Goal: Task Accomplishment & Management: Use online tool/utility

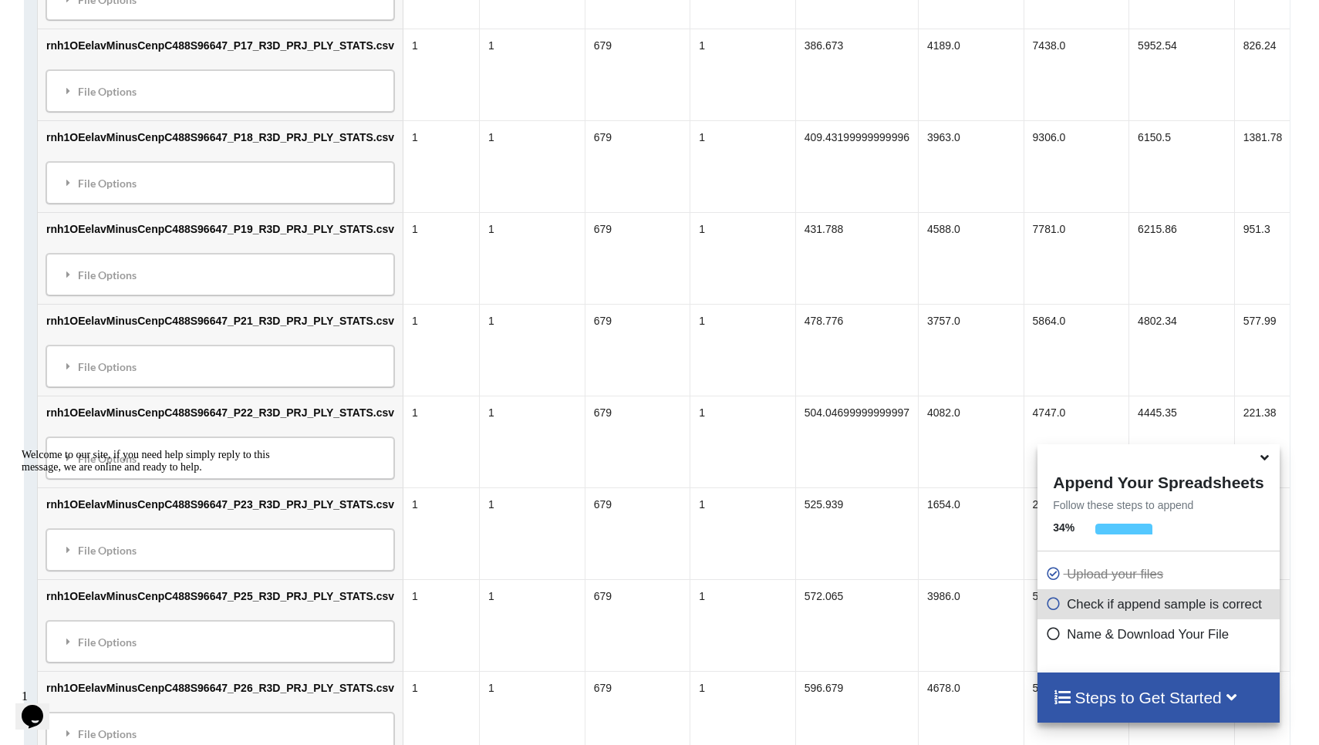
scroll to position [1285, 2]
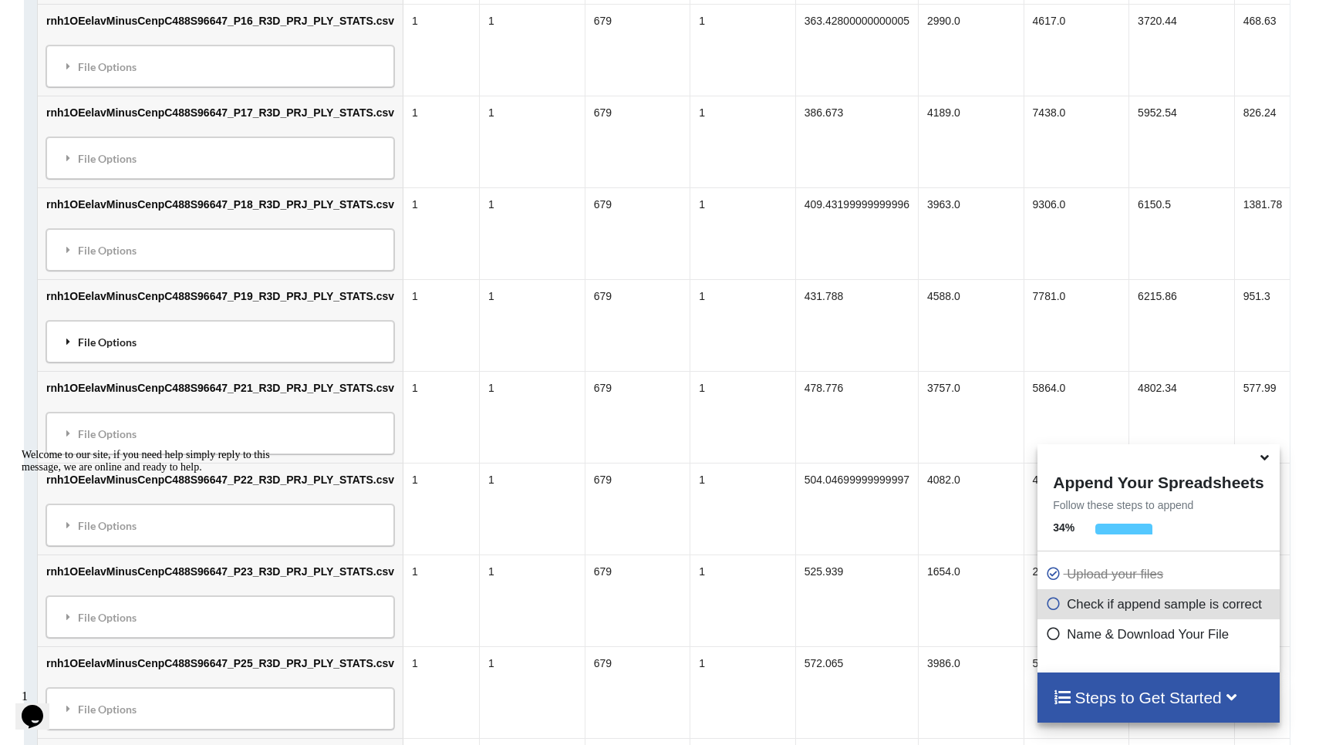
click at [56, 353] on div "File Options" at bounding box center [221, 342] width 339 height 32
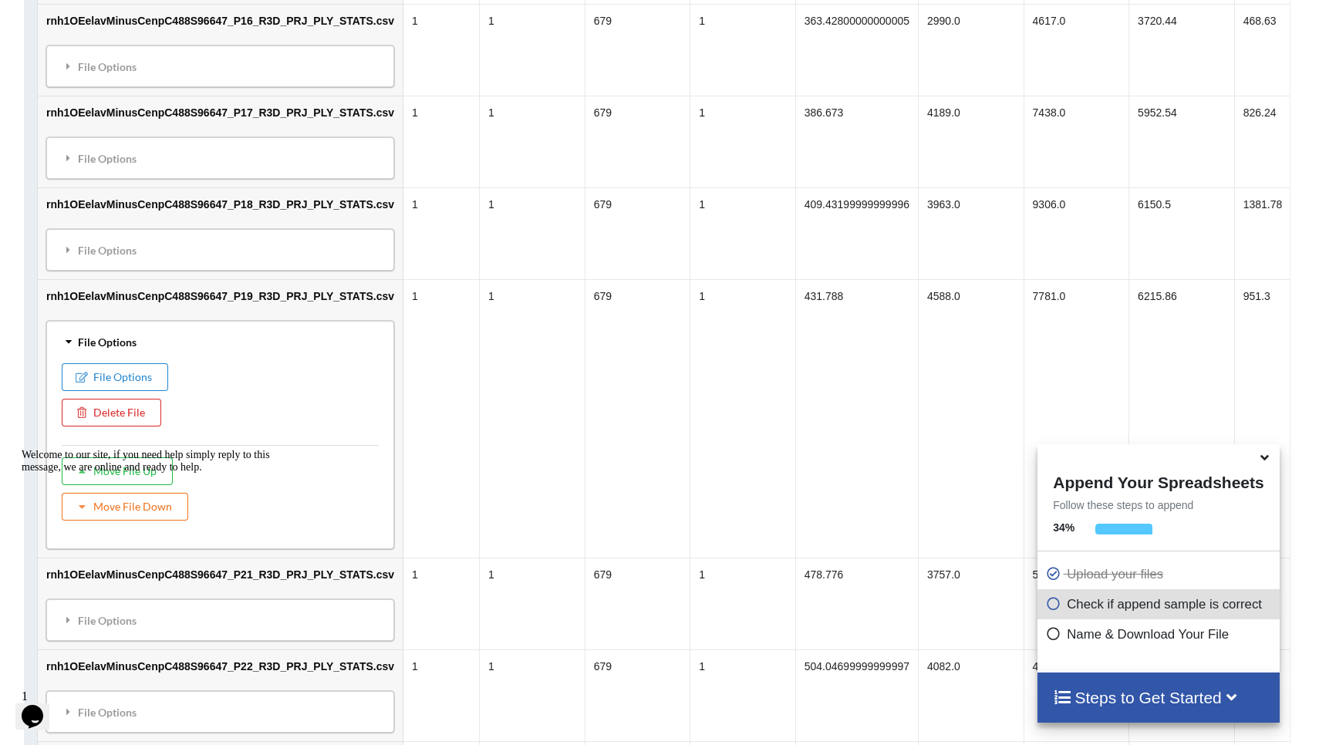
click at [59, 350] on div "File Options" at bounding box center [221, 342] width 339 height 32
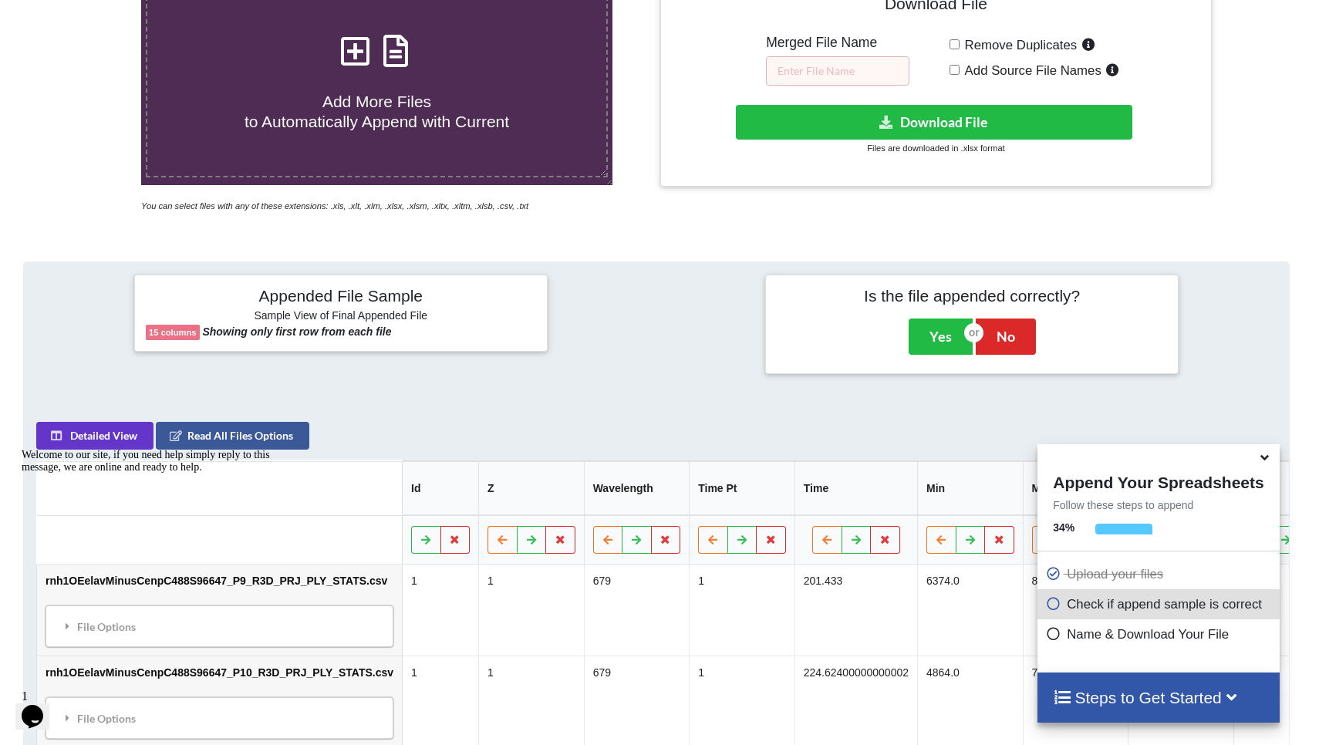
scroll to position [353, 3]
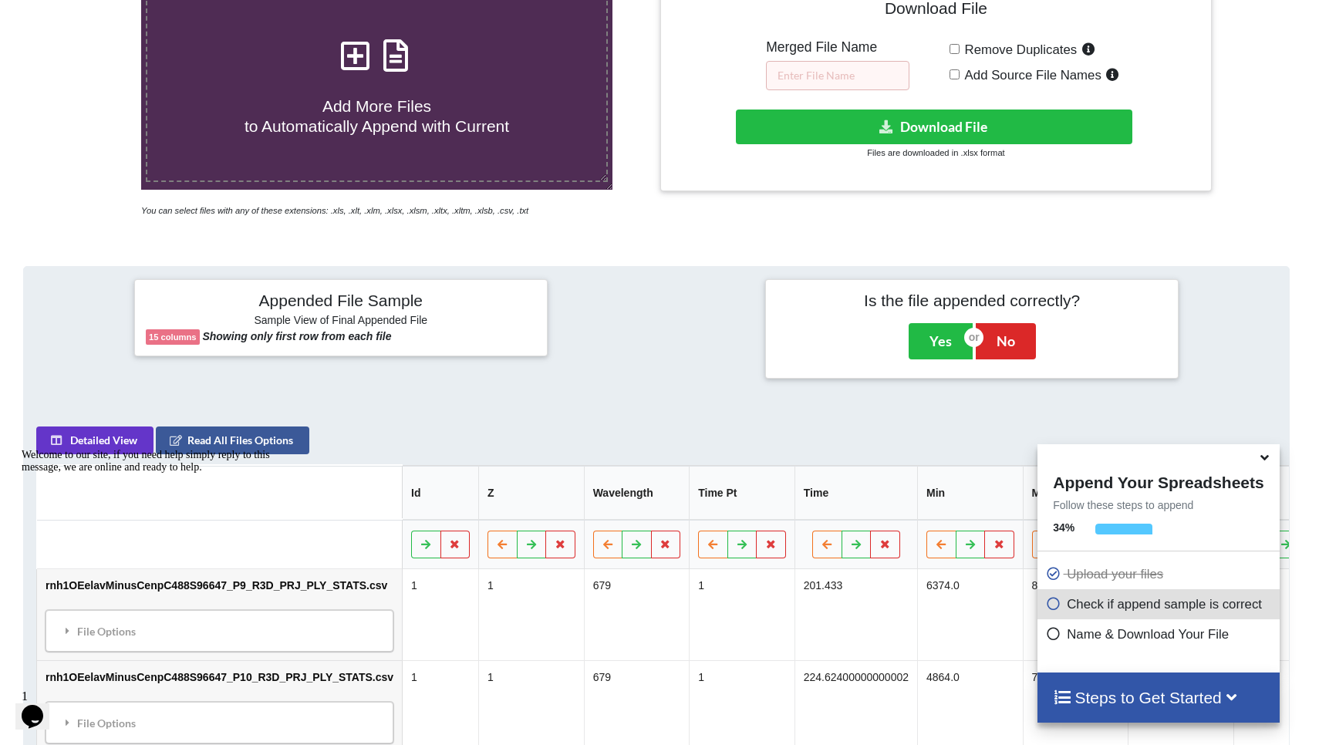
click at [618, 612] on p "Check if append sample is correct" at bounding box center [1160, 604] width 230 height 19
click at [618, 462] on icon at bounding box center [1265, 455] width 16 height 14
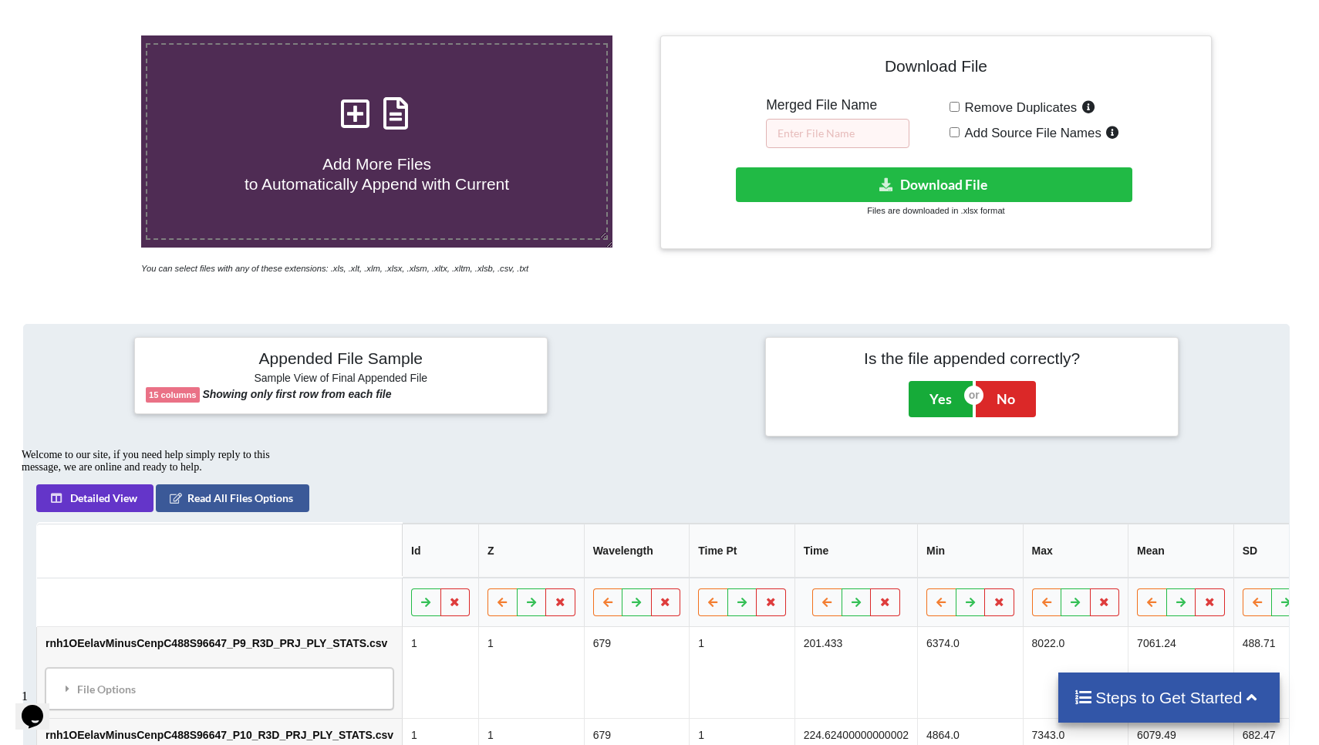
click at [618, 401] on button "Yes" at bounding box center [941, 398] width 64 height 35
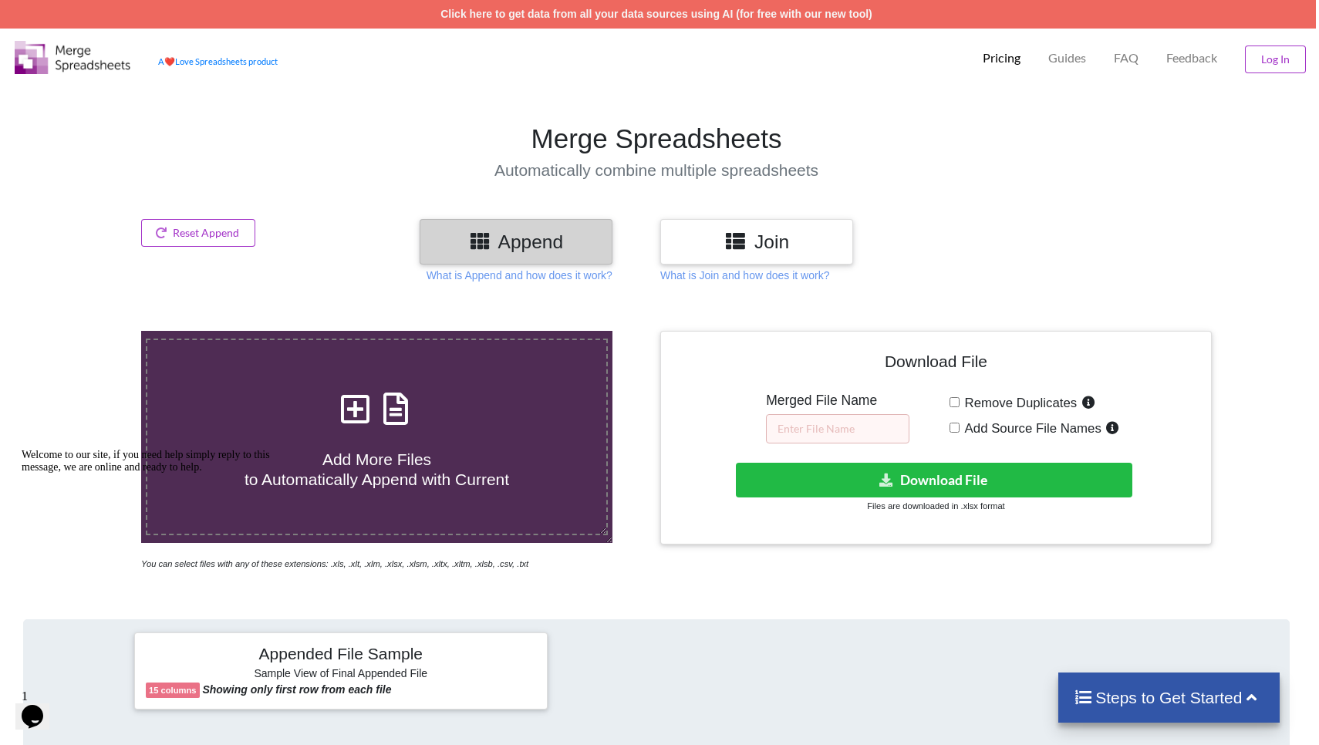
scroll to position [0, 3]
click at [618, 423] on input "text" at bounding box center [837, 428] width 143 height 29
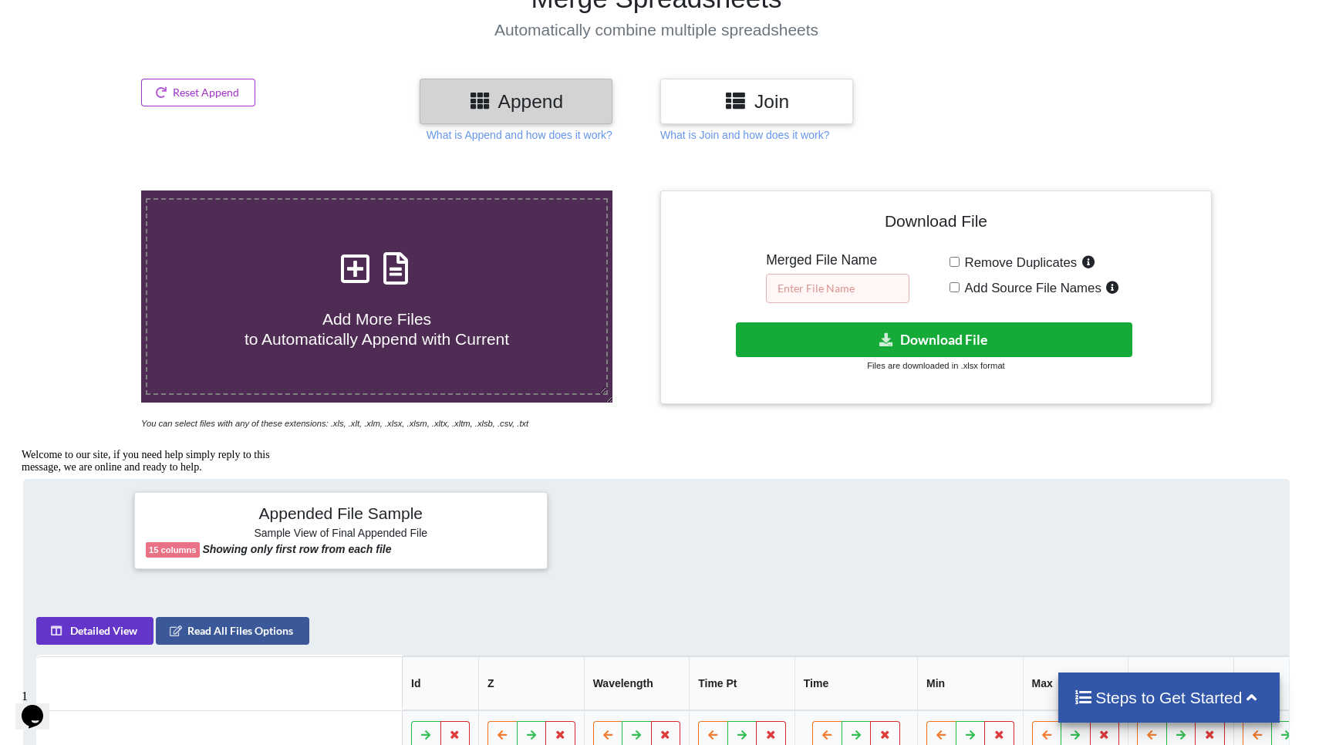
scroll to position [144, 3]
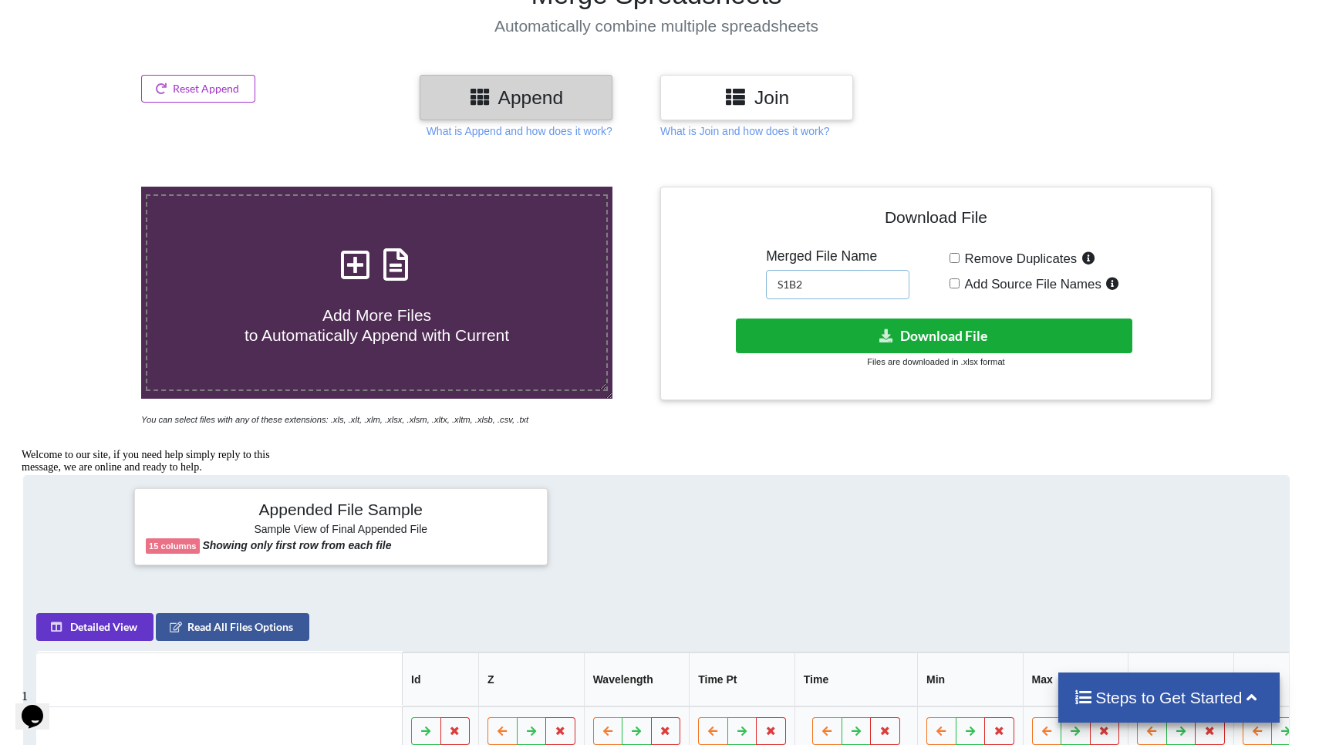
type input "S1B2"
click at [618, 329] on button "Download File" at bounding box center [934, 336] width 396 height 35
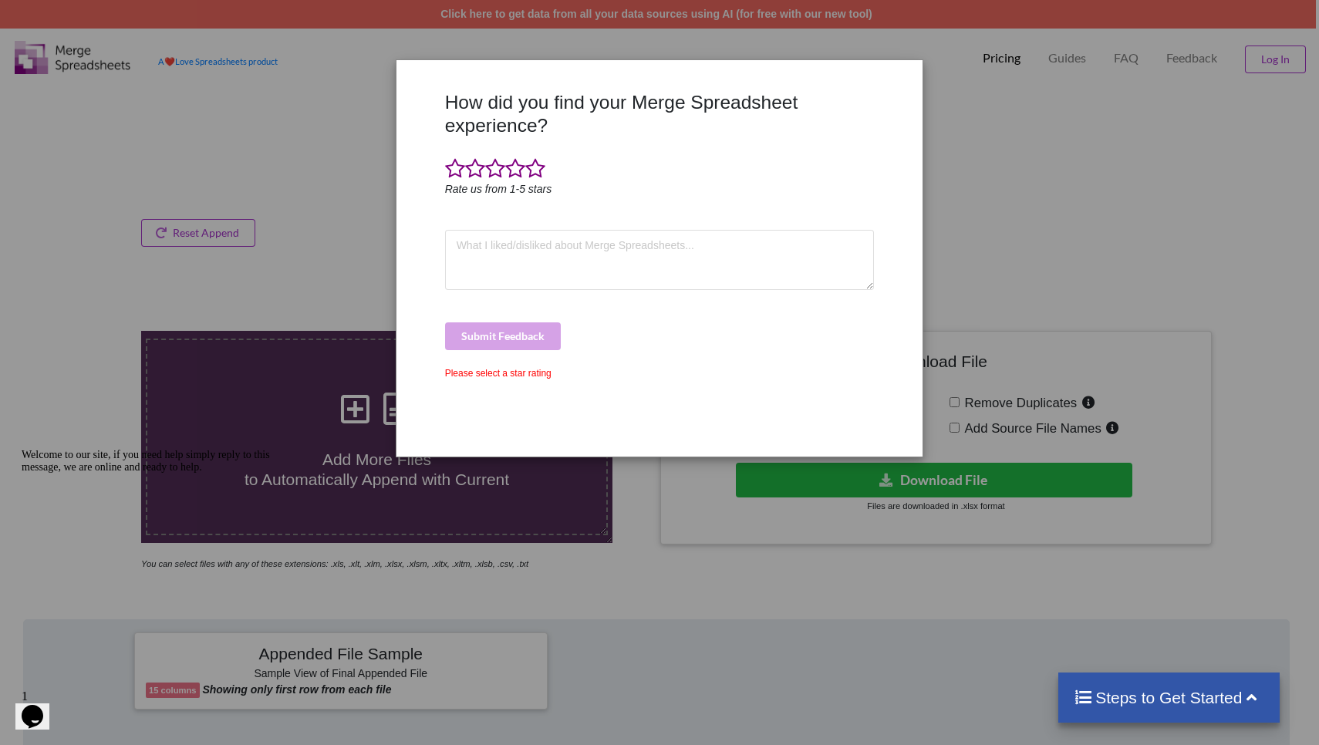
scroll to position [0, 3]
click at [564, 264] on textarea at bounding box center [660, 260] width 430 height 60
type textarea "Great"
click at [484, 332] on div "Submit Feedback" at bounding box center [660, 336] width 430 height 28
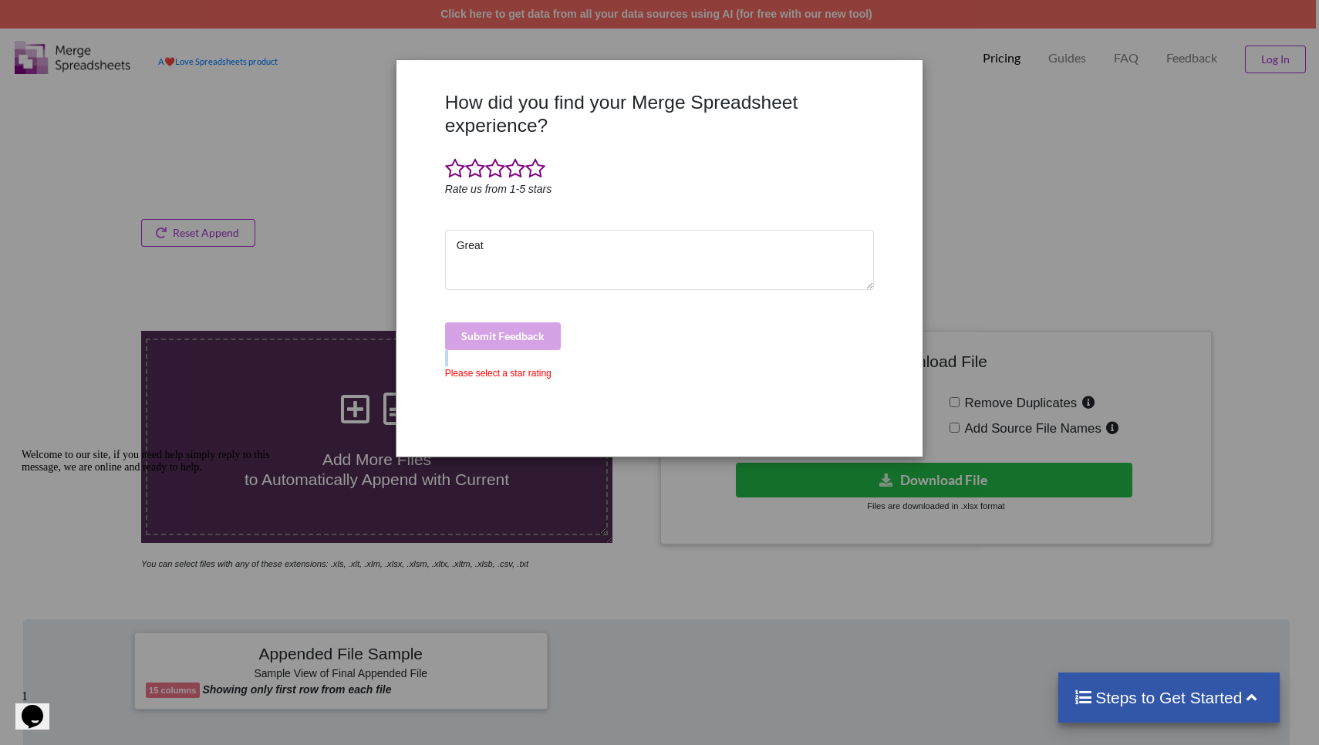
click at [484, 332] on div "Submit Feedback" at bounding box center [660, 336] width 430 height 28
click at [531, 168] on span at bounding box center [535, 169] width 20 height 22
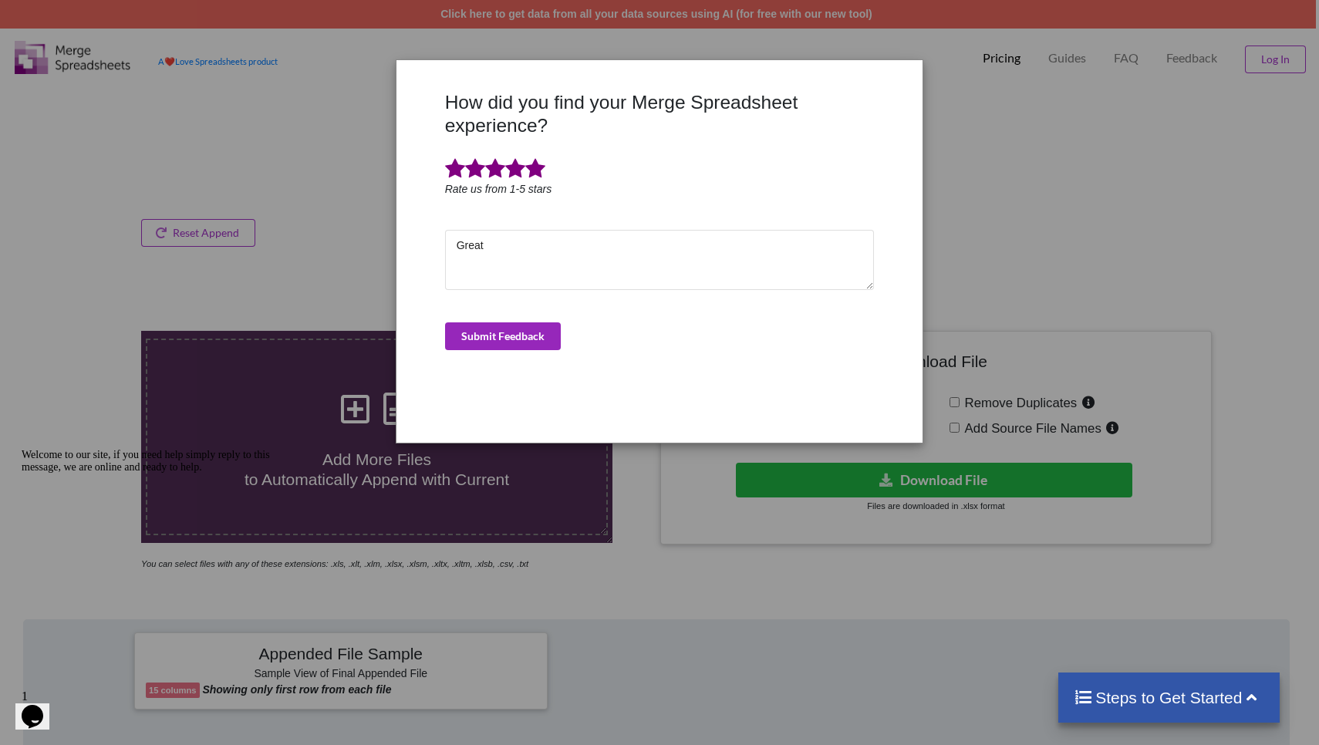
click at [518, 338] on button "Submit Feedback" at bounding box center [503, 336] width 116 height 28
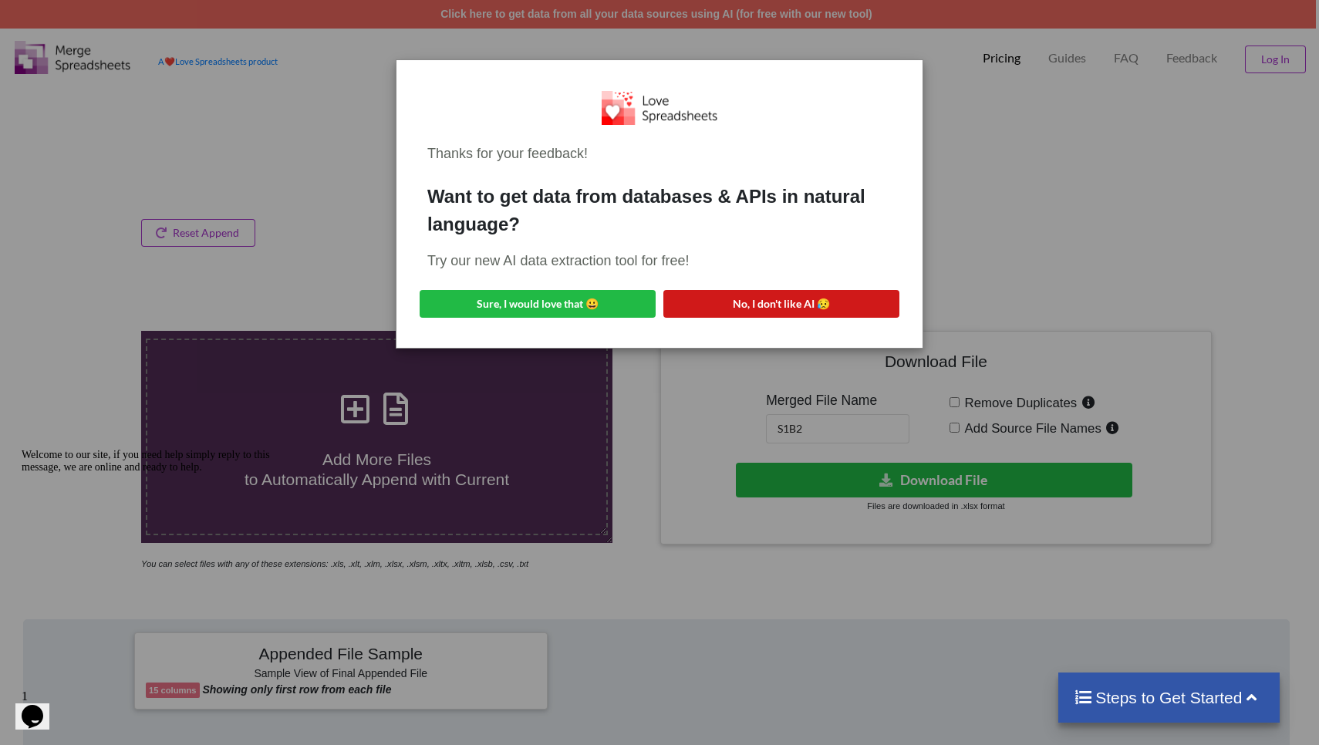
click at [618, 306] on button "No, I don't like AI 😥" at bounding box center [781, 304] width 236 height 28
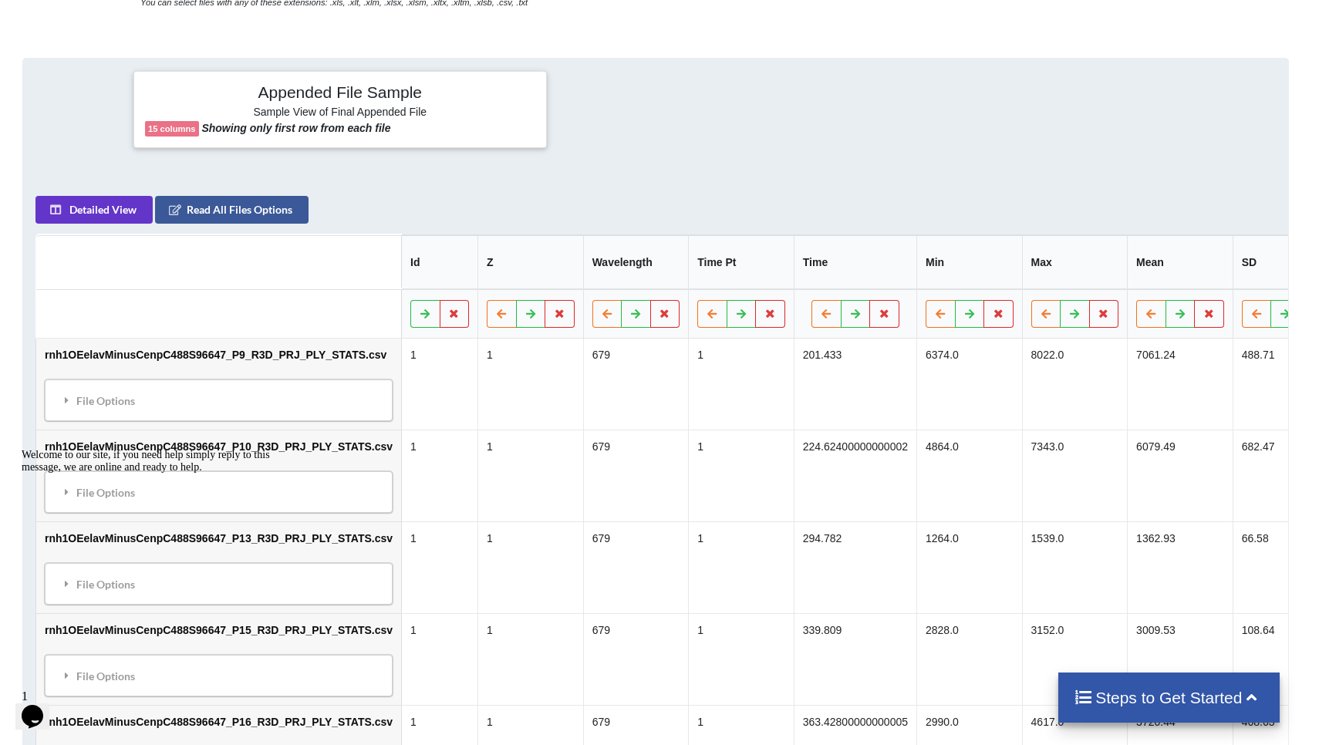
scroll to position [573, 4]
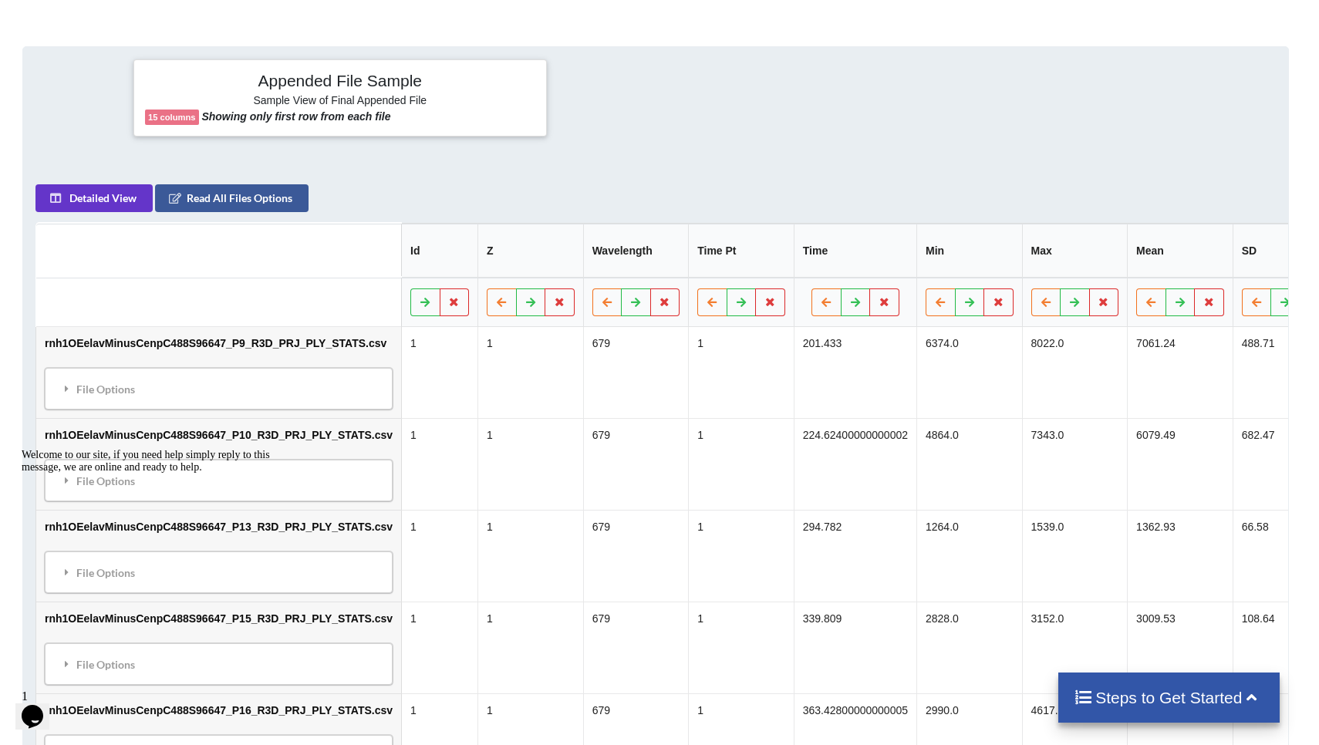
click at [76, 378] on div "File Options File Options Delete File Move File Down" at bounding box center [220, 390] width 348 height 42
click at [66, 390] on icon at bounding box center [68, 388] width 14 height 11
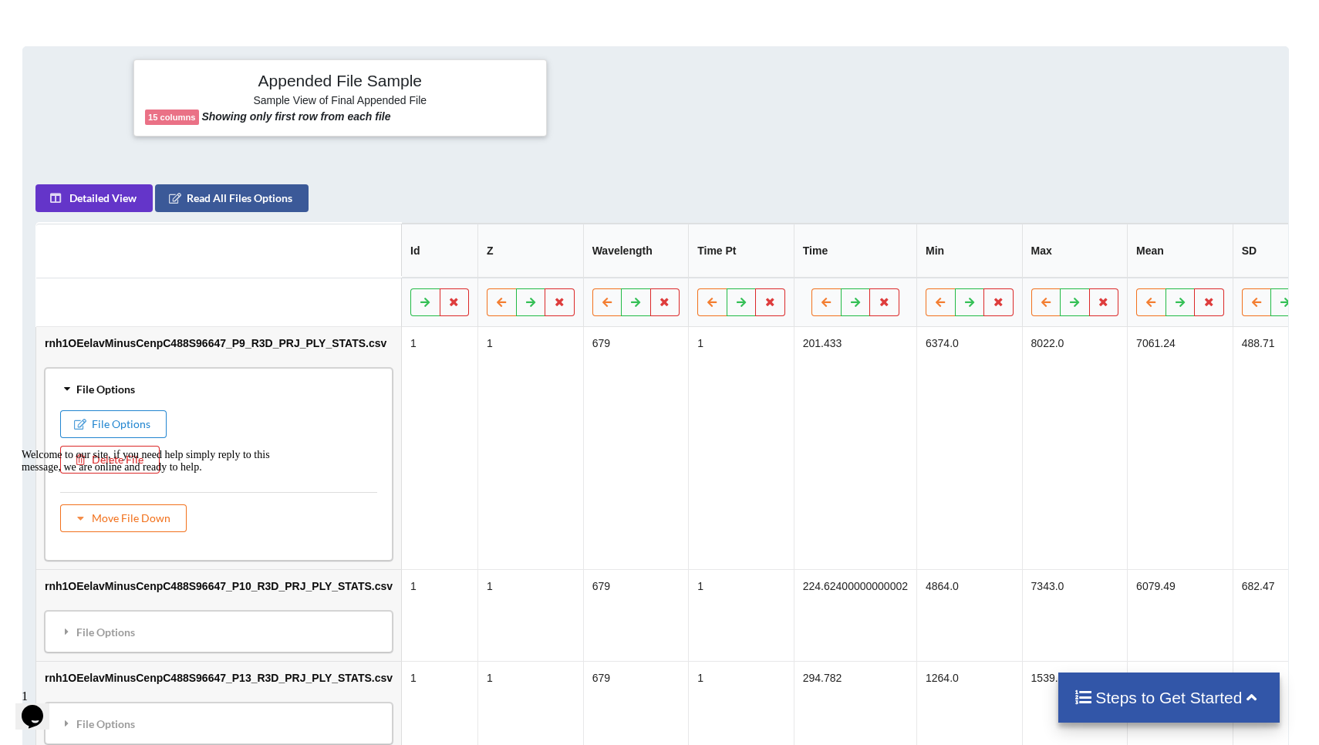
click at [66, 390] on icon at bounding box center [67, 390] width 11 height 14
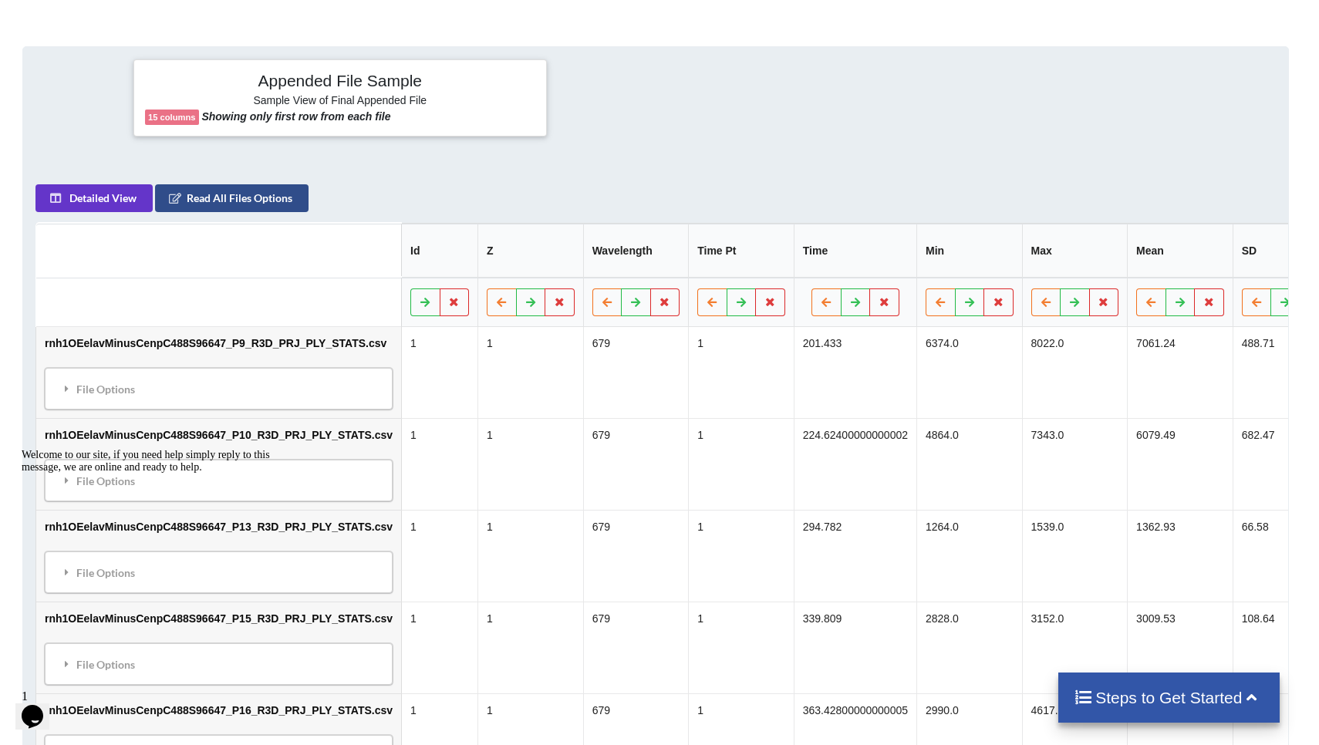
click at [239, 198] on button "Read All Files Options" at bounding box center [233, 199] width 154 height 28
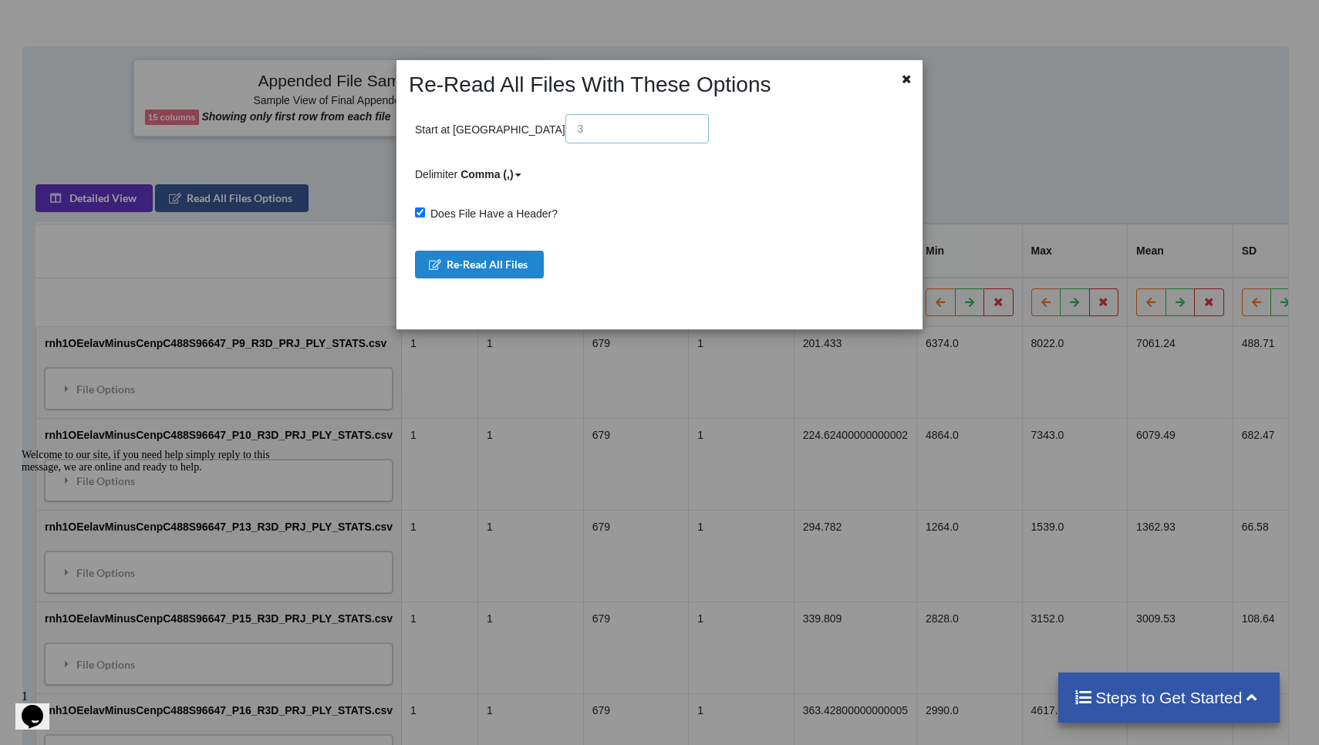
click at [565, 130] on input "text" at bounding box center [636, 128] width 143 height 29
click at [565, 137] on input "text" at bounding box center [636, 128] width 143 height 29
click at [521, 175] on icon at bounding box center [518, 174] width 6 height 9
click at [526, 278] on div "Tab" at bounding box center [508, 283] width 94 height 28
click at [513, 269] on button "Re-Read All Files" at bounding box center [479, 265] width 129 height 28
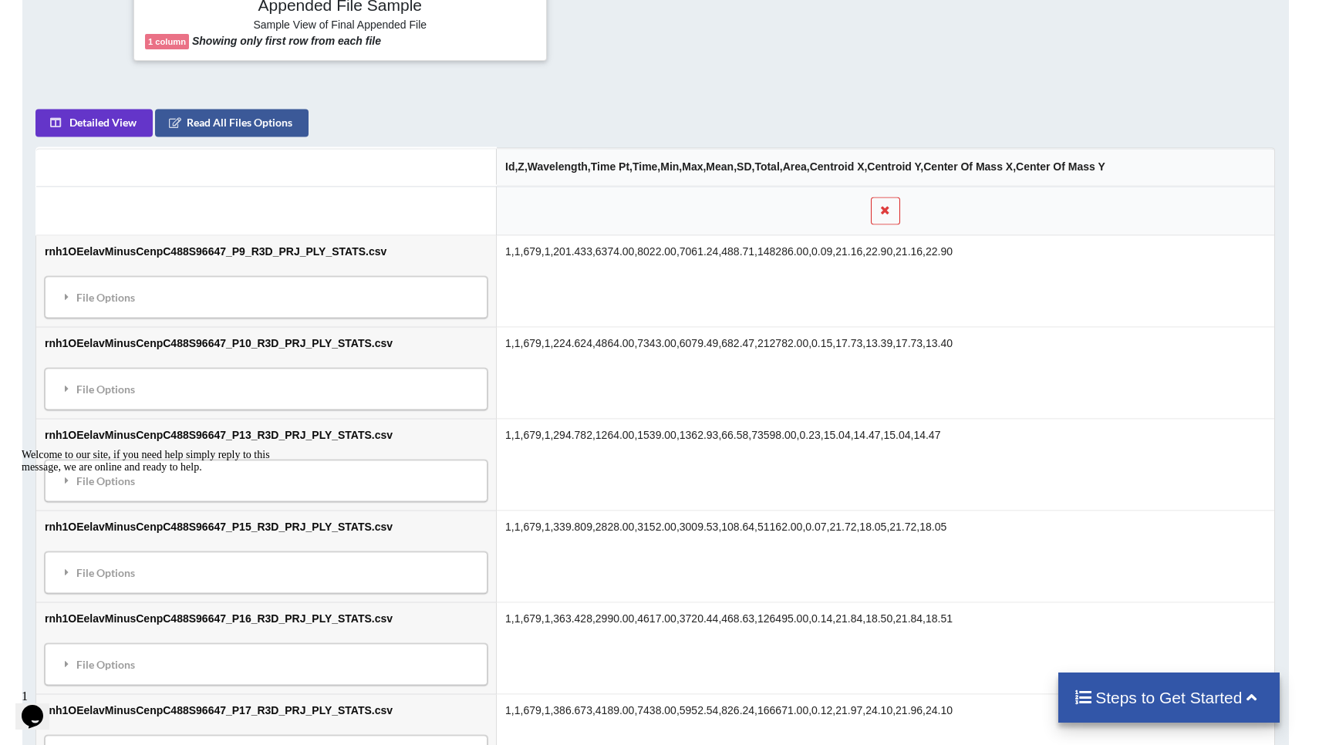
scroll to position [654, 4]
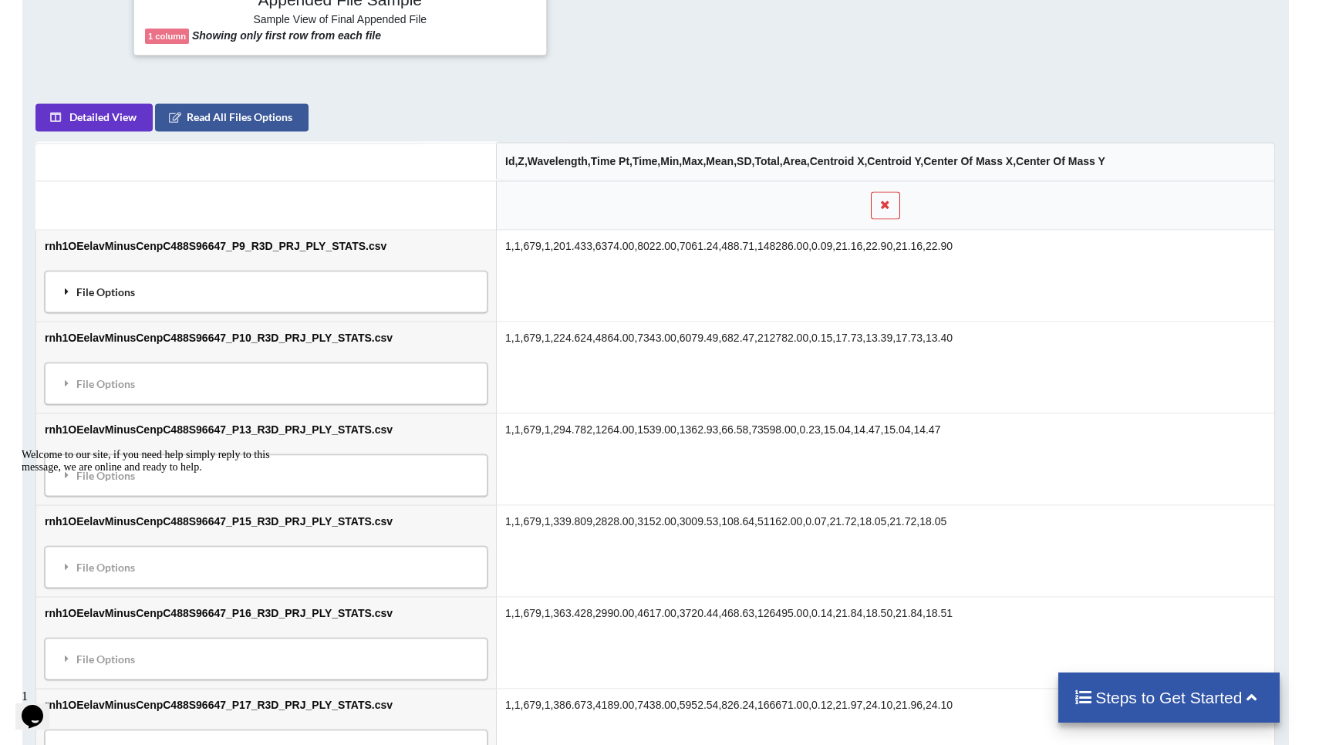
click at [65, 286] on icon at bounding box center [68, 291] width 14 height 11
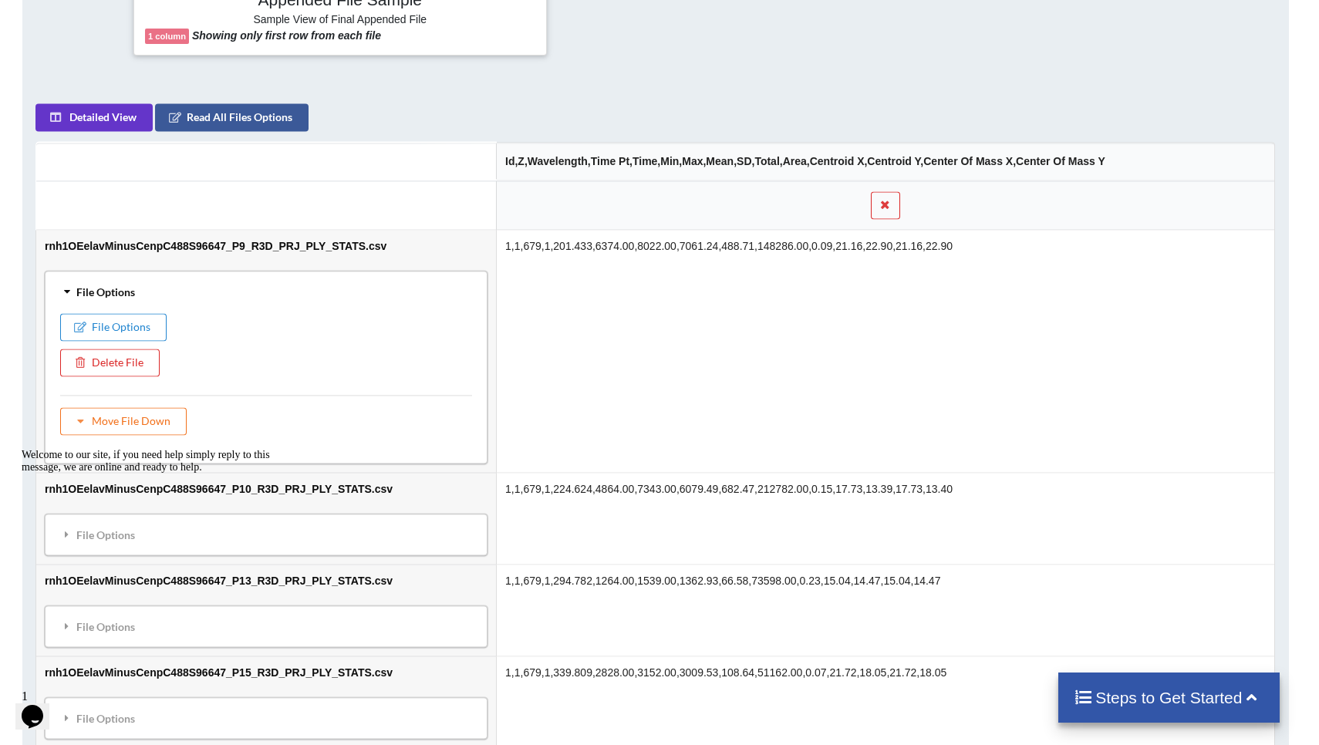
click at [68, 288] on icon at bounding box center [67, 292] width 11 height 14
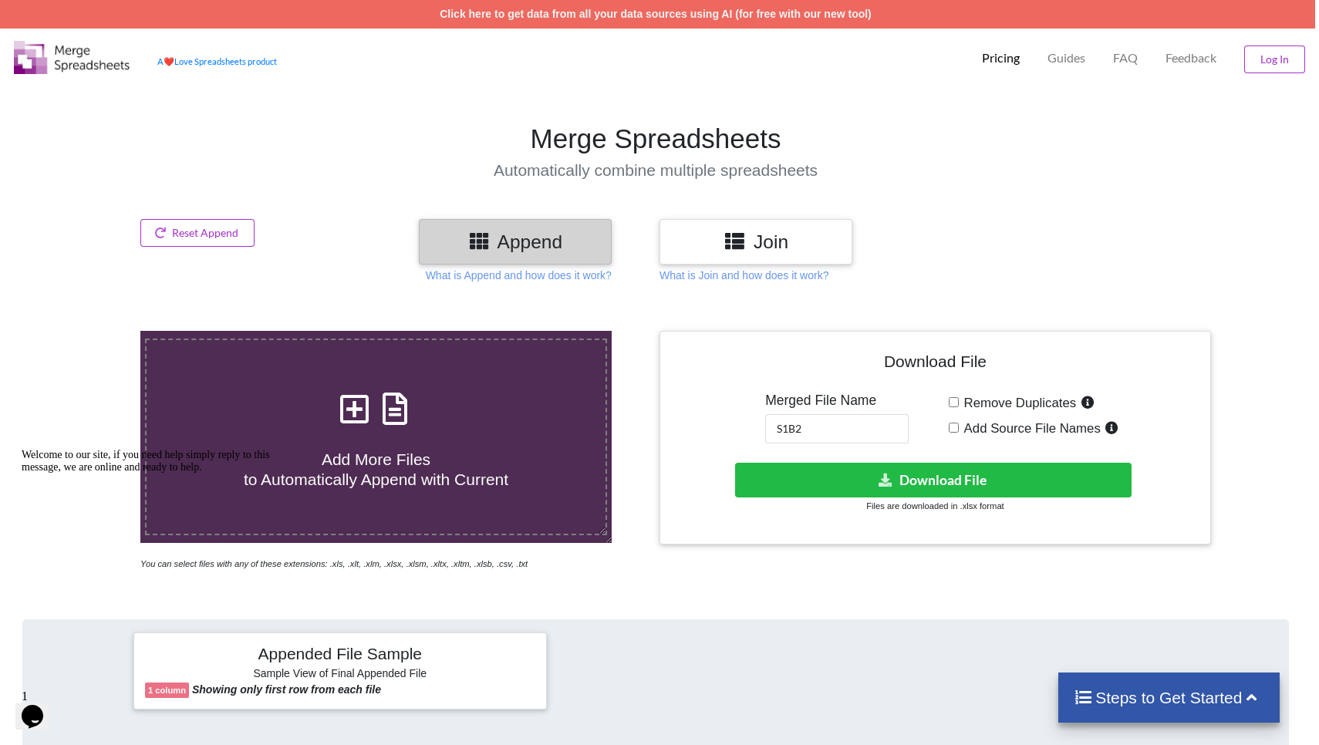
scroll to position [0, 4]
click at [618, 474] on button "Download File" at bounding box center [933, 480] width 396 height 35
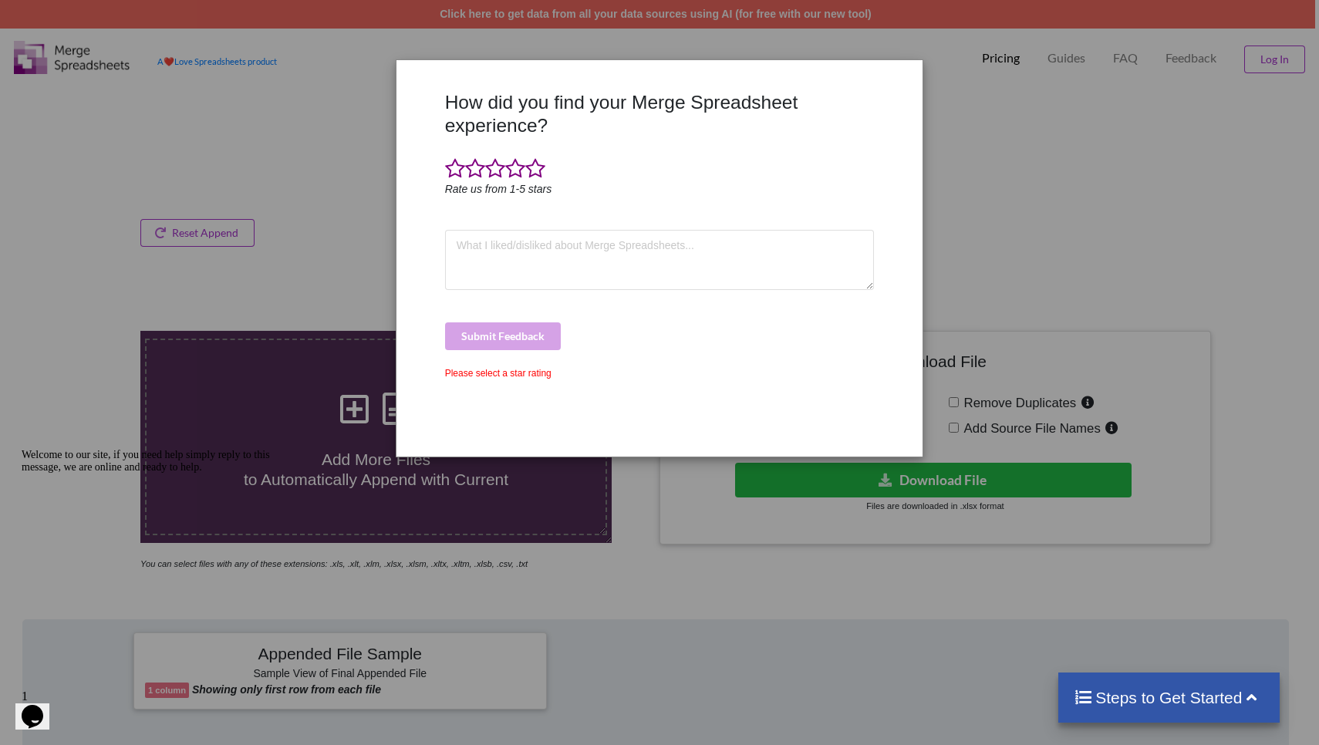
click at [618, 170] on div "How did you find your Merge Spreadsheet experience? Rate us from 1-5 stars Subm…" at bounding box center [659, 372] width 1319 height 745
click at [523, 171] on span at bounding box center [515, 169] width 20 height 22
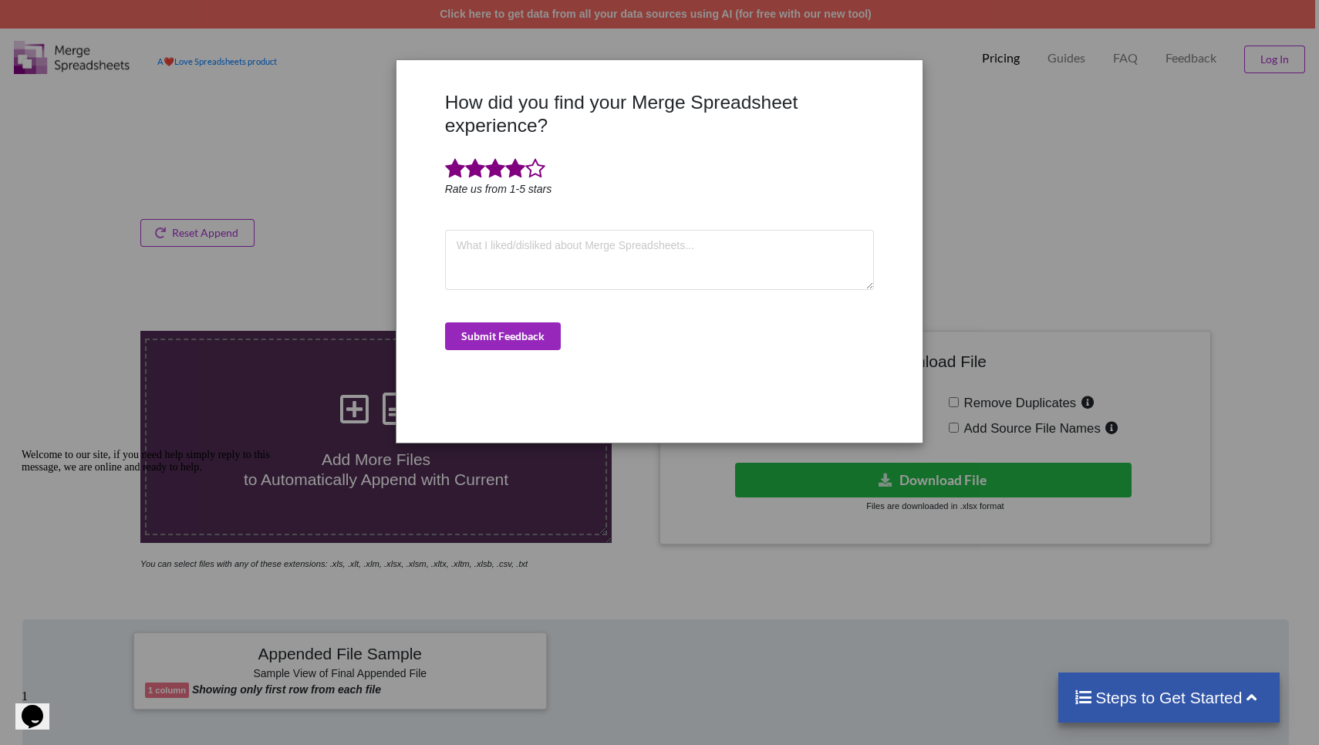
click at [501, 336] on button "Submit Feedback" at bounding box center [503, 336] width 116 height 28
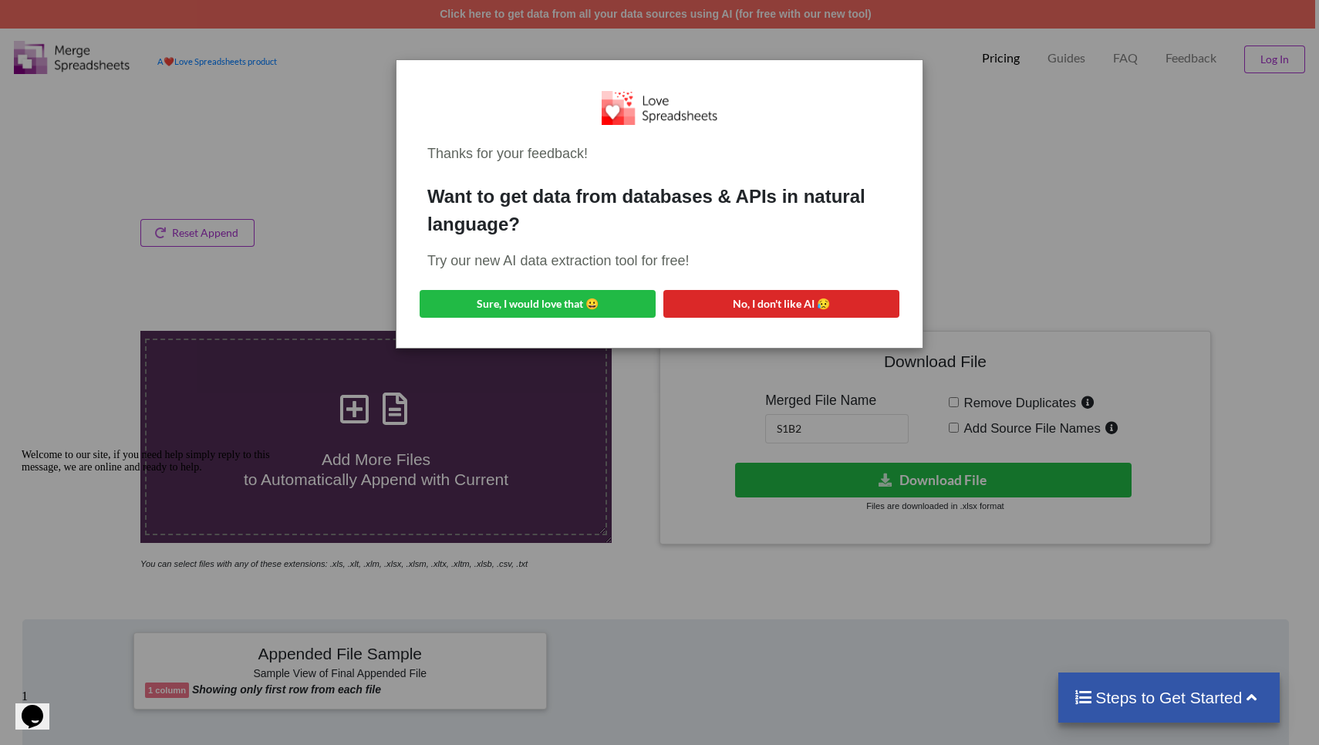
scroll to position [2, 4]
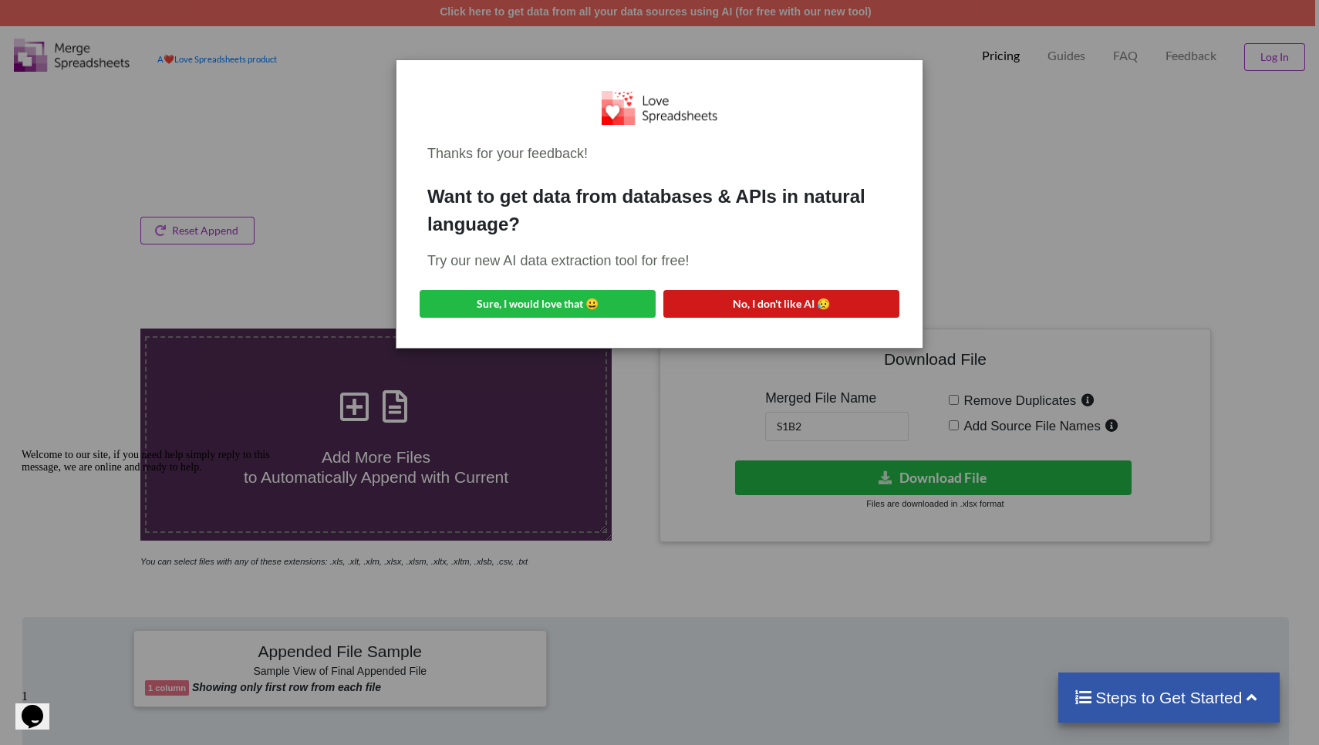
click at [618, 307] on button "No, I don't like AI 😥" at bounding box center [781, 304] width 236 height 28
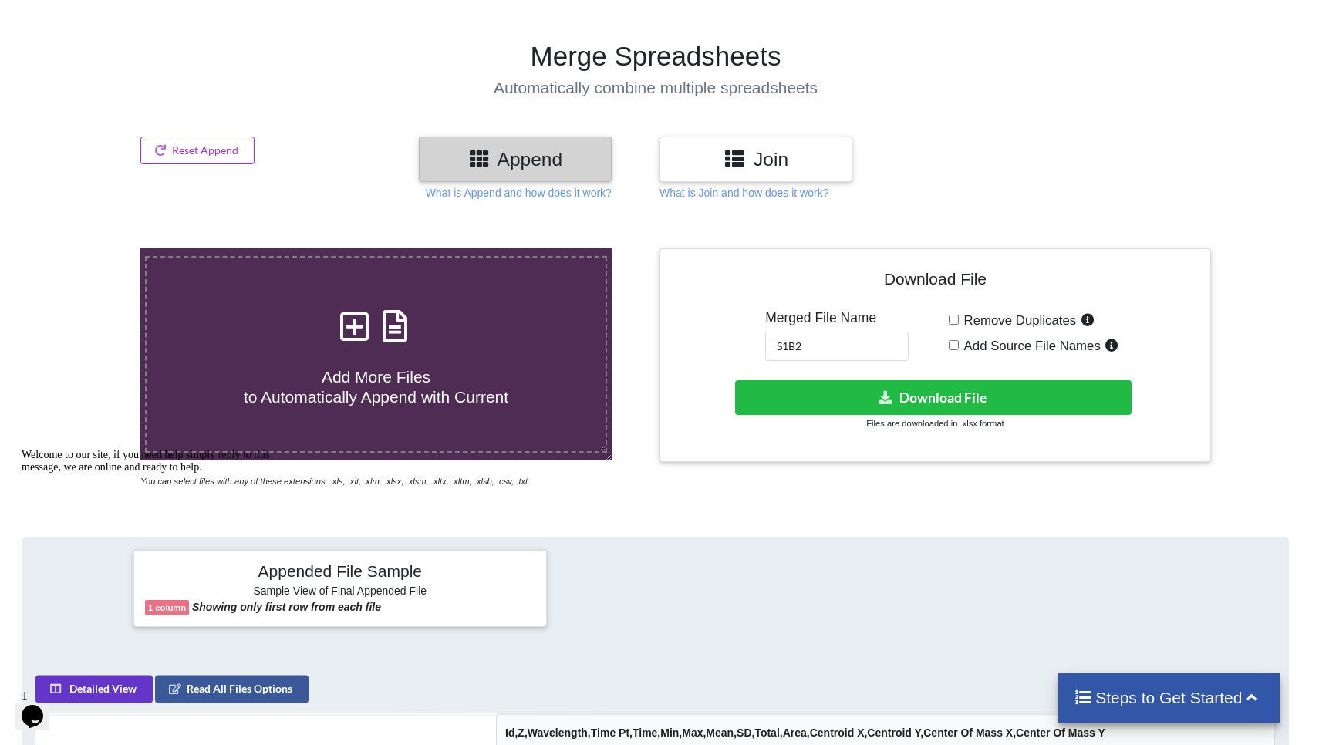
scroll to position [88, 4]
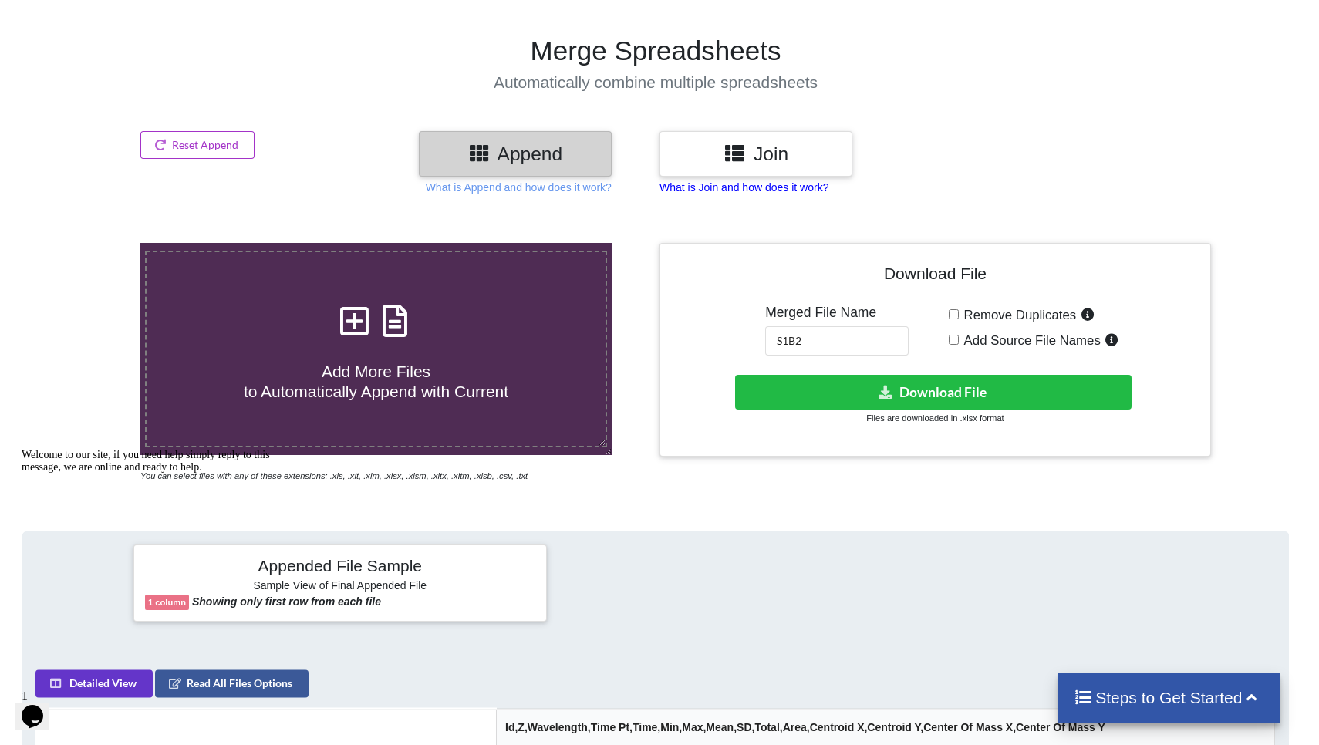
click at [618, 192] on p "What is Join and how does it work?" at bounding box center [744, 187] width 169 height 15
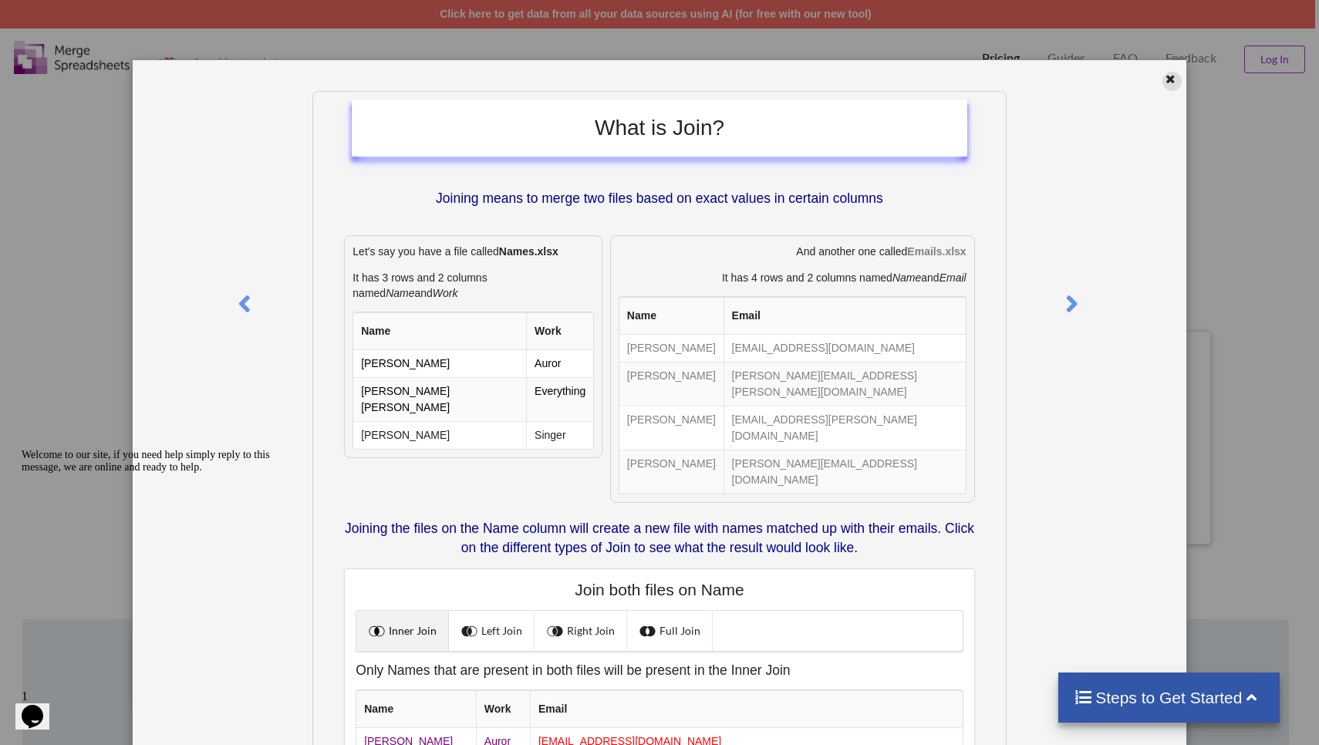
scroll to position [0, 0]
click at [618, 86] on div at bounding box center [1171, 81] width 19 height 19
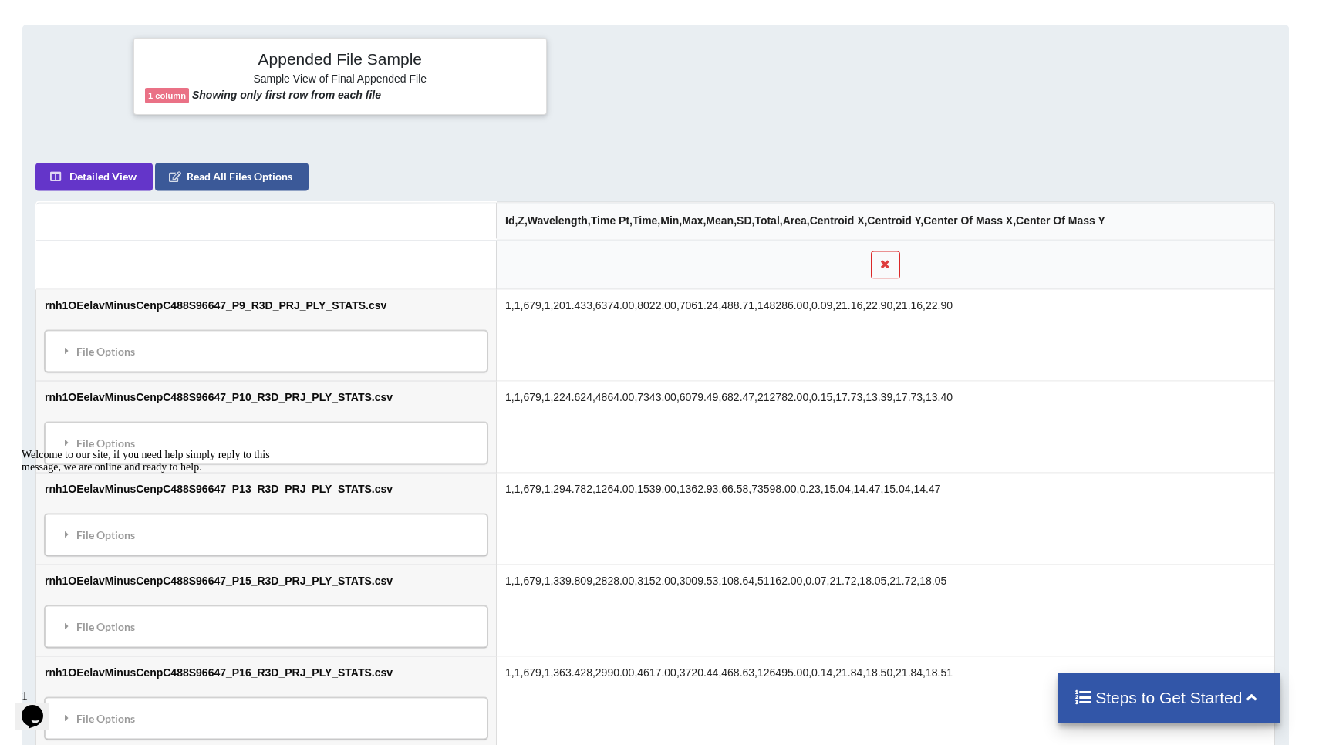
scroll to position [608, 4]
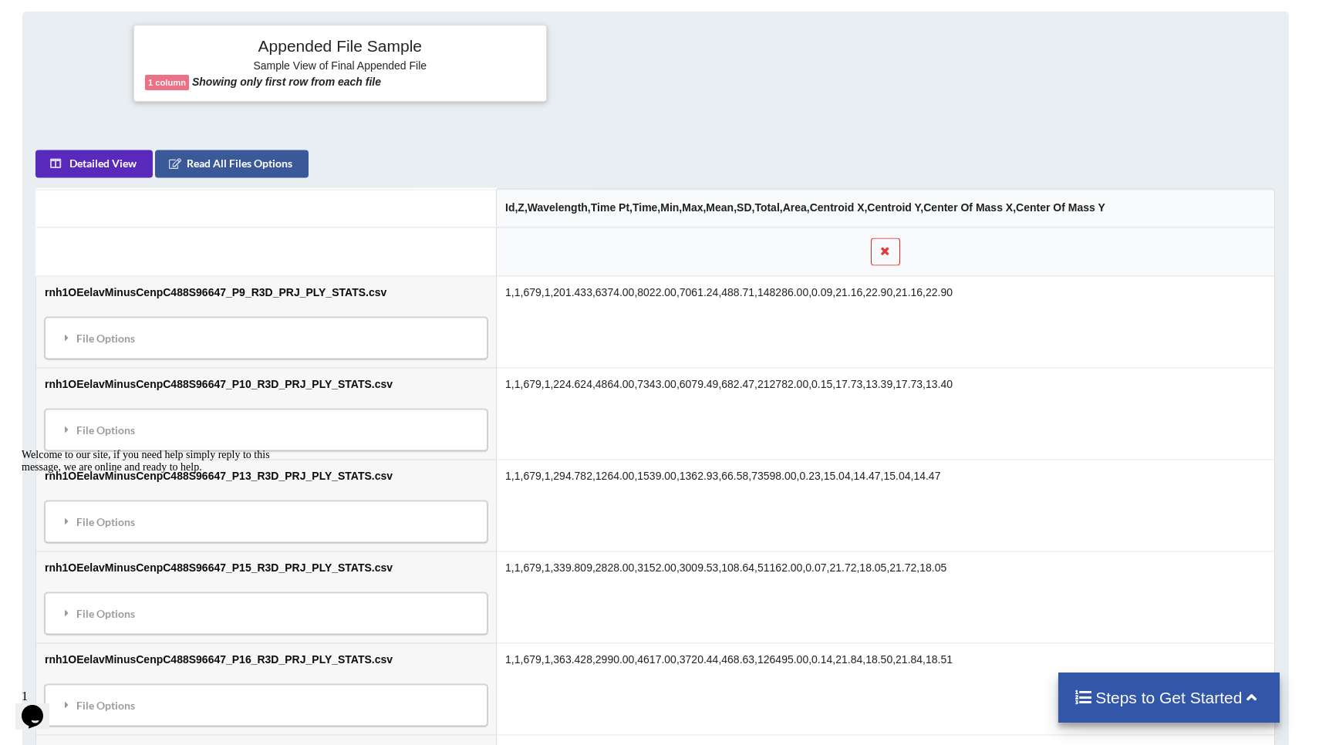
click at [70, 161] on button "Detailed View" at bounding box center [94, 164] width 117 height 28
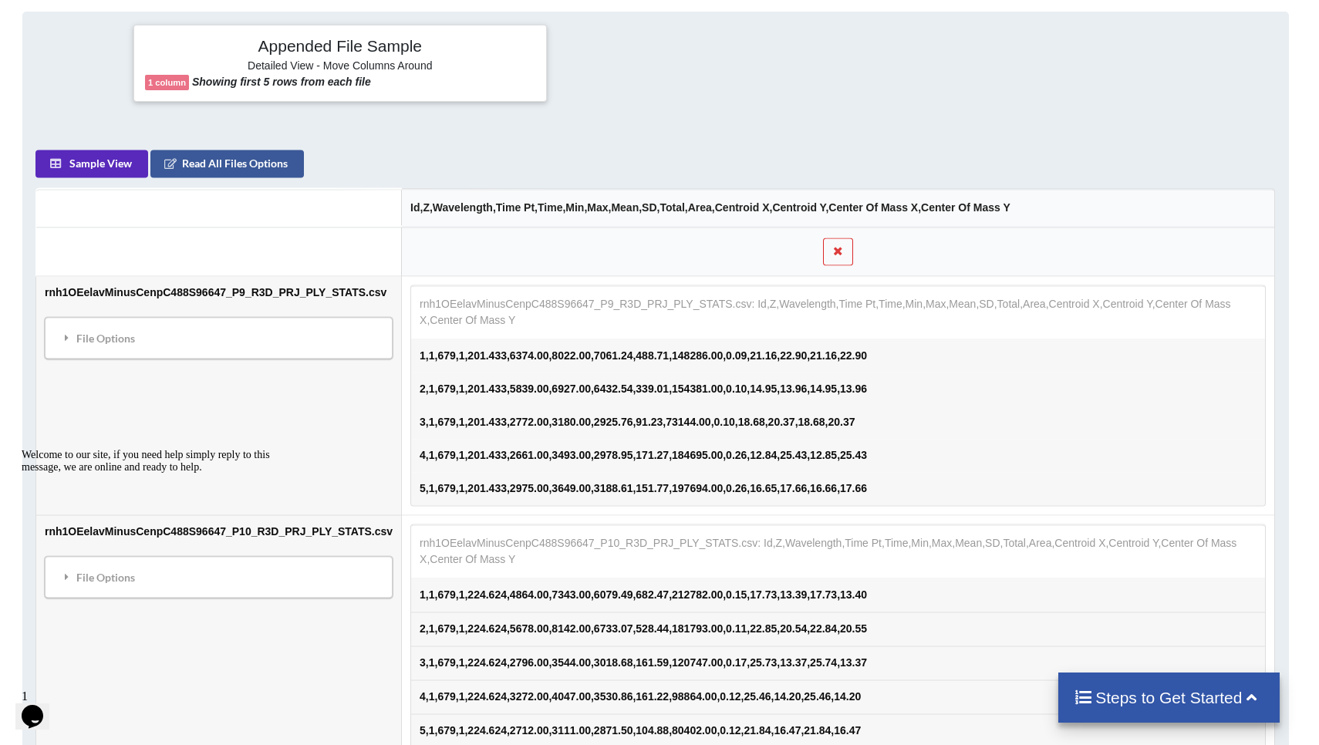
click at [100, 155] on button "Sample View" at bounding box center [92, 164] width 113 height 28
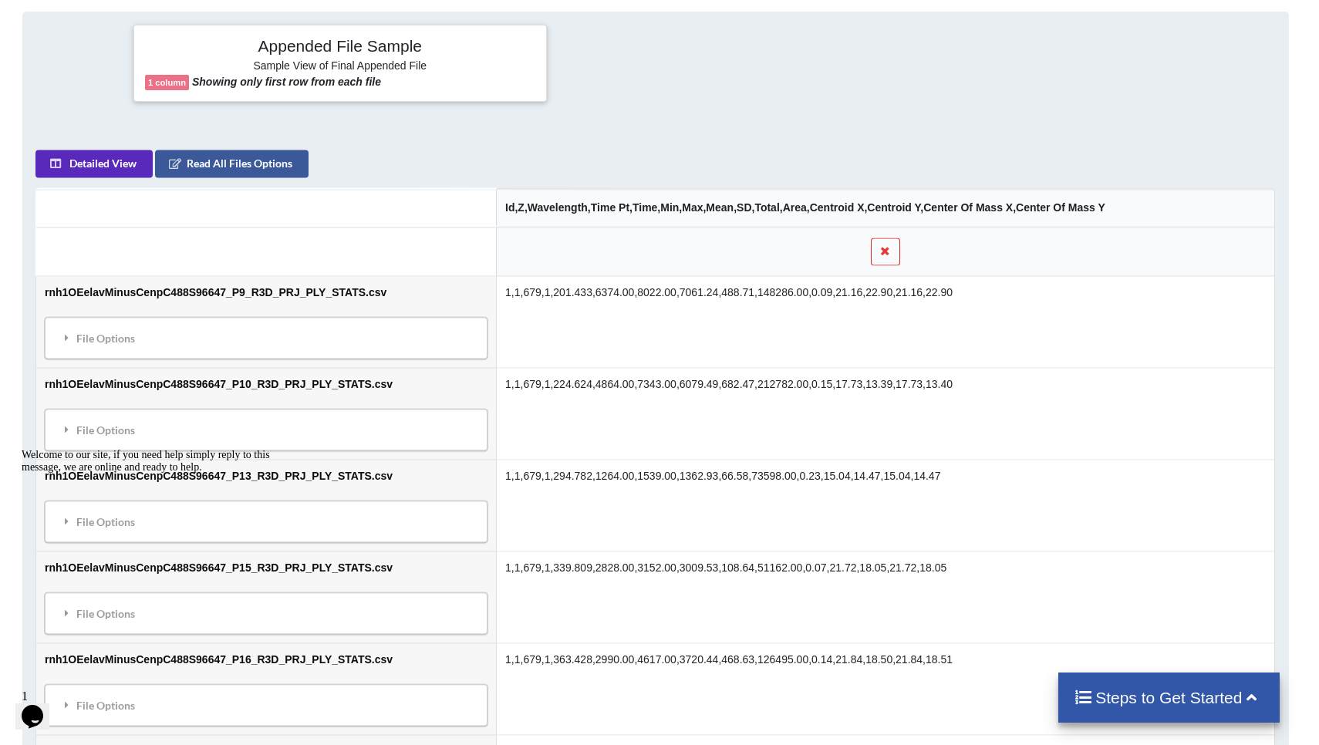
click at [89, 155] on button "Detailed View" at bounding box center [94, 164] width 117 height 28
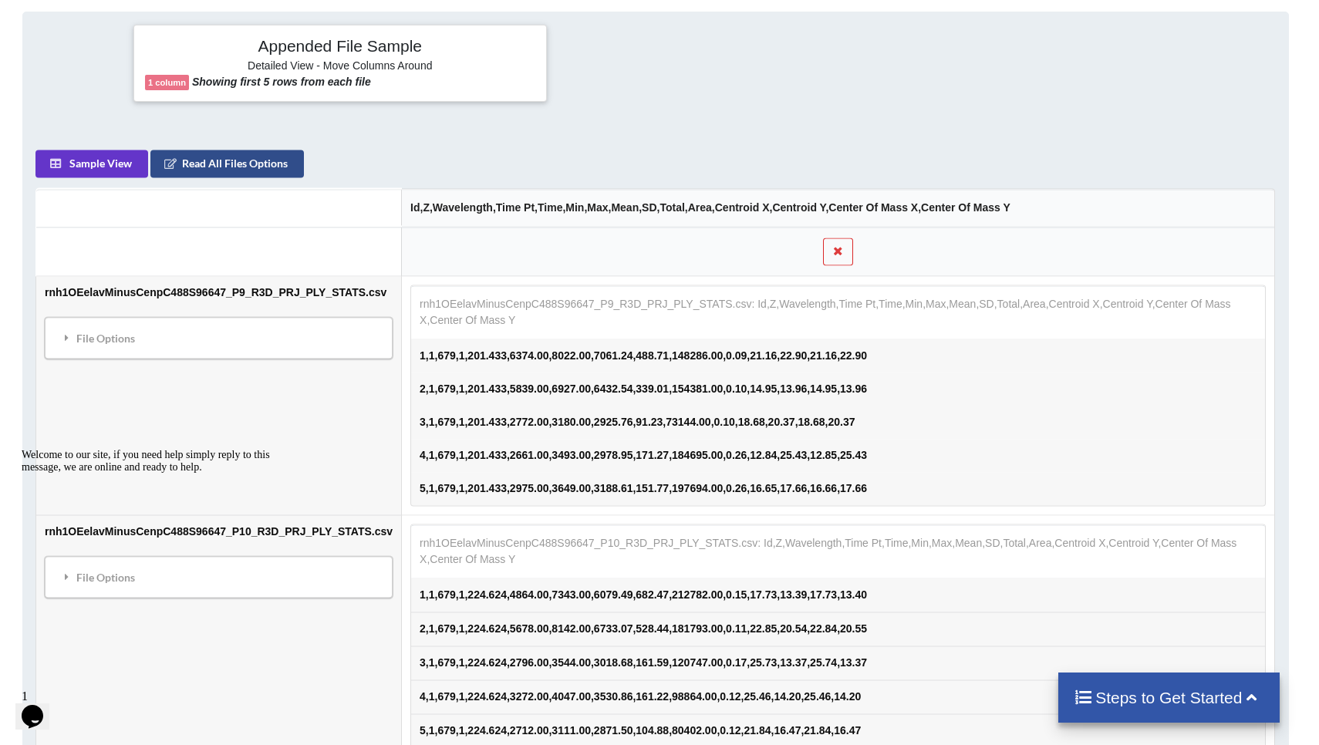
click at [237, 165] on button "Read All Files Options" at bounding box center [228, 164] width 154 height 28
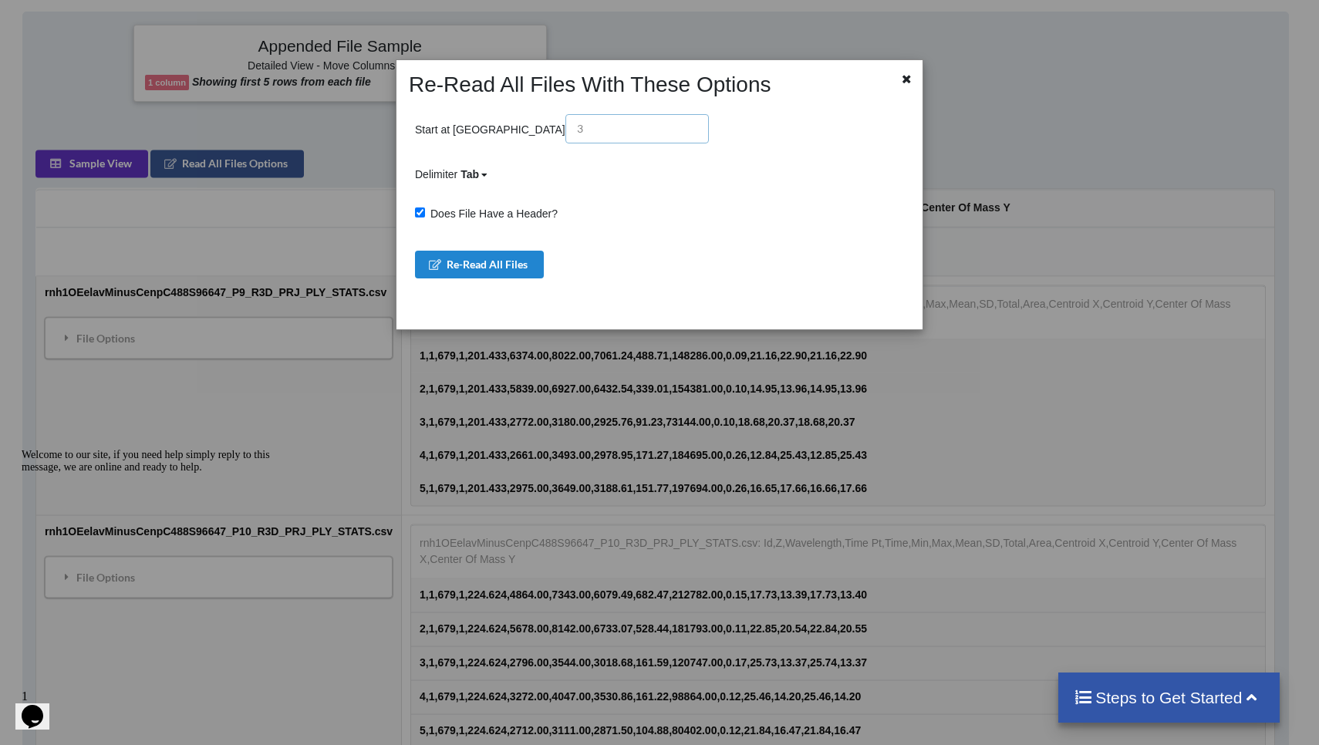
click at [565, 140] on input "text" at bounding box center [636, 128] width 143 height 29
click at [481, 217] on span "Does File Have a Header?" at bounding box center [491, 213] width 133 height 12
click at [425, 217] on input "Does File Have a Header?" at bounding box center [420, 212] width 10 height 10
checkbox input "false"
click at [481, 259] on button "Re-Read All Files" at bounding box center [479, 265] width 129 height 28
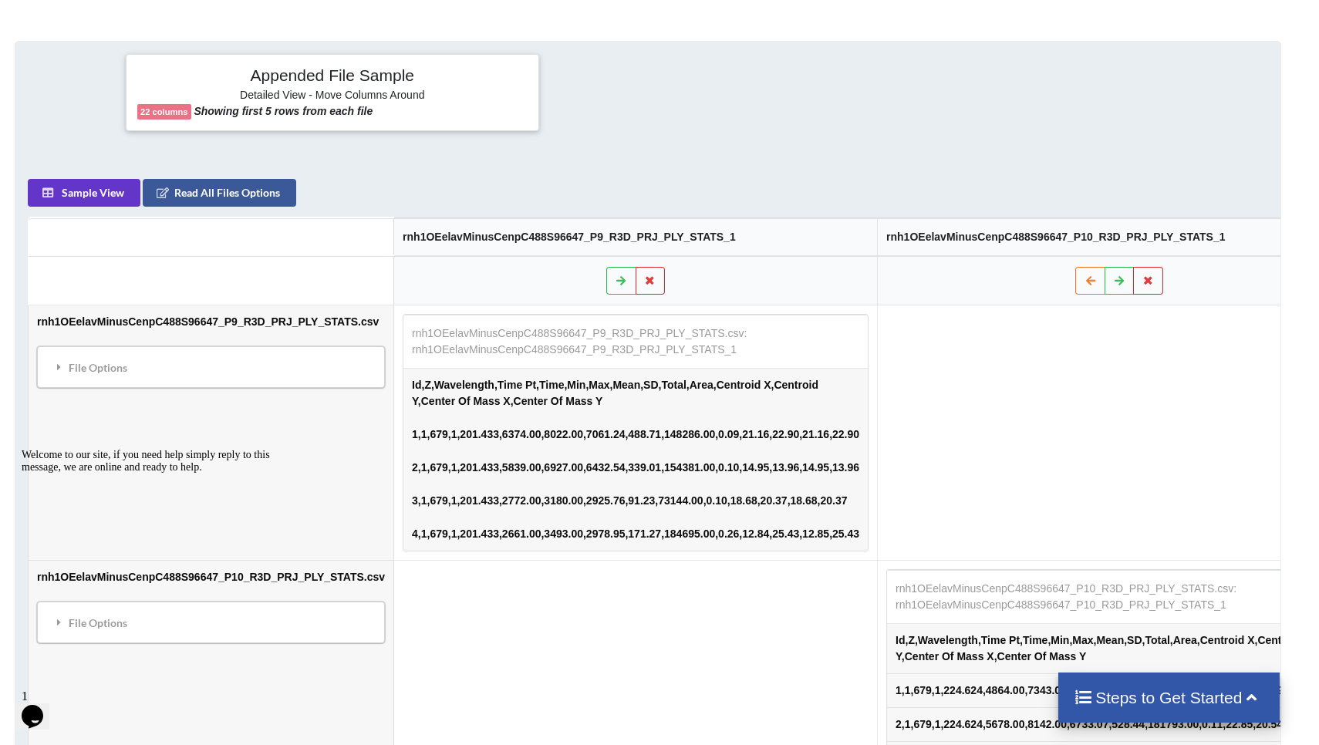
scroll to position [346, 12]
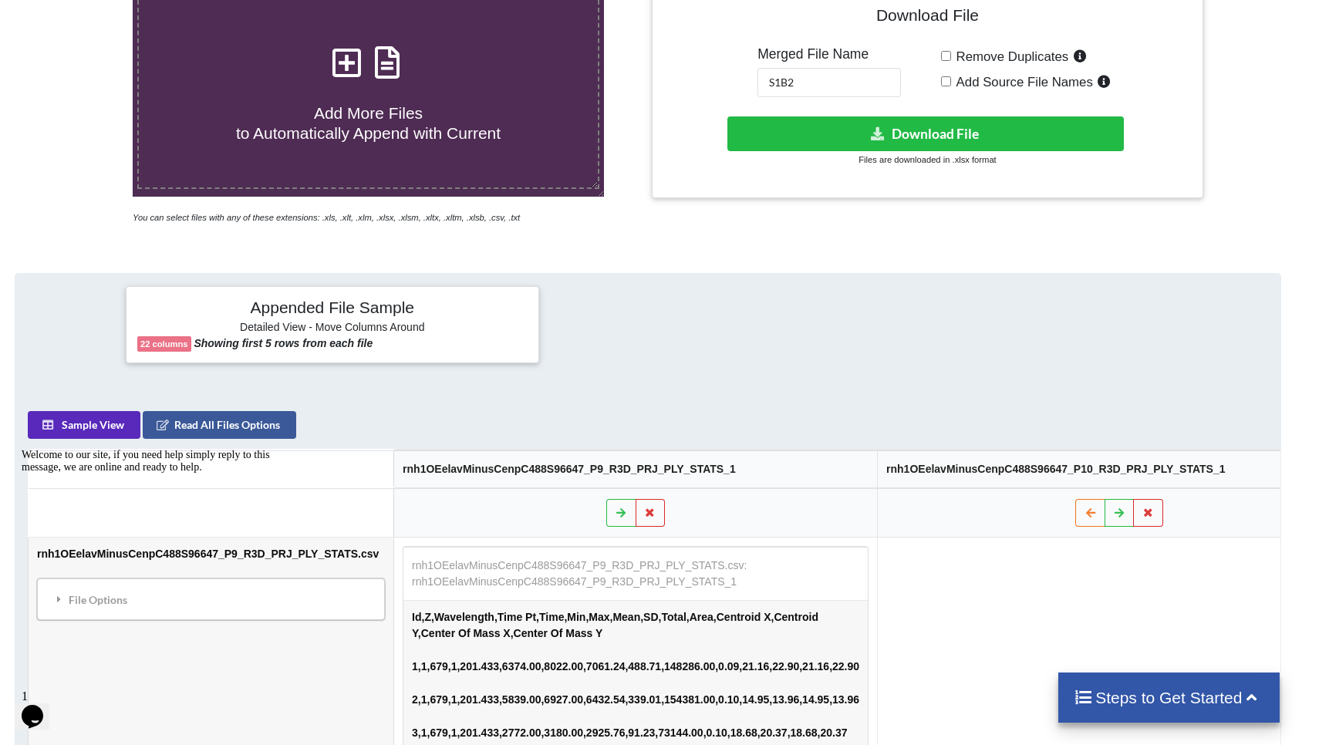
click at [104, 434] on button "Sample View" at bounding box center [85, 426] width 113 height 28
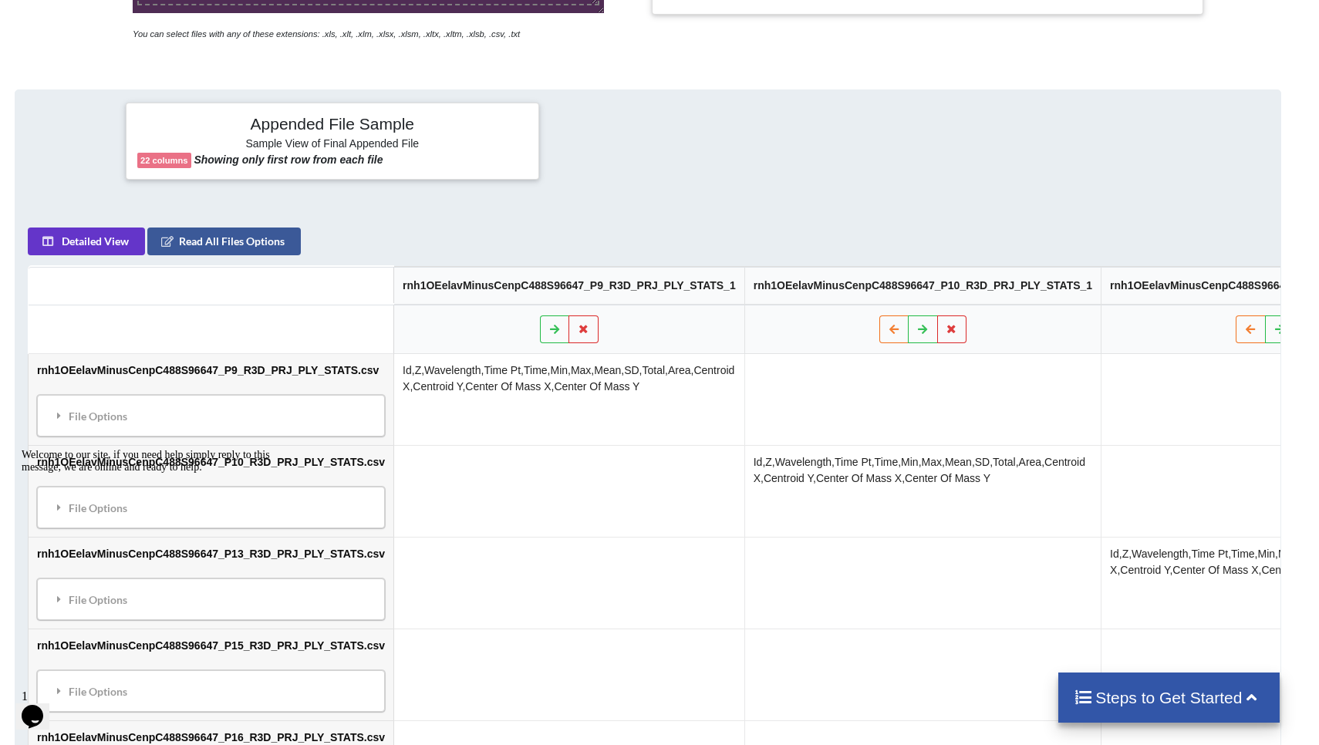
scroll to position [551, 12]
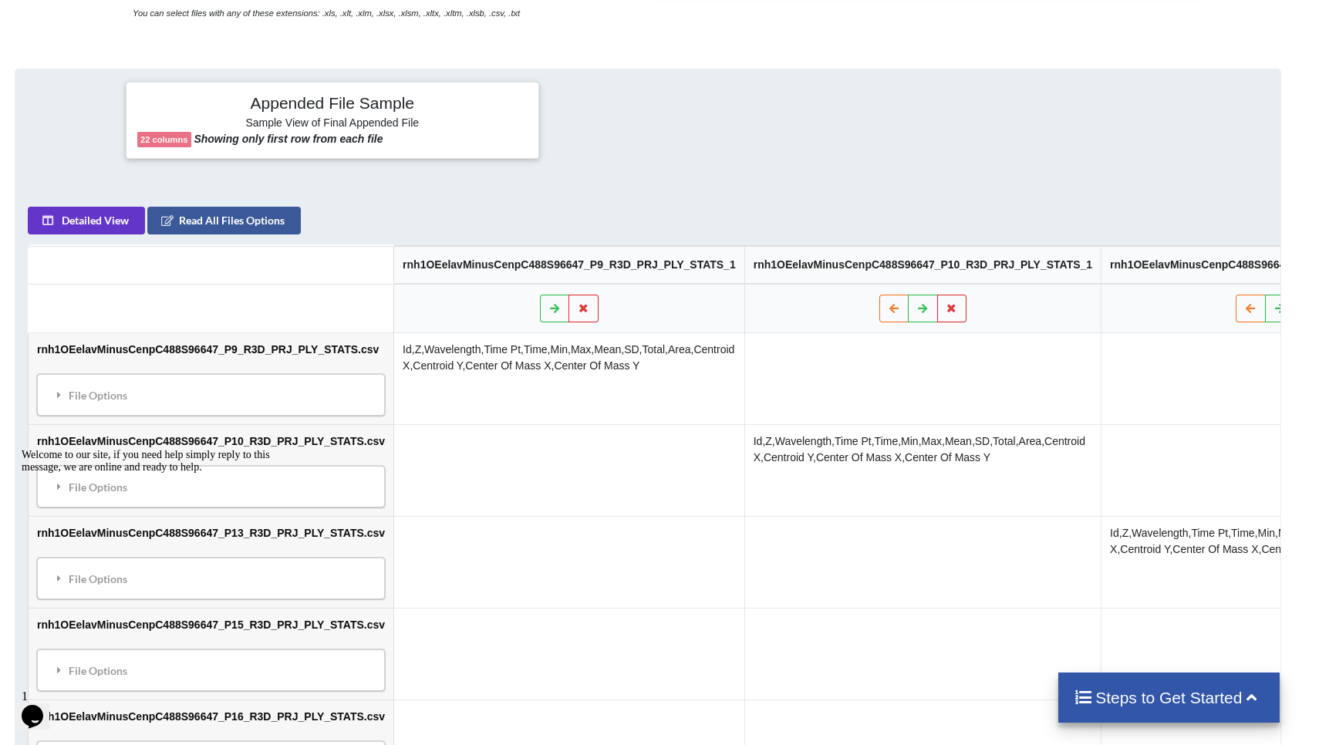
click at [95, 228] on button "Detailed View" at bounding box center [87, 221] width 117 height 28
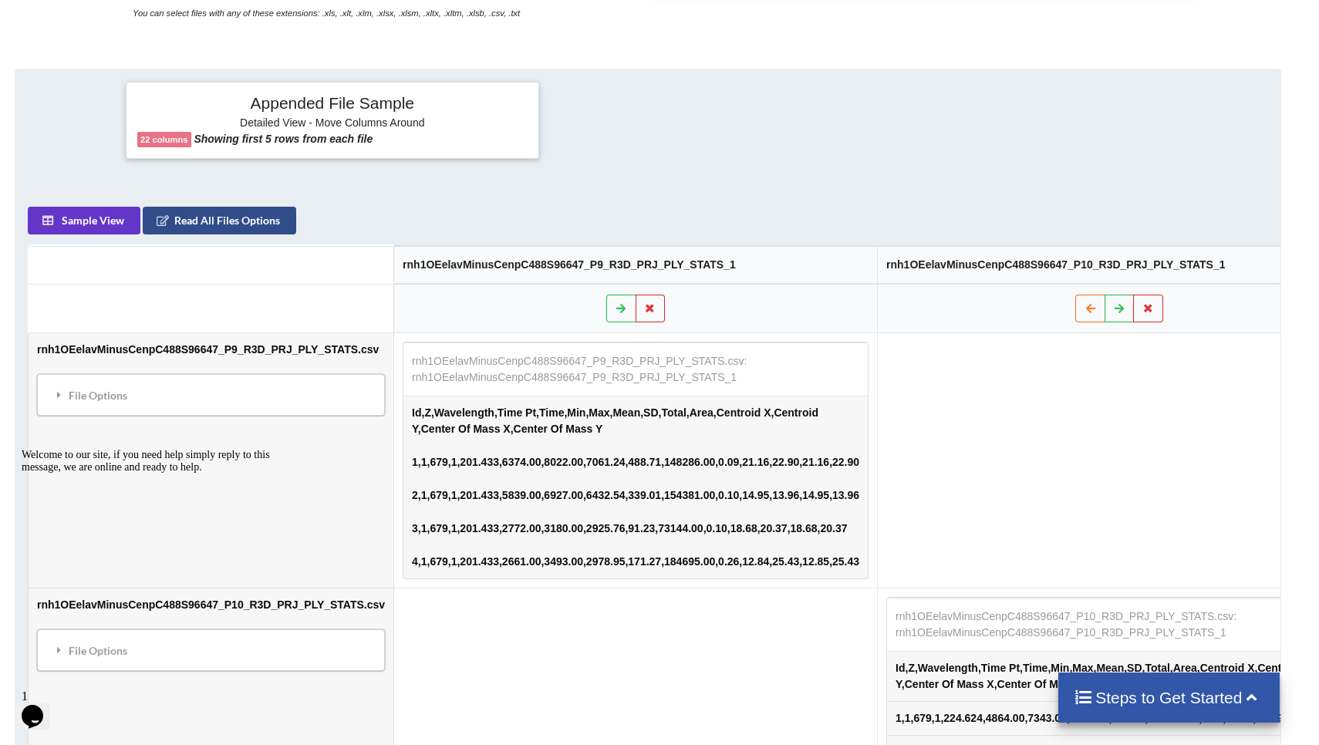
click at [233, 225] on button "Read All Files Options" at bounding box center [220, 221] width 154 height 28
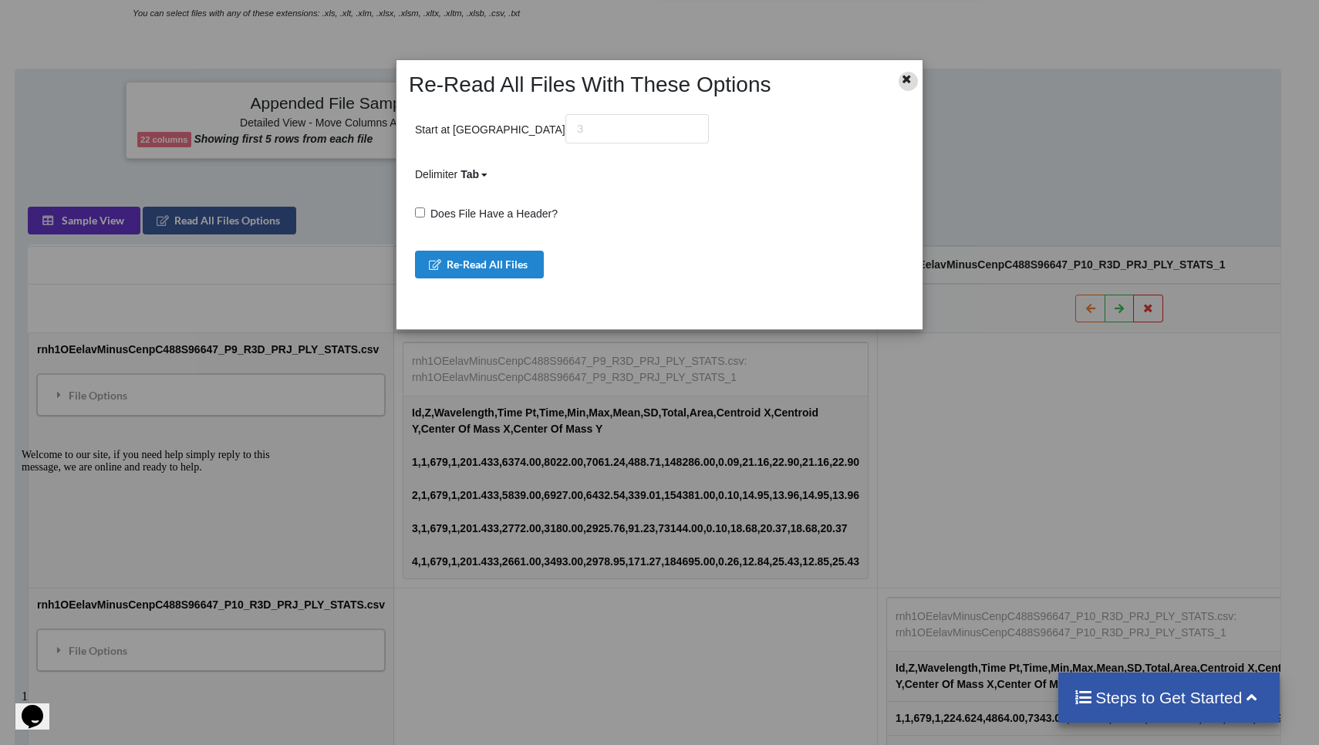
click at [618, 83] on icon at bounding box center [906, 77] width 13 height 11
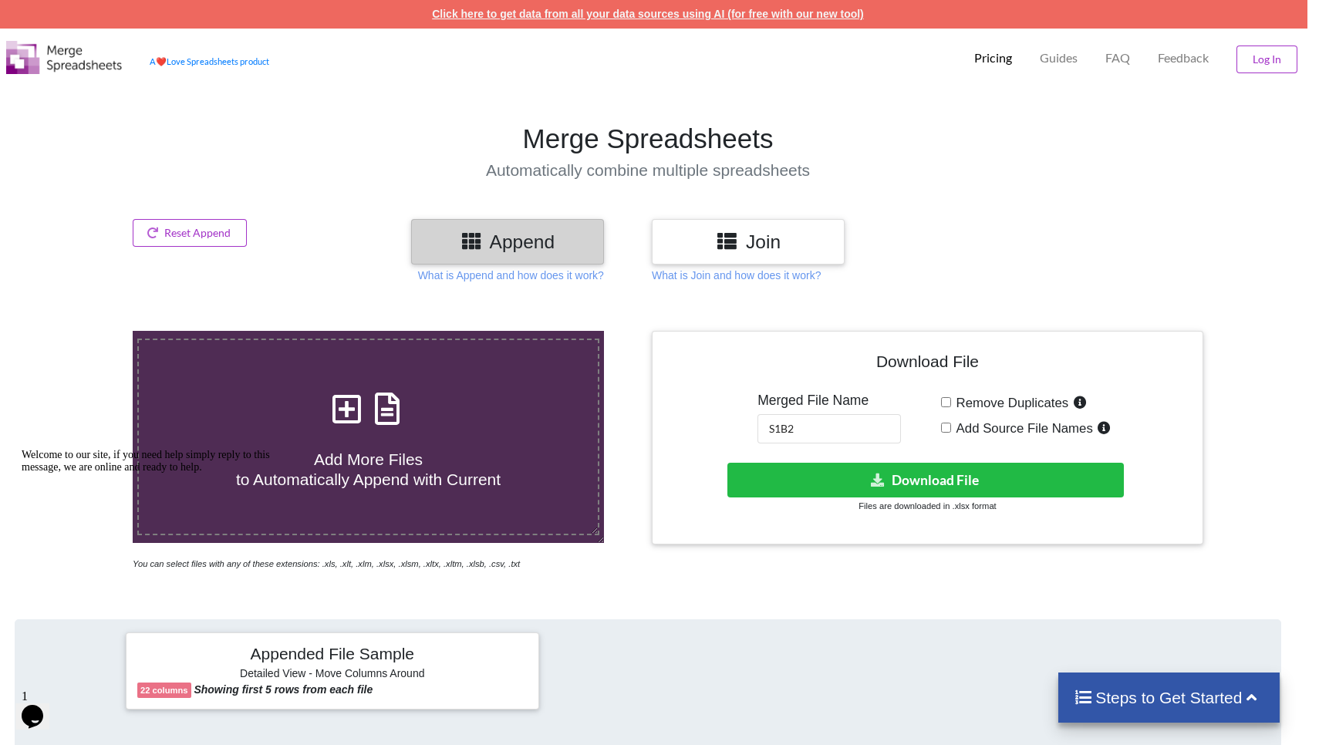
scroll to position [0, 12]
click at [209, 224] on button "Reset Append" at bounding box center [190, 233] width 114 height 28
click at [157, 160] on button "Reset Append" at bounding box center [148, 160] width 99 height 28
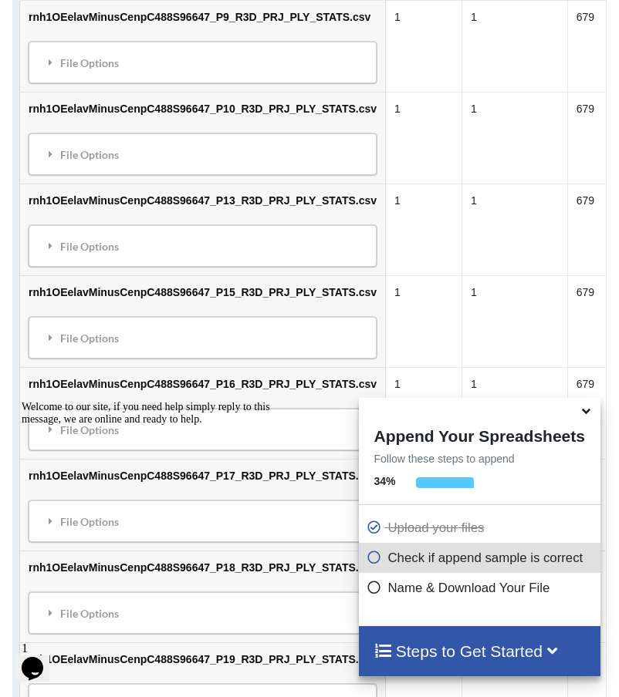
scroll to position [50, 0]
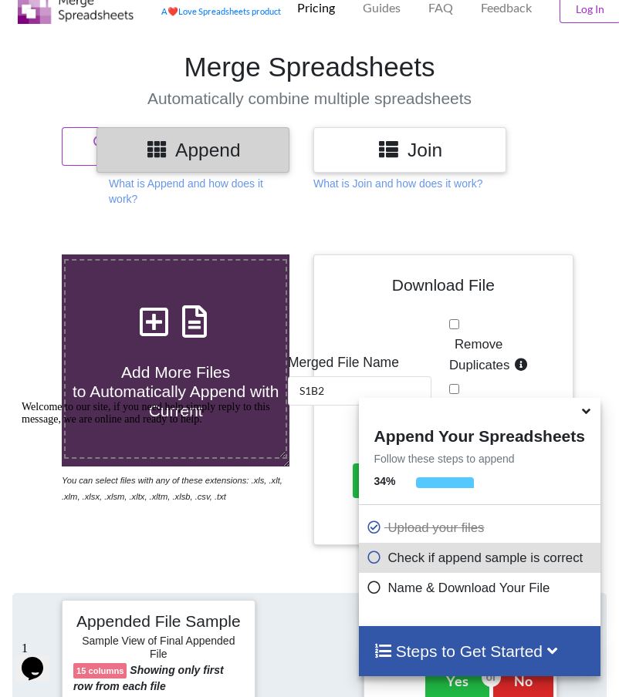
click at [586, 416] on icon at bounding box center [586, 409] width 16 height 14
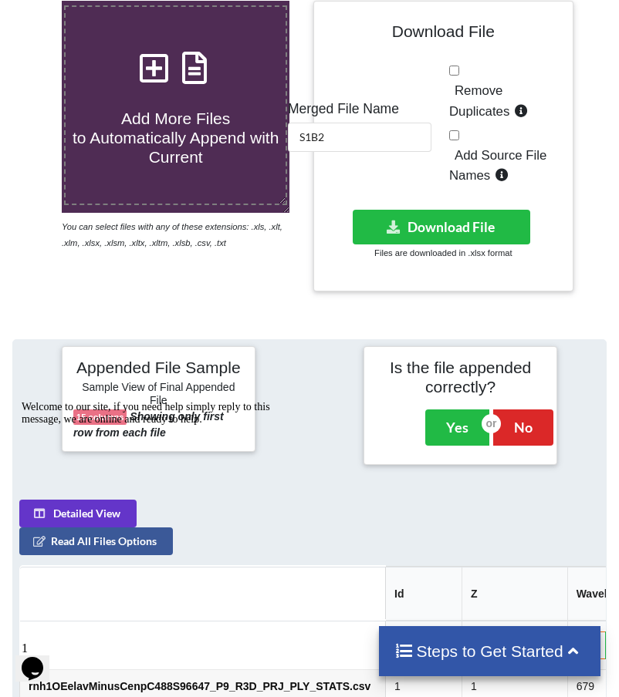
scroll to position [475, 0]
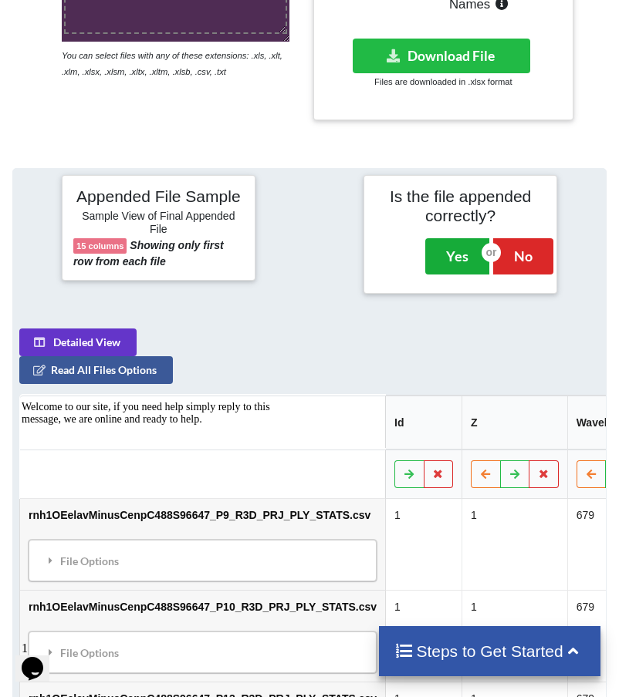
click at [448, 264] on button "Yes" at bounding box center [457, 255] width 64 height 35
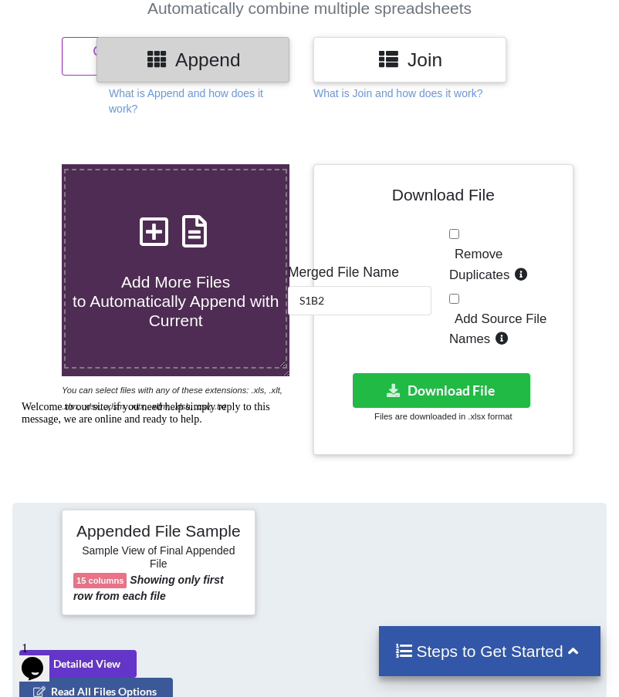
scroll to position [108, 0]
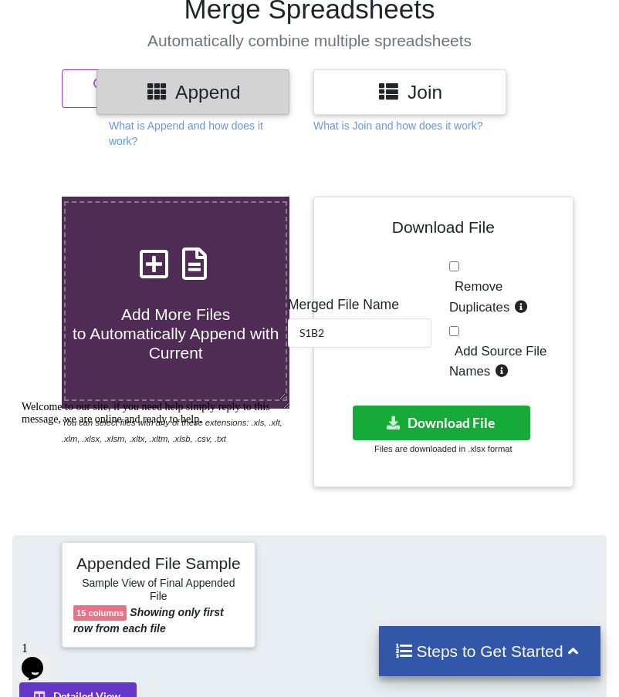
click at [439, 417] on button "Download File" at bounding box center [441, 423] width 177 height 35
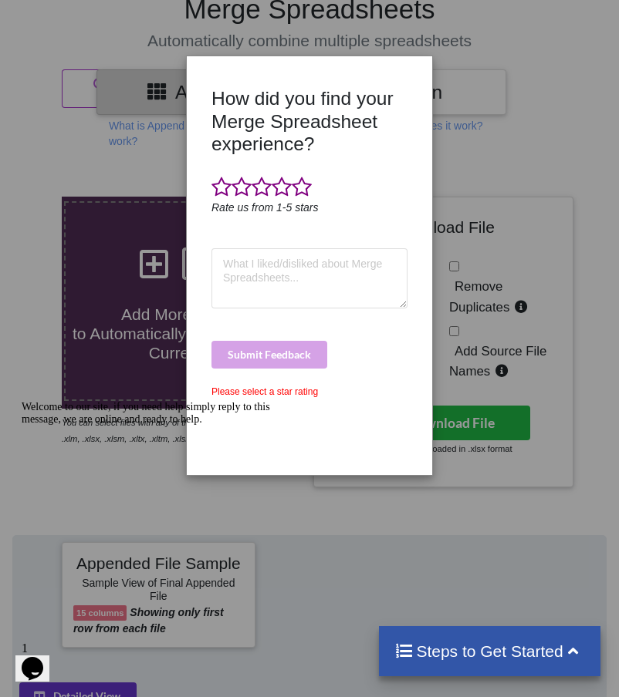
click at [591, 274] on div "How did you find your Merge Spreadsheet experience? Rate us from 1-5 stars Subm…" at bounding box center [309, 348] width 619 height 697
click at [305, 191] on span at bounding box center [302, 188] width 20 height 22
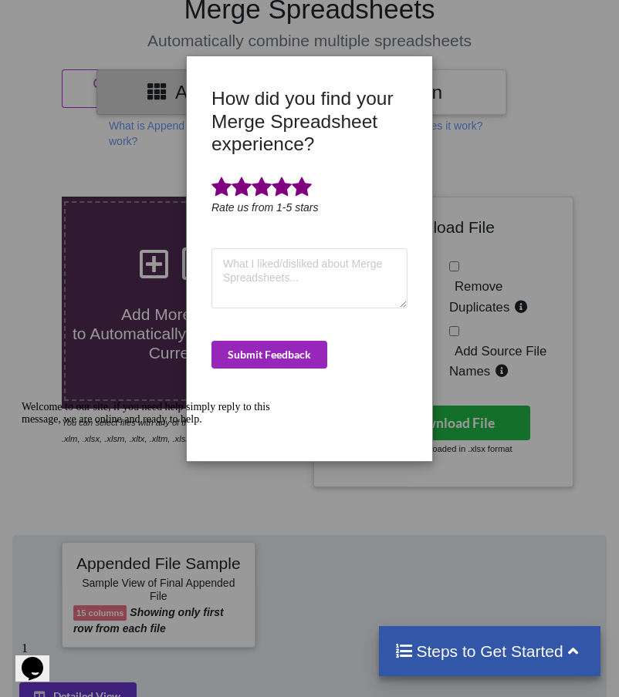
click at [256, 341] on button "Submit Feedback" at bounding box center [269, 355] width 116 height 28
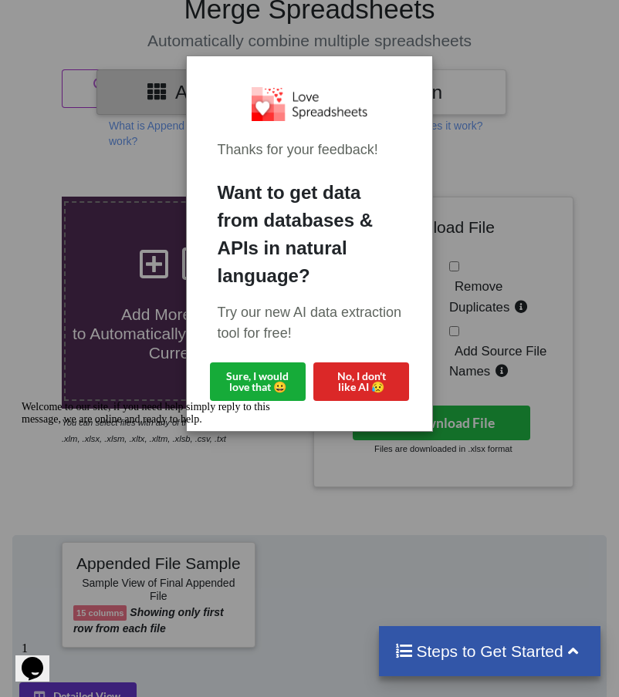
click at [247, 389] on button "Sure, I would love that 😀" at bounding box center [258, 382] width 96 height 39
click at [272, 389] on button "Sure, I would love that 😀" at bounding box center [258, 382] width 96 height 39
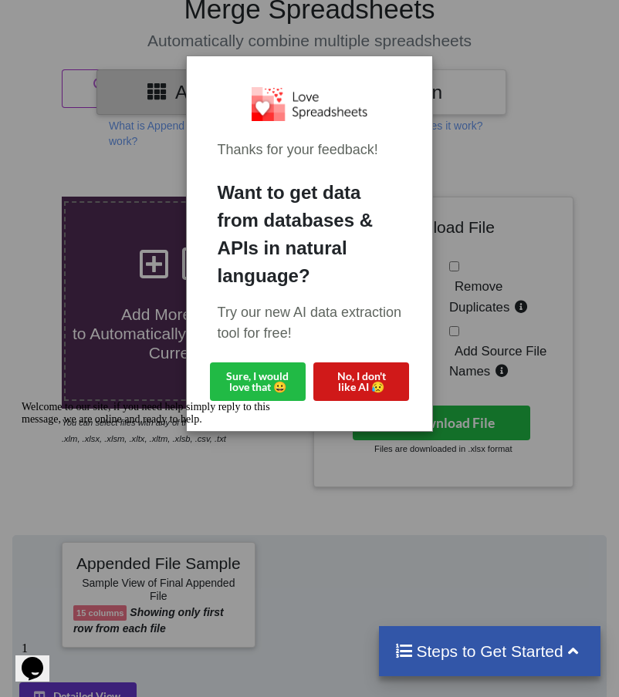
click at [357, 364] on button "No, I don't like AI 😥" at bounding box center [361, 382] width 96 height 39
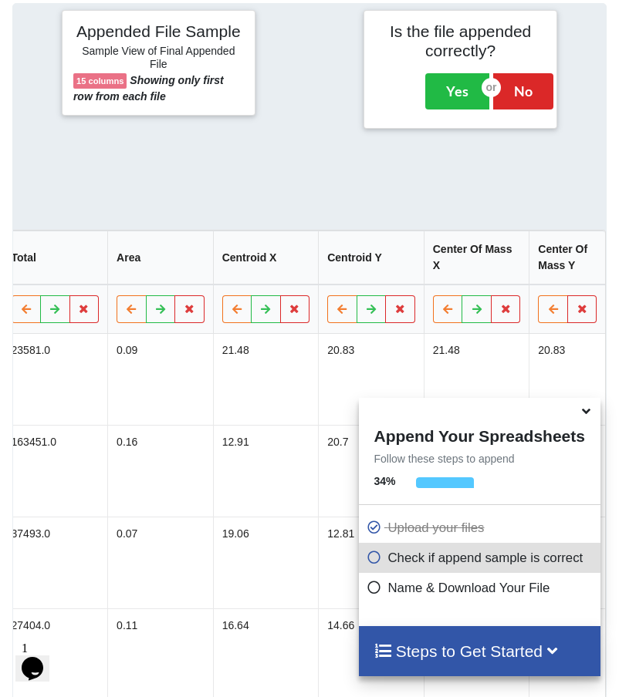
scroll to position [0, 1341]
click at [588, 415] on icon at bounding box center [586, 409] width 16 height 14
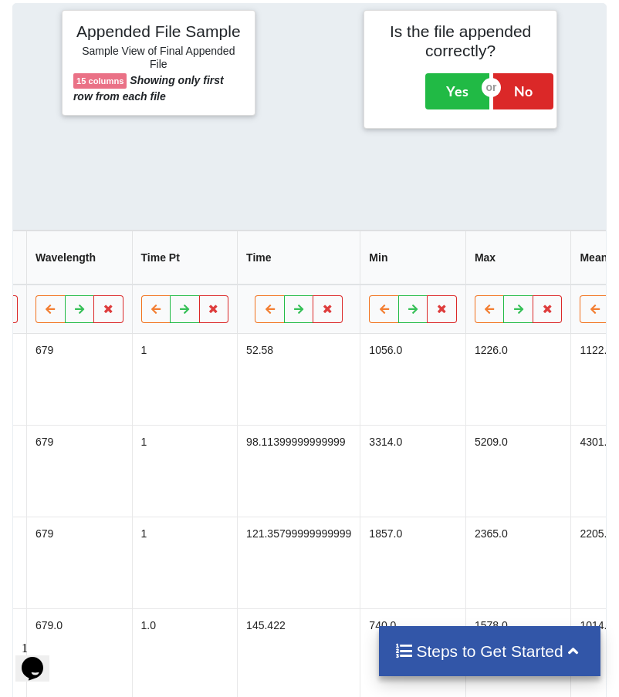
scroll to position [0, 561]
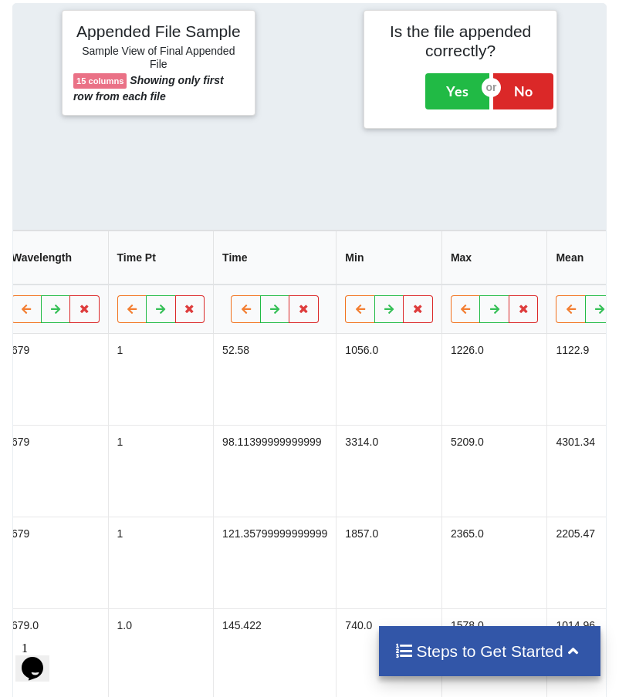
click at [452, 106] on div "Yes No" at bounding box center [459, 91] width 85 height 51
click at [456, 96] on button "Yes" at bounding box center [457, 90] width 64 height 35
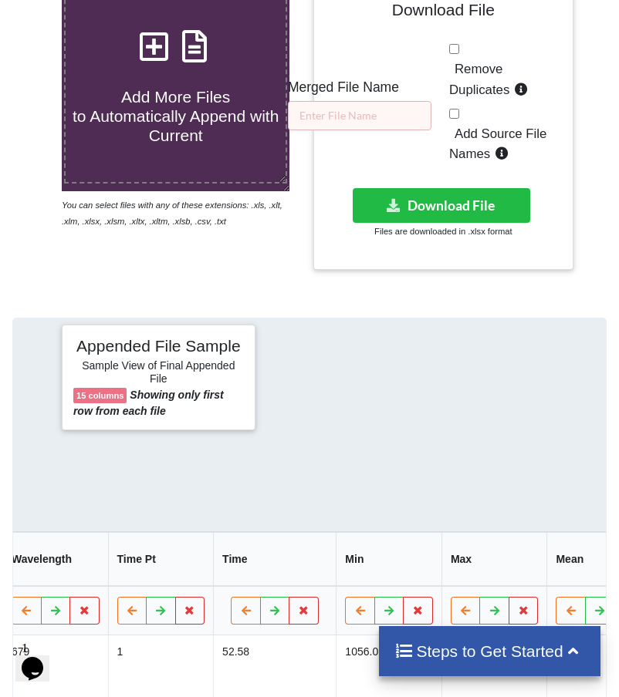
scroll to position [302, 0]
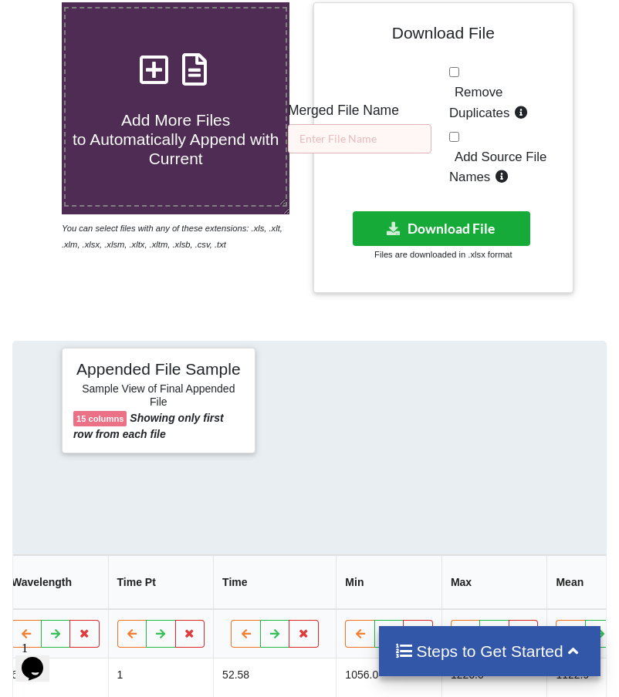
click at [467, 227] on button "Download File" at bounding box center [441, 228] width 177 height 35
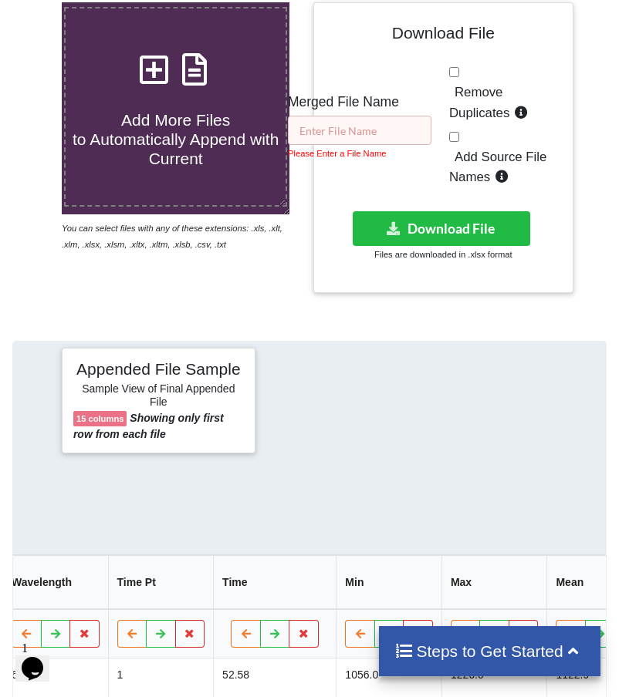
click at [379, 119] on input "text" at bounding box center [359, 130] width 143 height 29
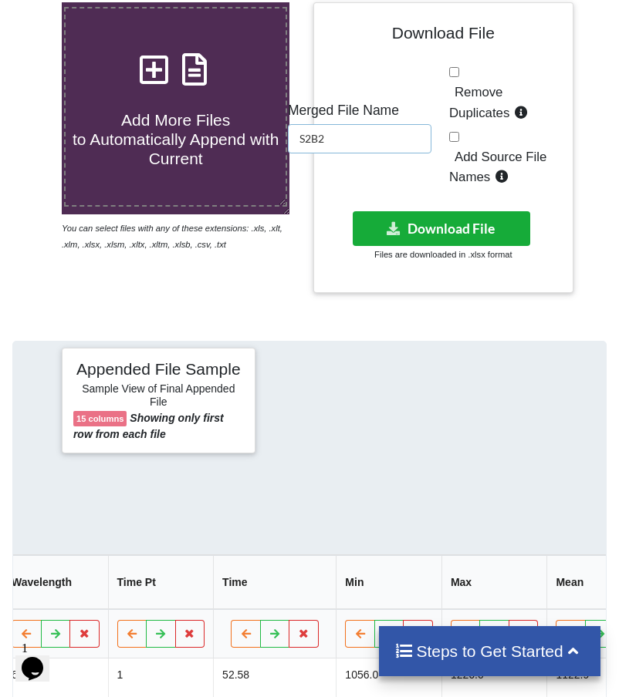
type input "S2B2"
click at [484, 227] on button "Download File" at bounding box center [441, 228] width 177 height 35
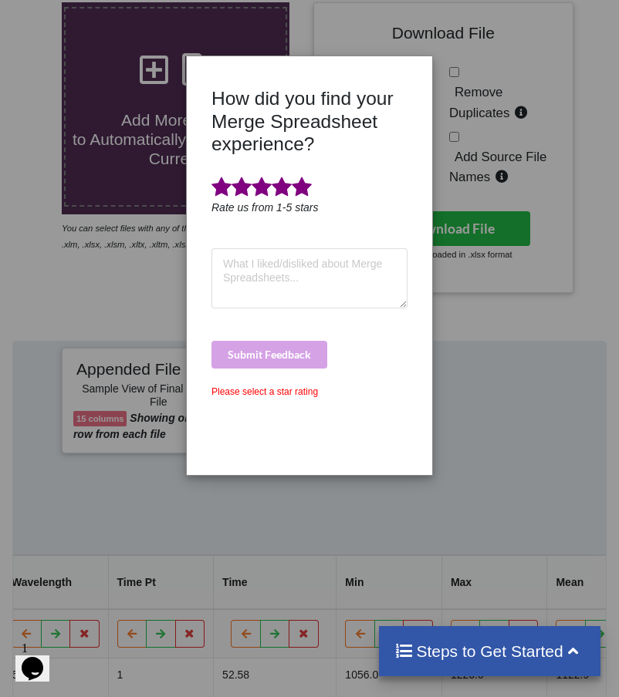
click at [309, 185] on span at bounding box center [302, 188] width 20 height 22
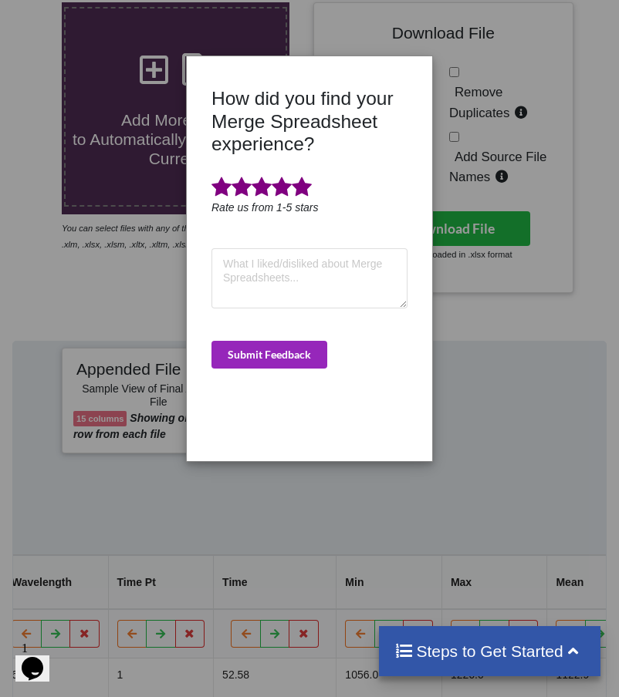
click at [281, 361] on button "Submit Feedback" at bounding box center [269, 355] width 116 height 28
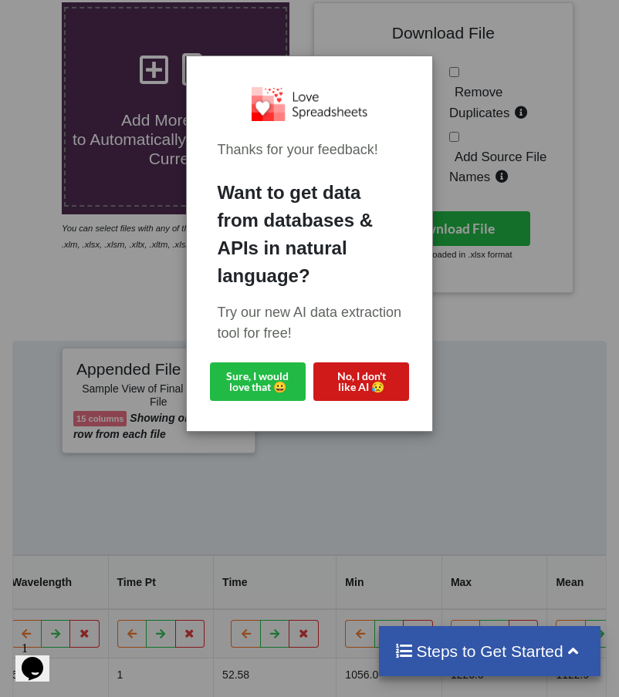
click at [342, 384] on button "No, I don't like AI 😥" at bounding box center [361, 382] width 96 height 39
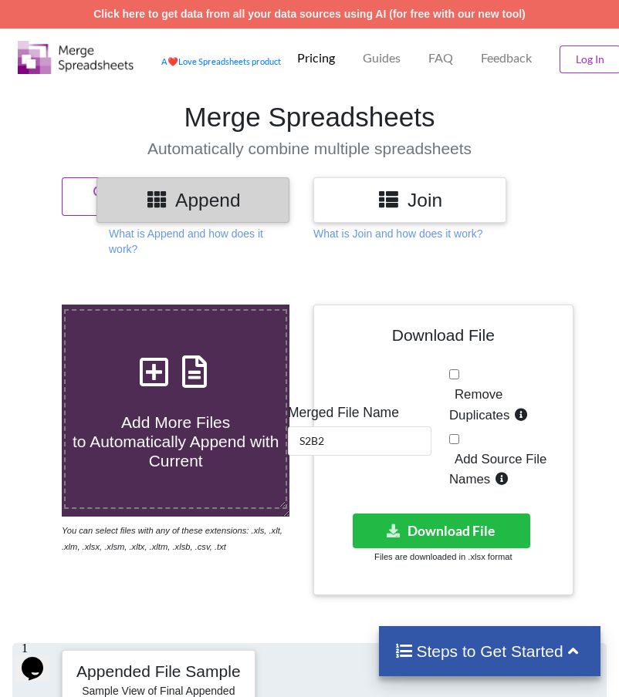
scroll to position [0, 0]
click at [80, 210] on button "Reset Append" at bounding box center [115, 196] width 107 height 39
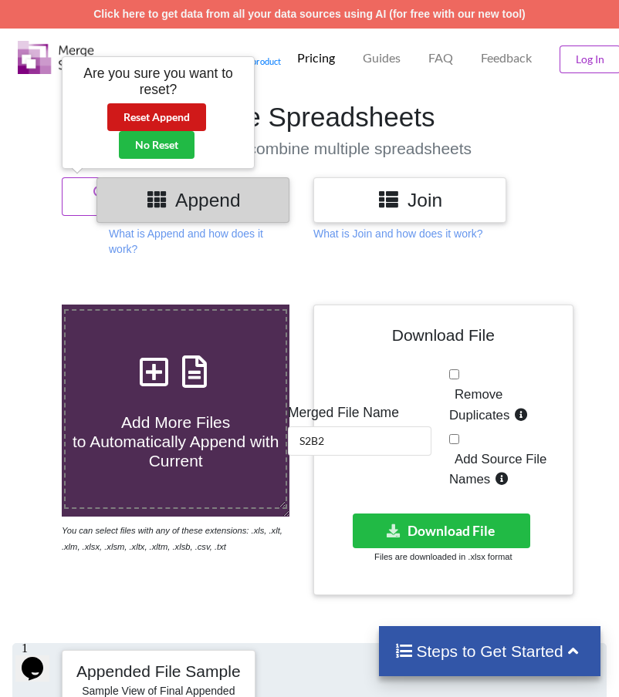
click at [163, 122] on button "Reset Append" at bounding box center [156, 117] width 99 height 28
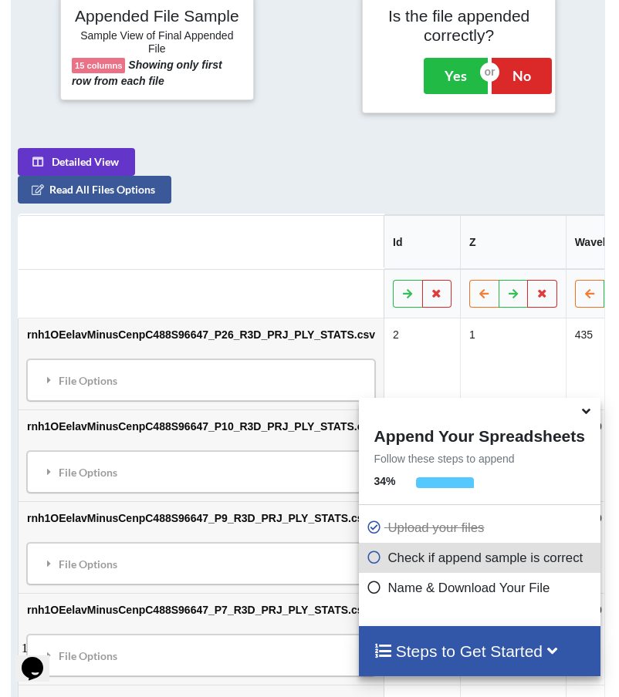
scroll to position [697, 2]
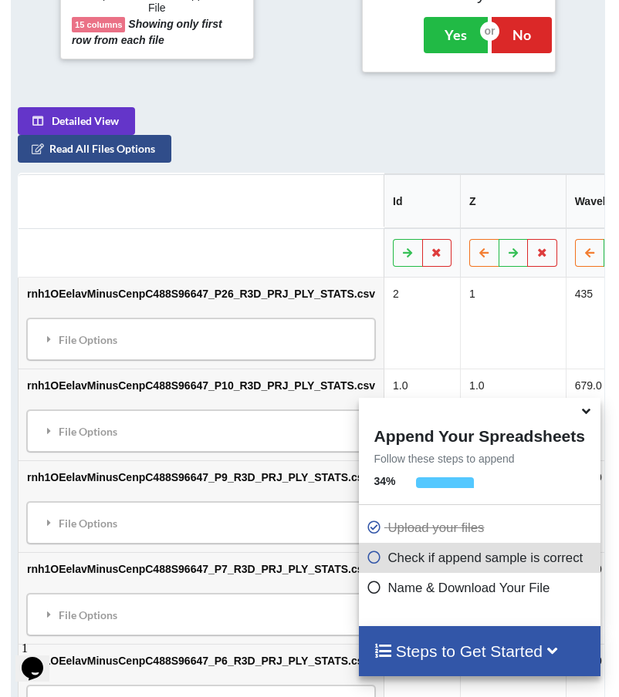
click at [89, 156] on button "Read All Files Options" at bounding box center [95, 149] width 154 height 28
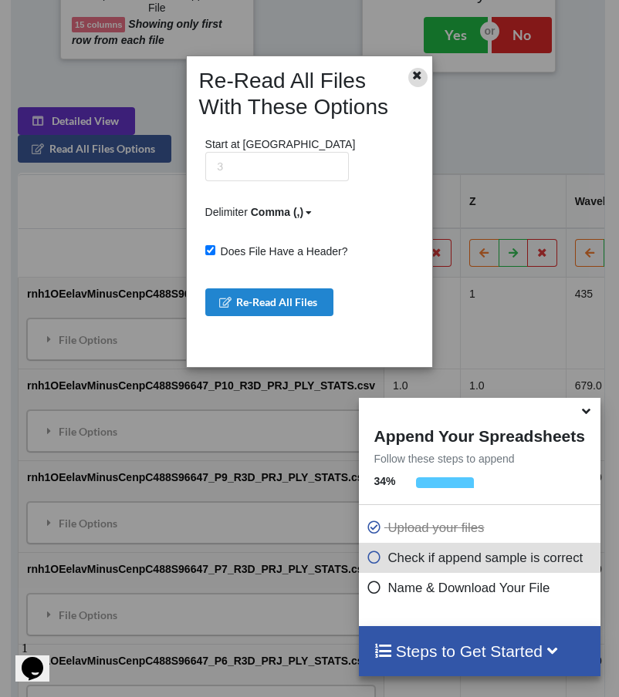
click at [423, 73] on icon at bounding box center [416, 73] width 13 height 11
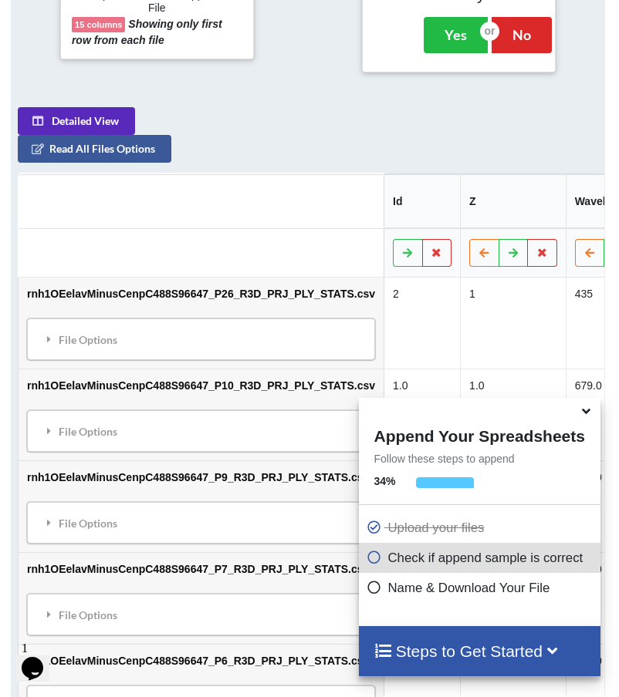
click at [66, 121] on button "Detailed View" at bounding box center [76, 121] width 117 height 28
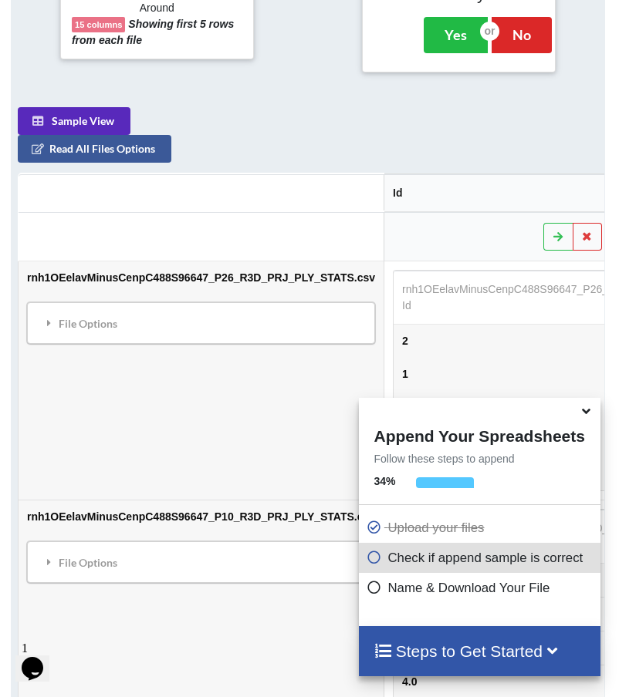
click at [116, 122] on button "Sample View" at bounding box center [74, 121] width 113 height 28
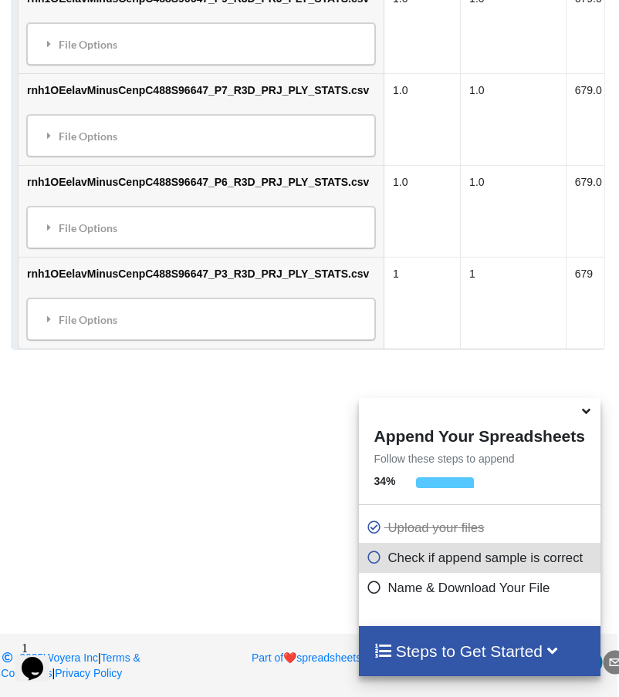
scroll to position [1178, 2]
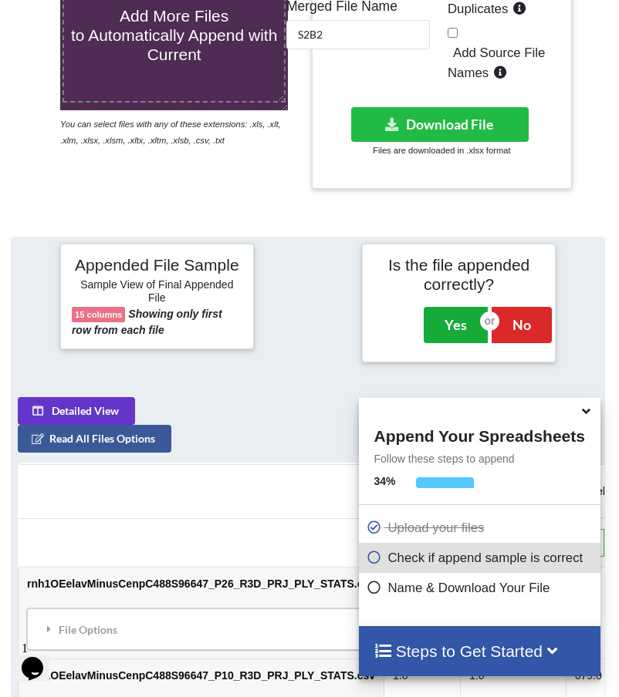
click at [452, 315] on button "Yes" at bounding box center [455, 324] width 64 height 35
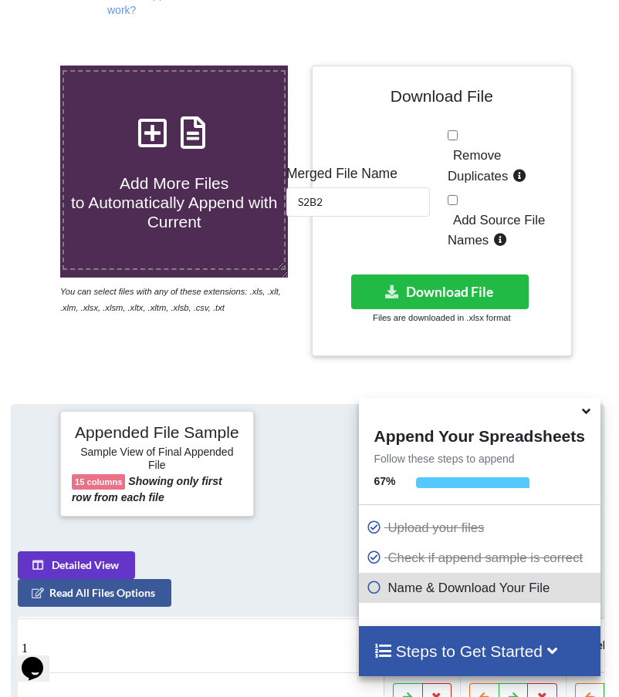
scroll to position [208, 2]
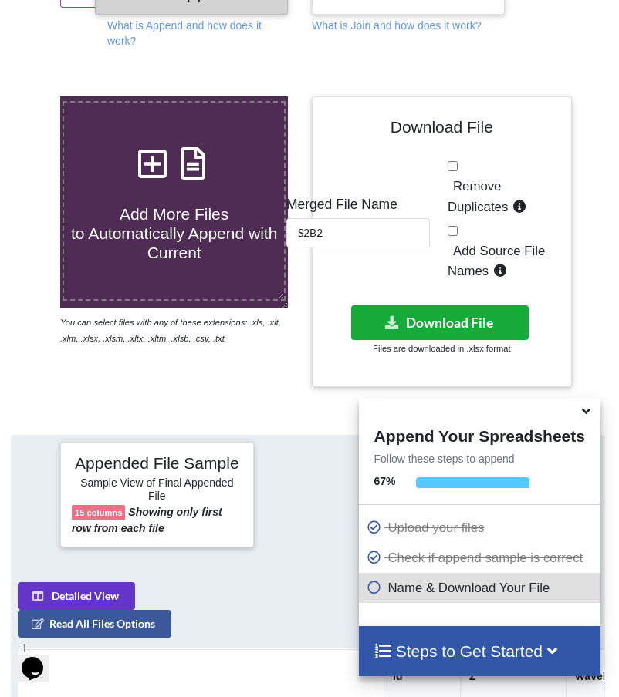
click at [444, 326] on button "Download File" at bounding box center [439, 322] width 177 height 35
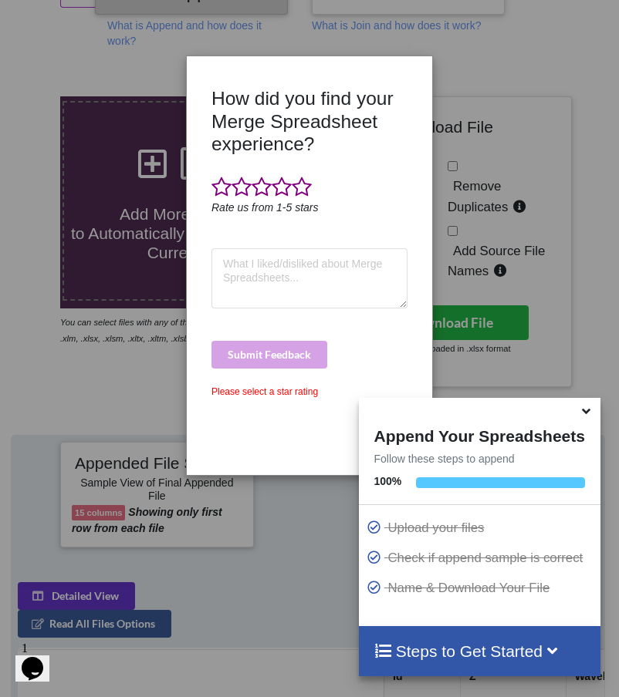
click at [308, 184] on span at bounding box center [302, 188] width 20 height 22
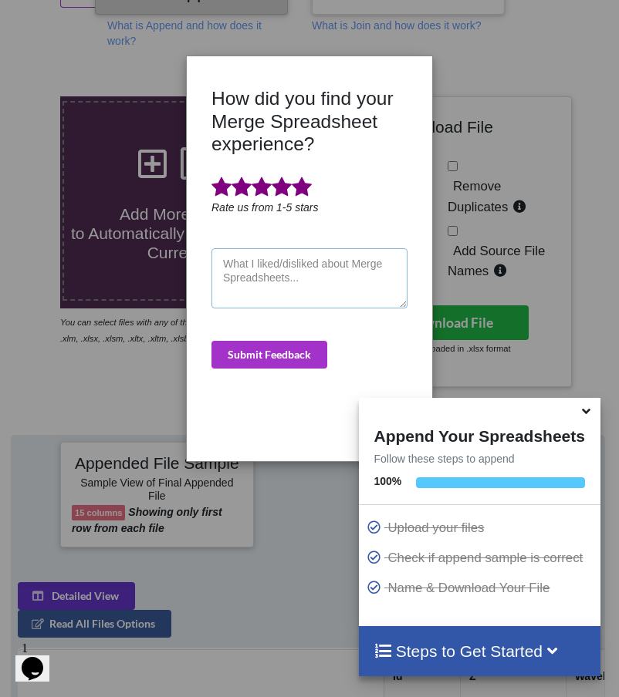
click at [329, 272] on textarea at bounding box center [309, 278] width 196 height 60
click at [294, 349] on button "Submit Feedback" at bounding box center [269, 355] width 116 height 28
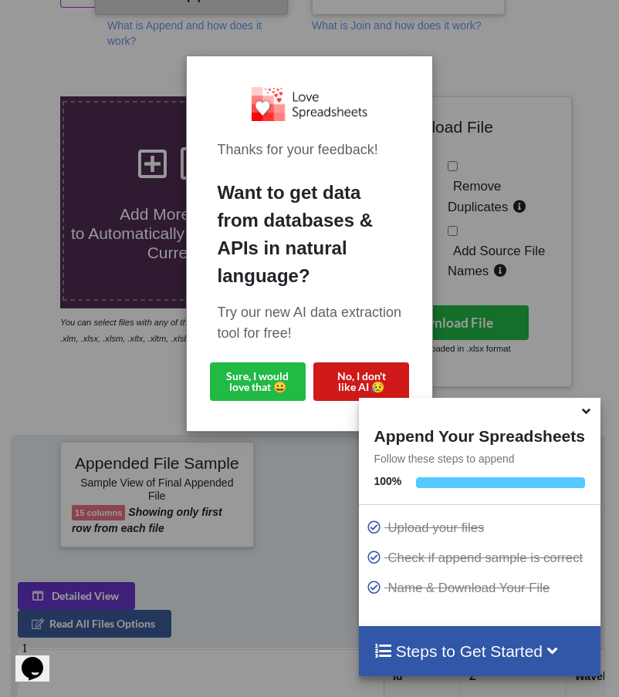
click at [349, 369] on button "No, I don't like AI 😥" at bounding box center [361, 382] width 96 height 39
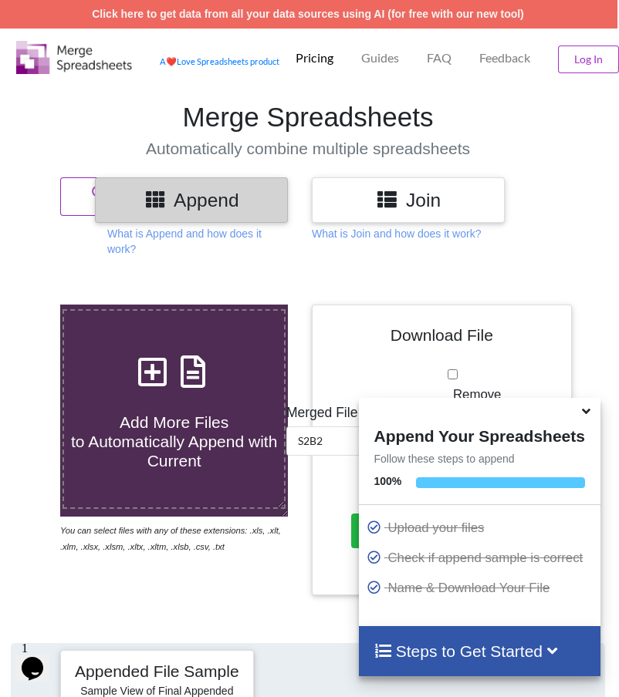
scroll to position [0, 2]
click at [82, 202] on button "Reset Append" at bounding box center [113, 196] width 107 height 39
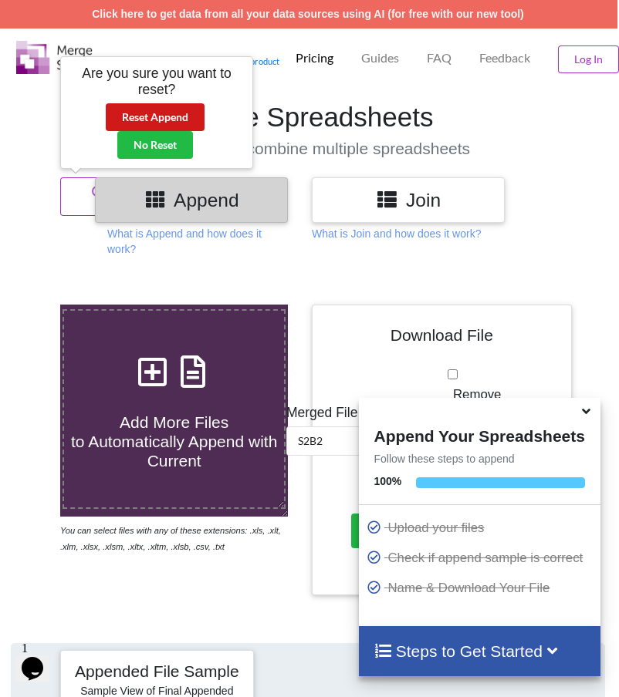
click at [175, 120] on button "Reset Append" at bounding box center [155, 117] width 99 height 28
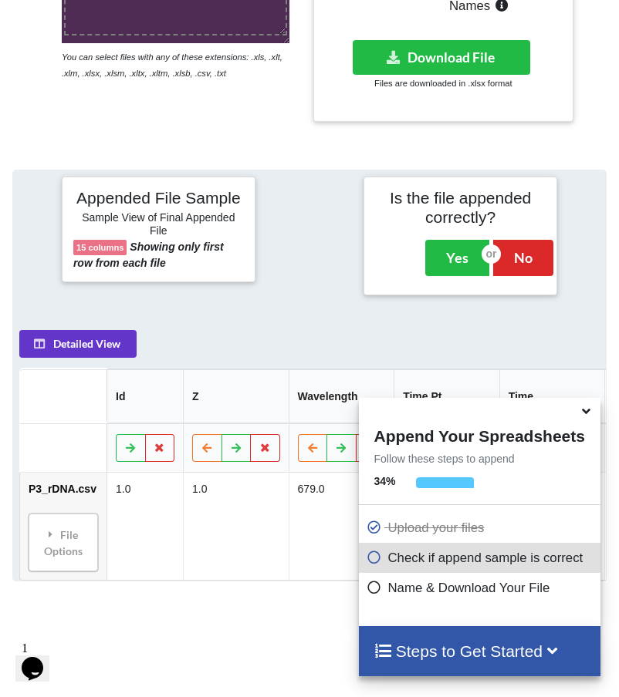
scroll to position [518, 0]
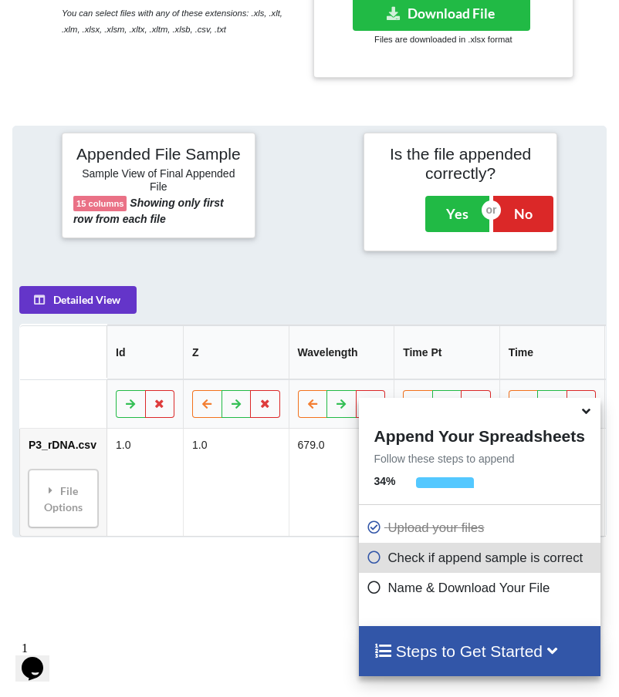
click at [583, 415] on icon at bounding box center [586, 409] width 16 height 14
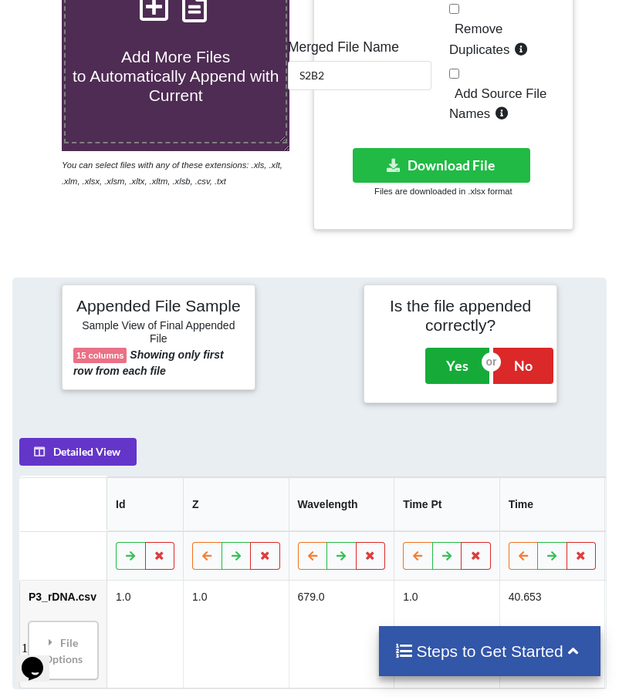
click at [446, 361] on button "Yes" at bounding box center [457, 365] width 64 height 35
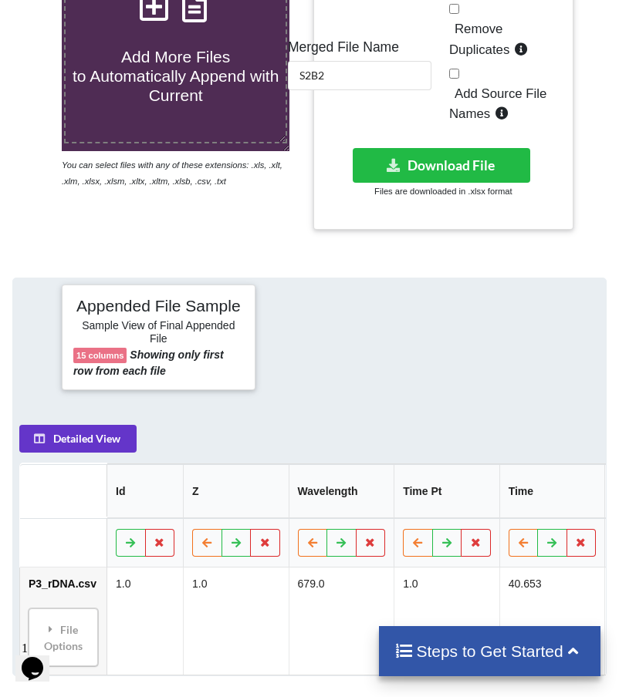
scroll to position [302, 0]
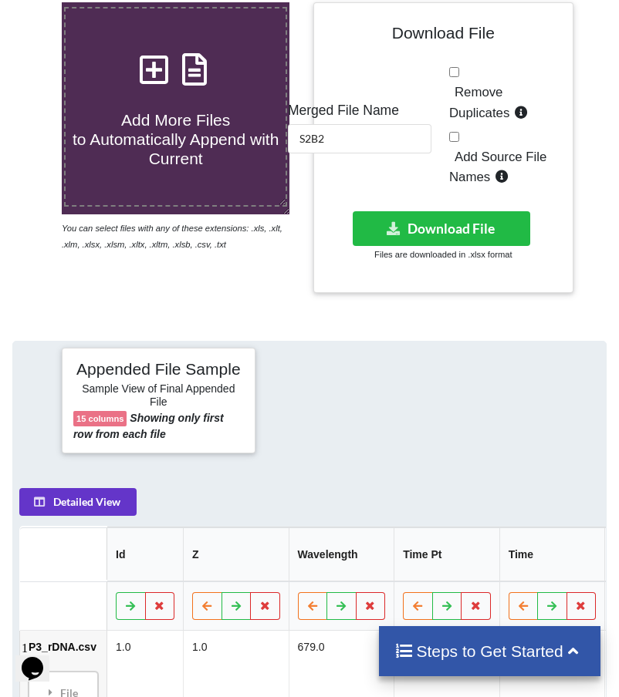
click at [412, 245] on div "Download hidden Download File Files are downloaded in .xlsx format" at bounding box center [443, 236] width 237 height 51
click at [433, 228] on button "Download File" at bounding box center [441, 228] width 177 height 35
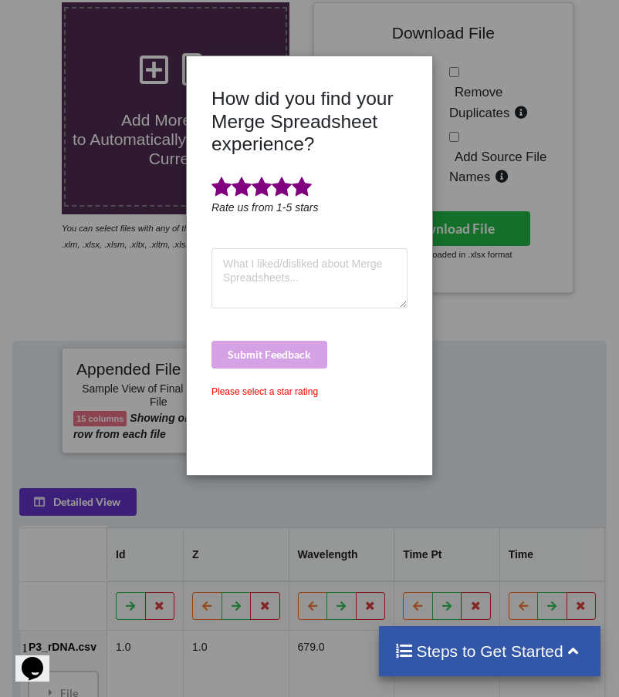
click at [306, 188] on span at bounding box center [302, 188] width 20 height 22
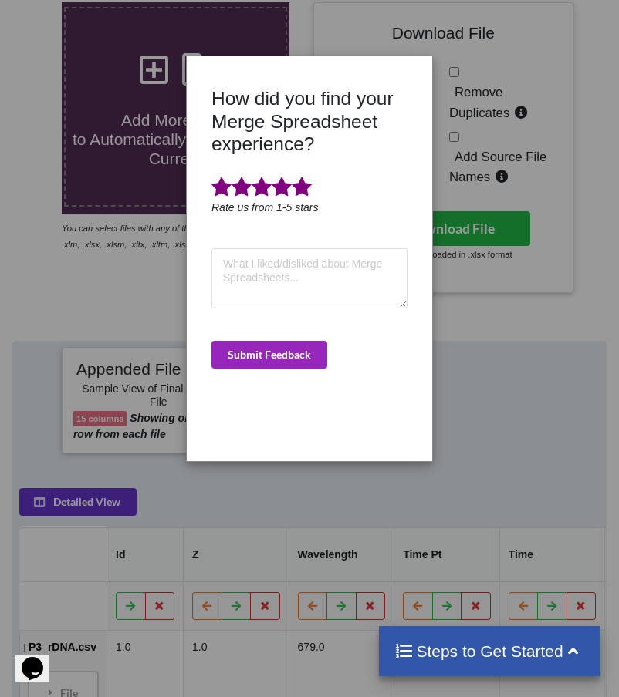
click at [288, 355] on button "Submit Feedback" at bounding box center [269, 355] width 116 height 28
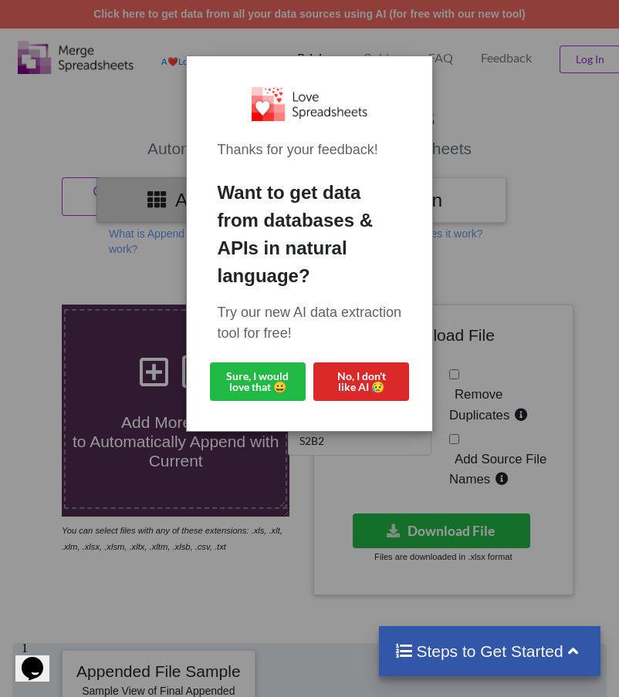
scroll to position [-2, 0]
click at [340, 410] on div "Thanks for your feedback! Want to get data from databases & APIs in natural lan…" at bounding box center [309, 244] width 221 height 350
click at [355, 376] on button "No, I don't like AI 😥" at bounding box center [361, 382] width 96 height 39
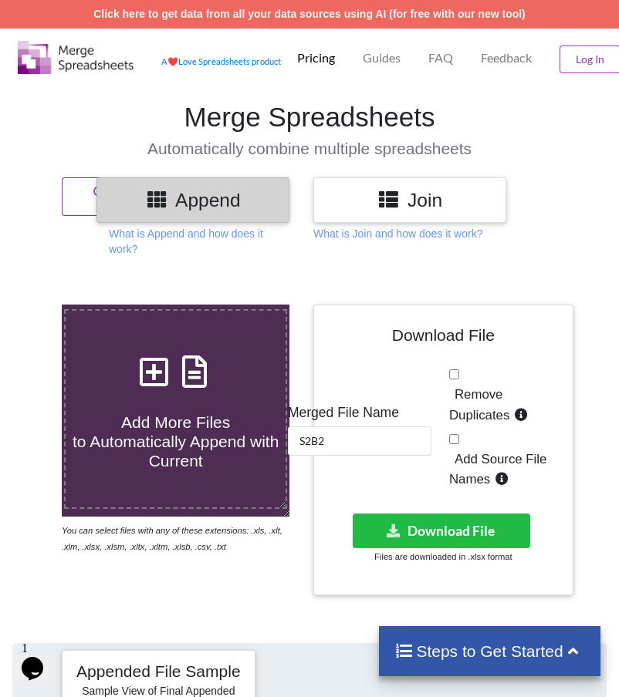
click at [83, 201] on button "Reset Append" at bounding box center [115, 196] width 107 height 39
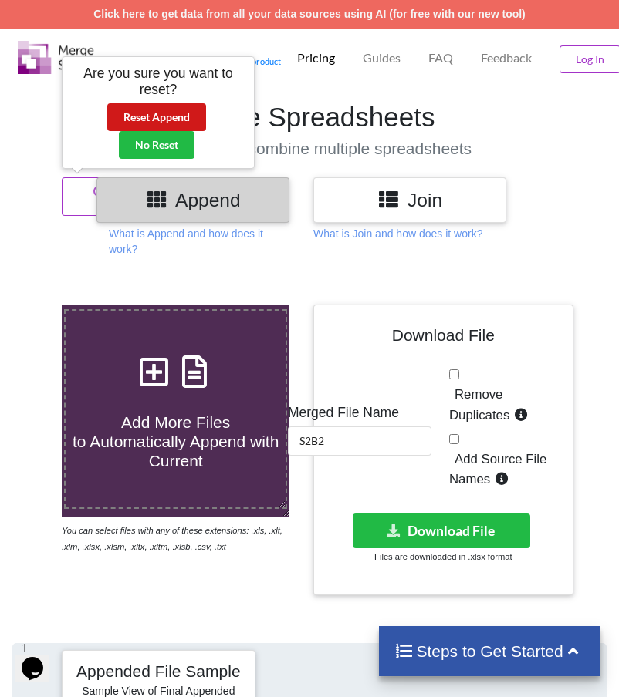
click at [151, 116] on button "Reset Append" at bounding box center [156, 117] width 99 height 28
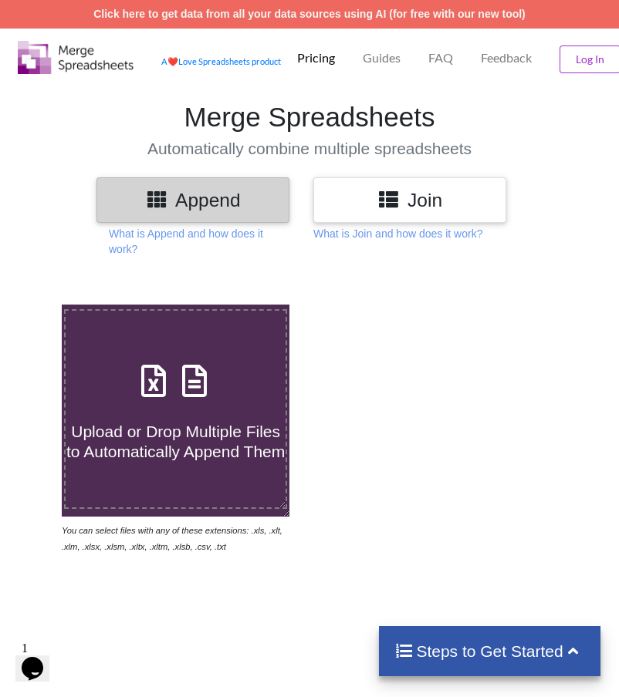
click at [162, 413] on h4 "Upload or Drop Multiple Files to Automatically Append Them" at bounding box center [176, 432] width 221 height 59
click at [34, 305] on input "Upload or Drop Multiple Files to Automatically Append Them" at bounding box center [34, 305] width 0 height 0
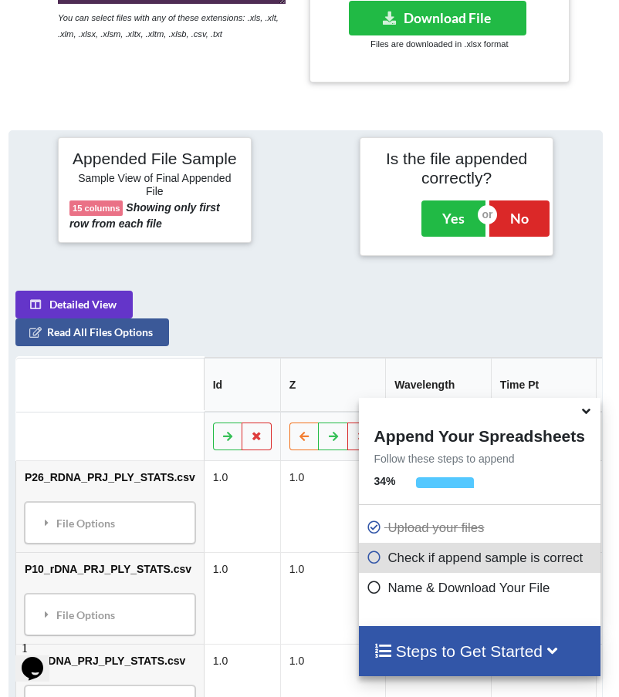
scroll to position [342, 4]
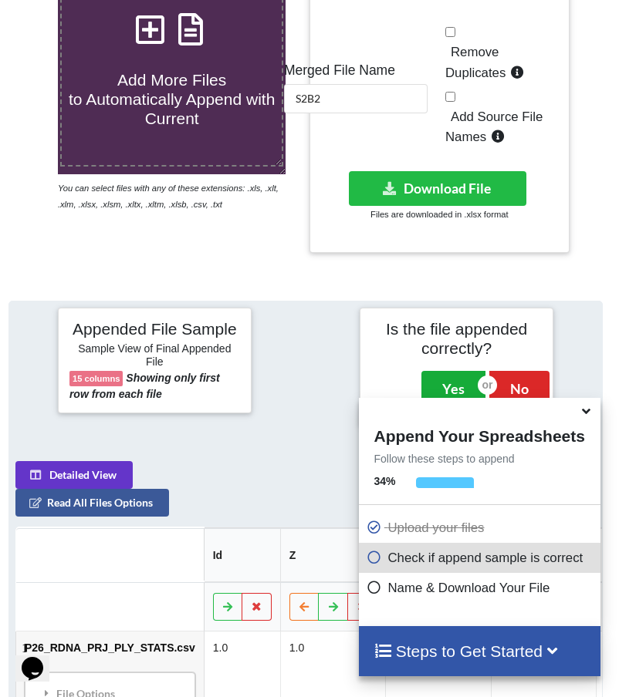
click at [451, 389] on button "Yes" at bounding box center [453, 388] width 64 height 35
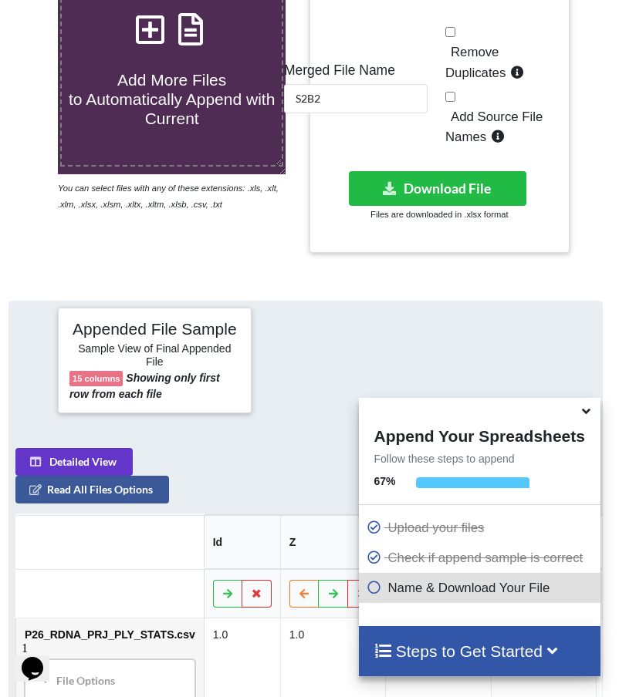
scroll to position [302, 4]
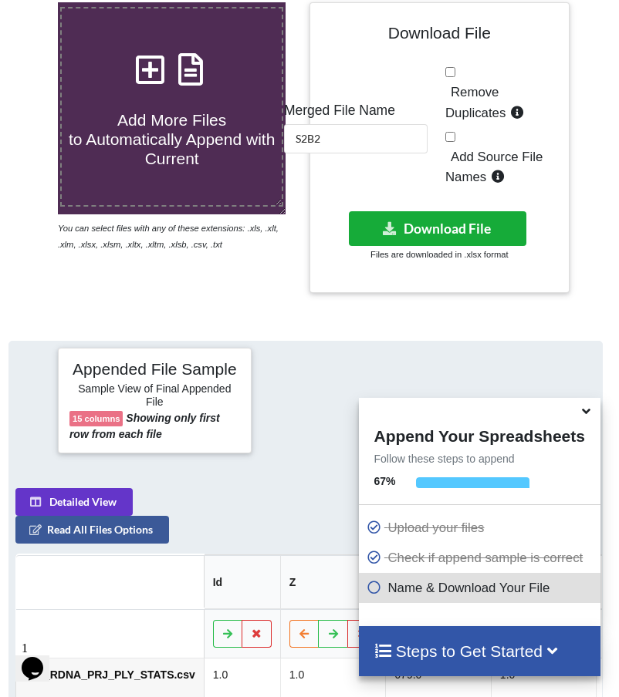
click at [434, 219] on button "Download File" at bounding box center [437, 228] width 177 height 35
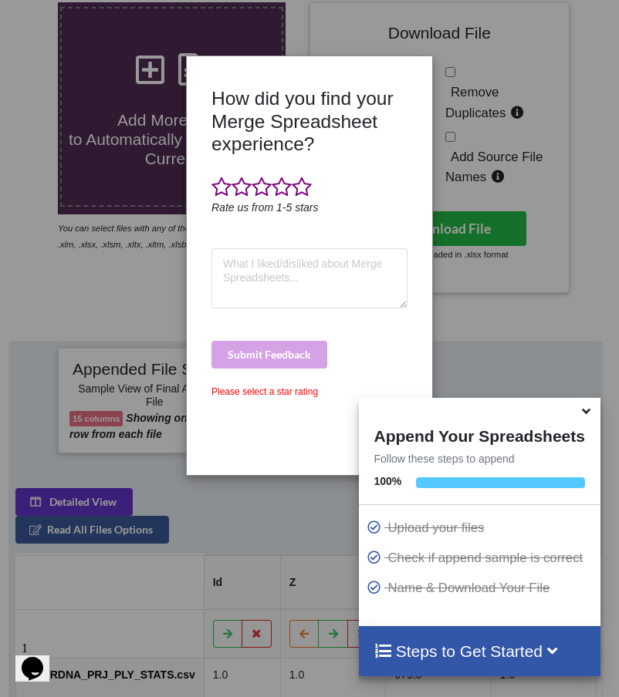
click at [490, 134] on div "How did you find your Merge Spreadsheet experience? Rate us from 1-5 stars Subm…" at bounding box center [309, 348] width 619 height 697
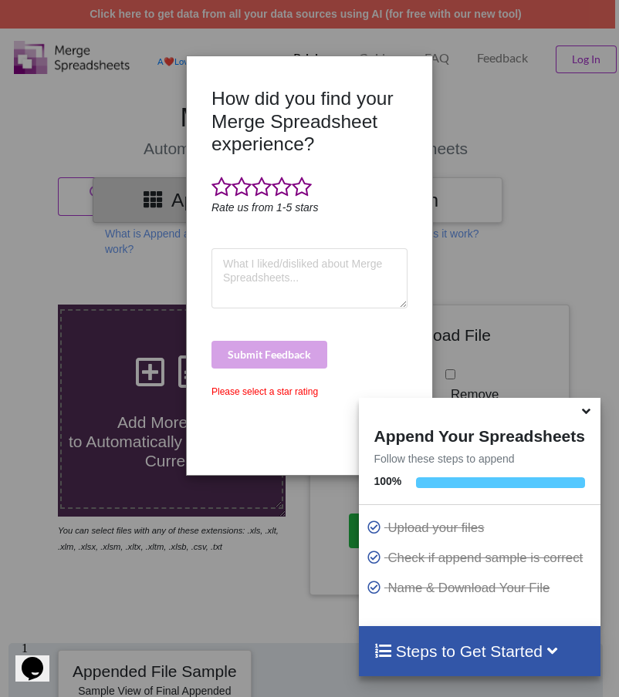
scroll to position [0, 4]
click at [306, 193] on span at bounding box center [302, 188] width 20 height 22
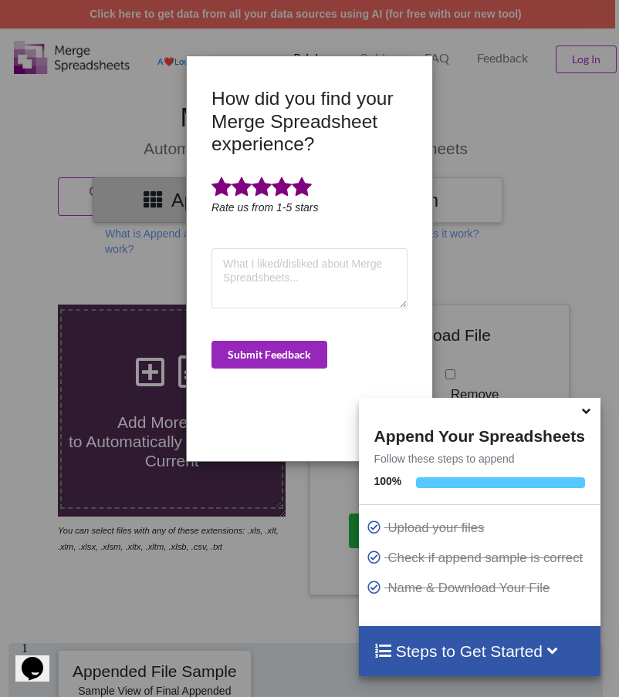
click at [254, 353] on button "Submit Feedback" at bounding box center [269, 355] width 116 height 28
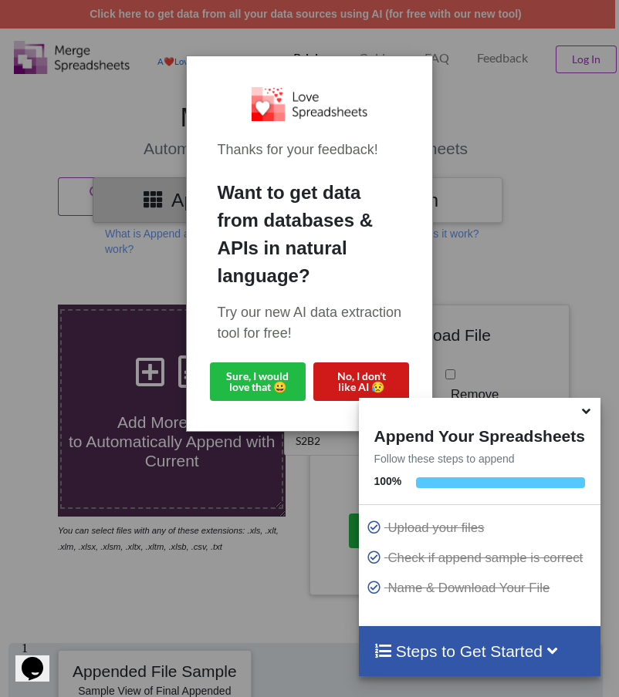
click at [358, 376] on button "No, I don't like AI 😥" at bounding box center [361, 382] width 96 height 39
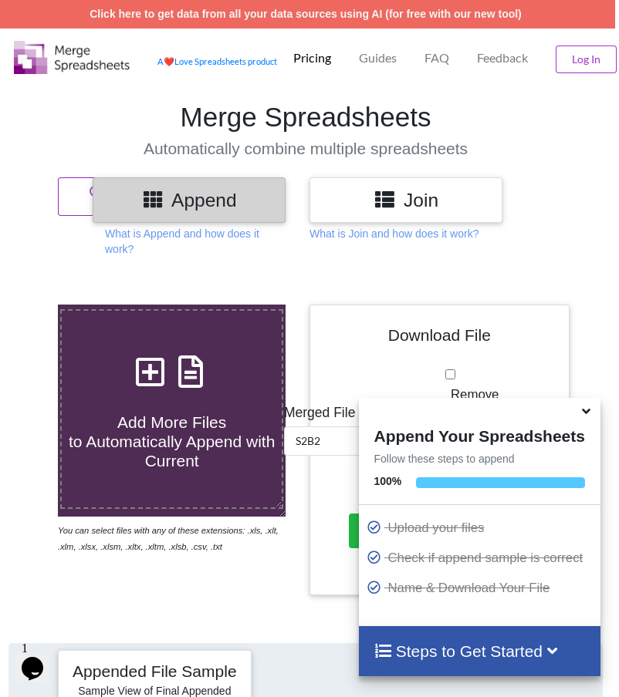
click at [86, 194] on button "Reset Append" at bounding box center [111, 196] width 107 height 39
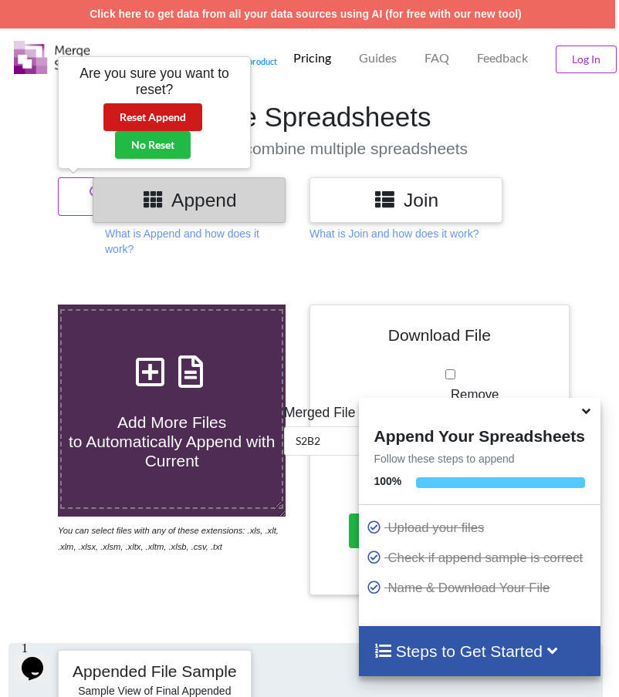
click at [144, 110] on button "Reset Append" at bounding box center [152, 117] width 99 height 28
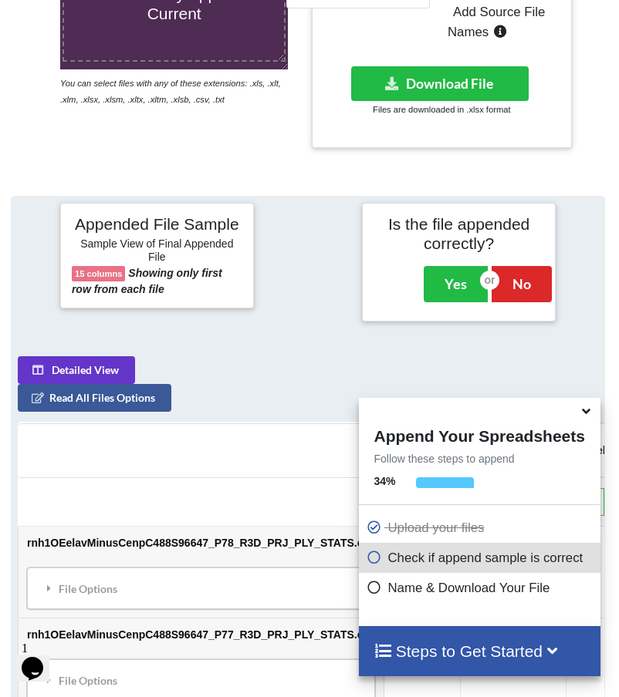
scroll to position [640, 0]
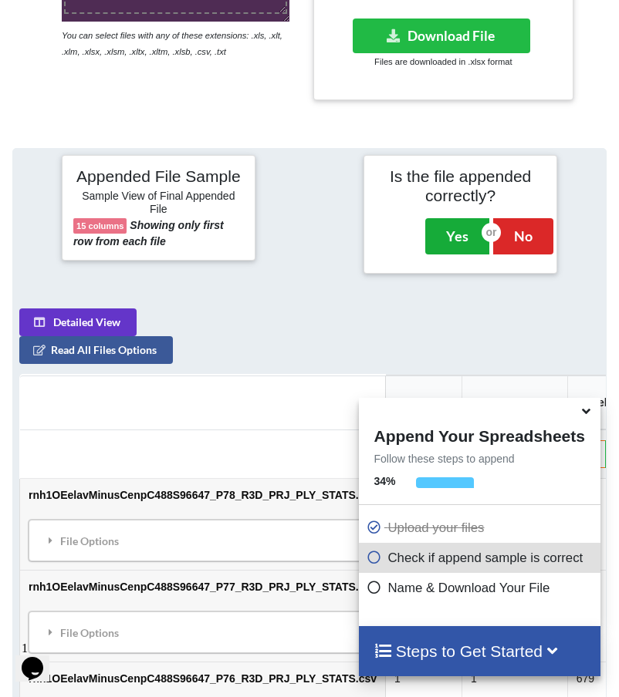
click at [442, 234] on button "Yes" at bounding box center [457, 235] width 64 height 35
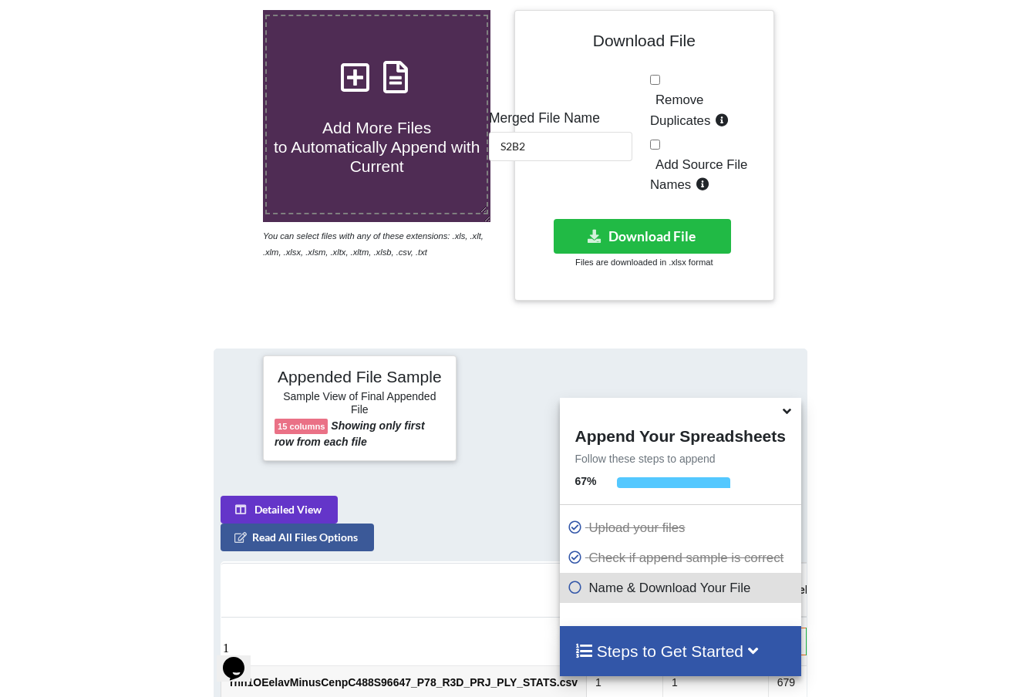
scroll to position [297, 0]
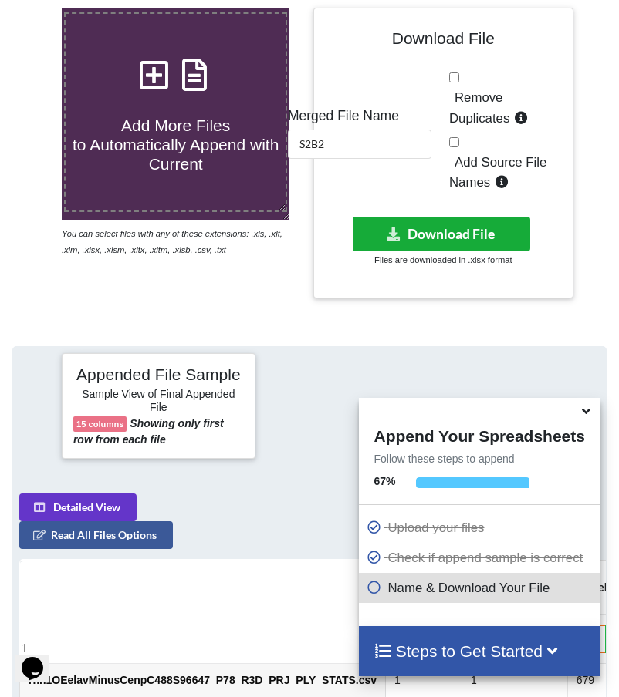
click at [432, 224] on button "Download File" at bounding box center [441, 234] width 177 height 35
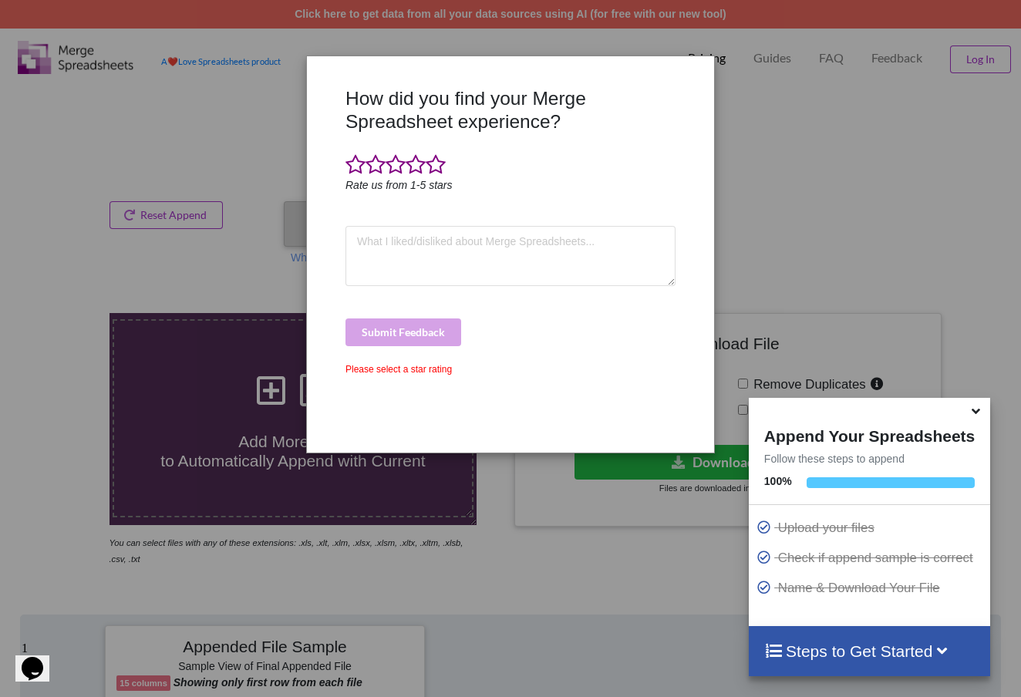
scroll to position [0, 0]
click at [618, 130] on div "How did you find your Merge Spreadsheet experience? Rate us from 1-5 stars Subm…" at bounding box center [510, 348] width 1021 height 697
click at [434, 170] on span at bounding box center [436, 165] width 20 height 22
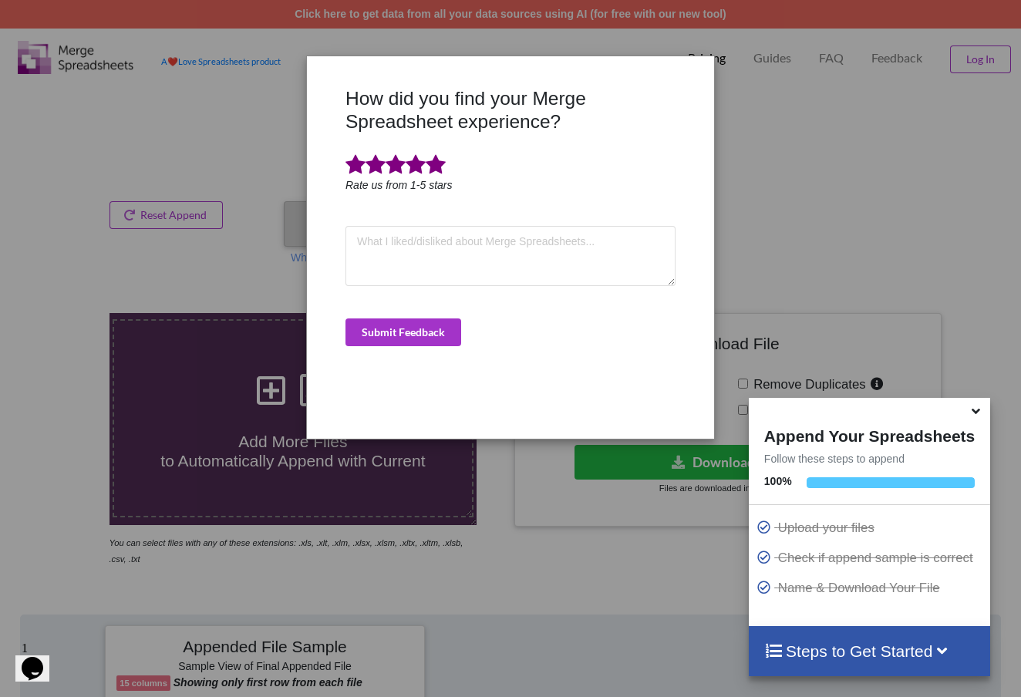
click at [407, 356] on div "How did you find your Merge Spreadsheet experience? Rate us from 1-5 stars Subm…" at bounding box center [511, 257] width 338 height 340
click at [433, 323] on button "Submit Feedback" at bounding box center [404, 333] width 116 height 28
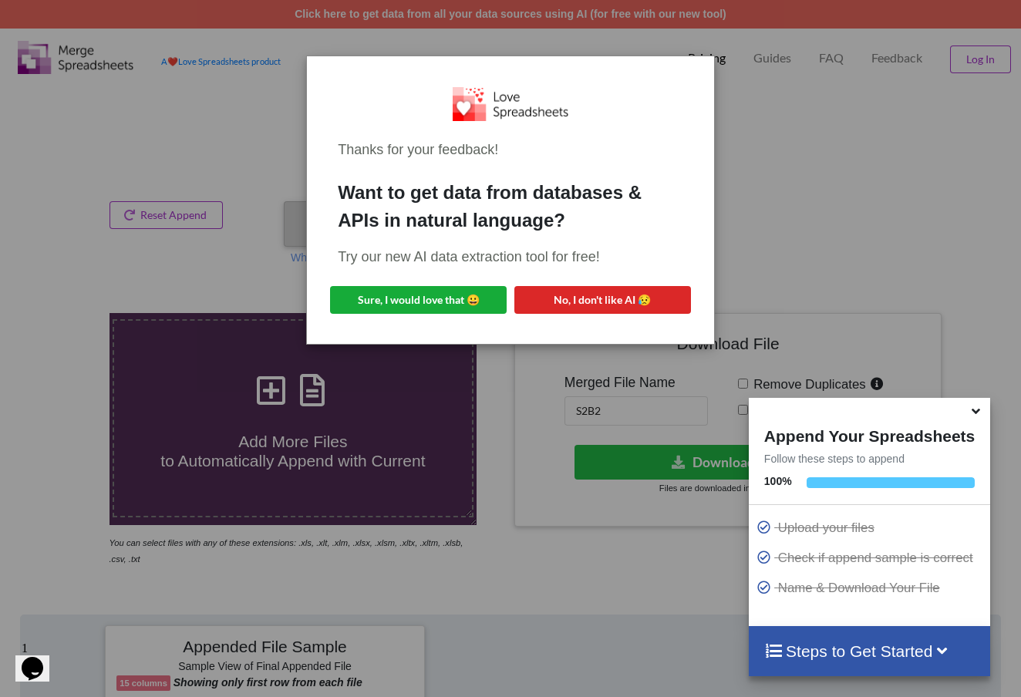
click at [468, 302] on button "Sure, I would love that 😀" at bounding box center [418, 300] width 177 height 28
click at [568, 310] on button "No, I don't like AI 😥" at bounding box center [603, 300] width 177 height 28
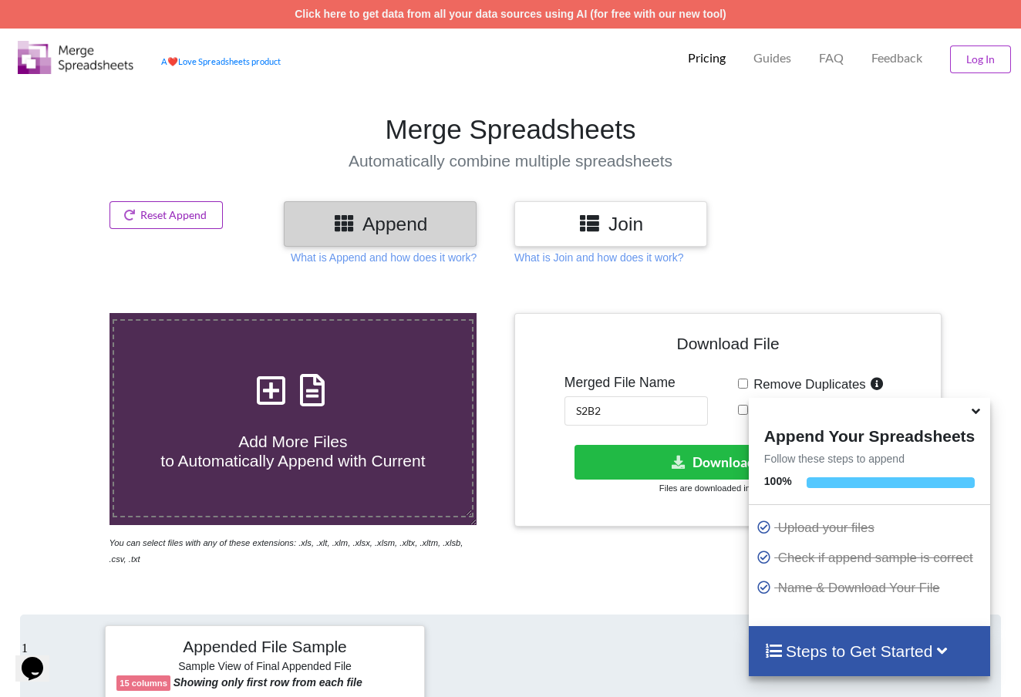
click at [177, 221] on button "Reset Append" at bounding box center [167, 215] width 114 height 28
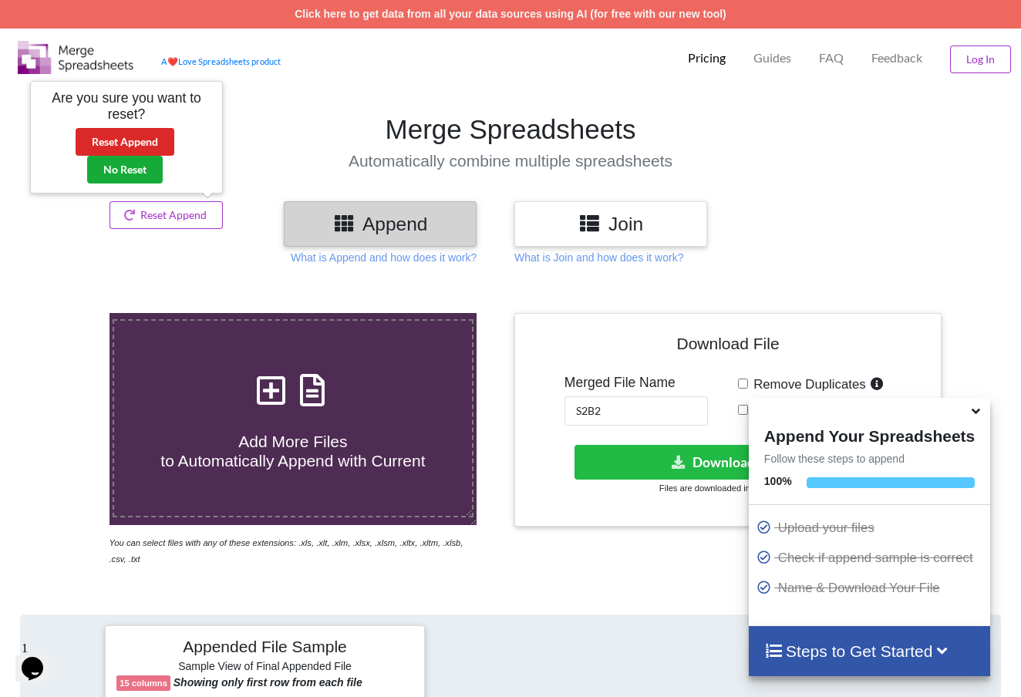
click at [141, 173] on button "No Reset" at bounding box center [125, 170] width 76 height 28
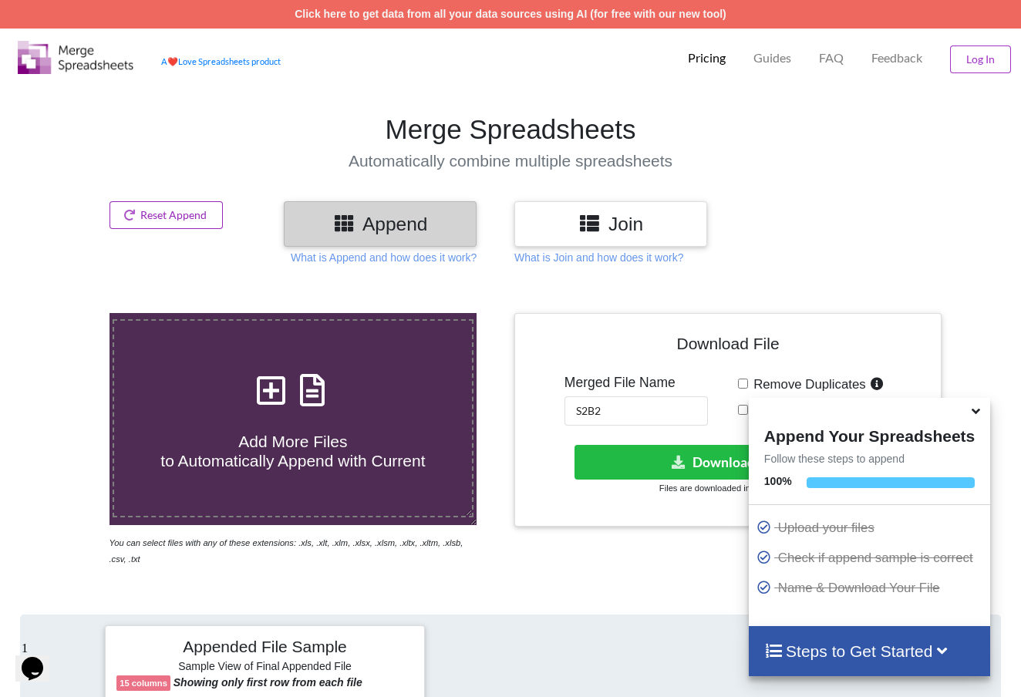
scroll to position [-1, 0]
click at [133, 214] on icon at bounding box center [129, 214] width 13 height 9
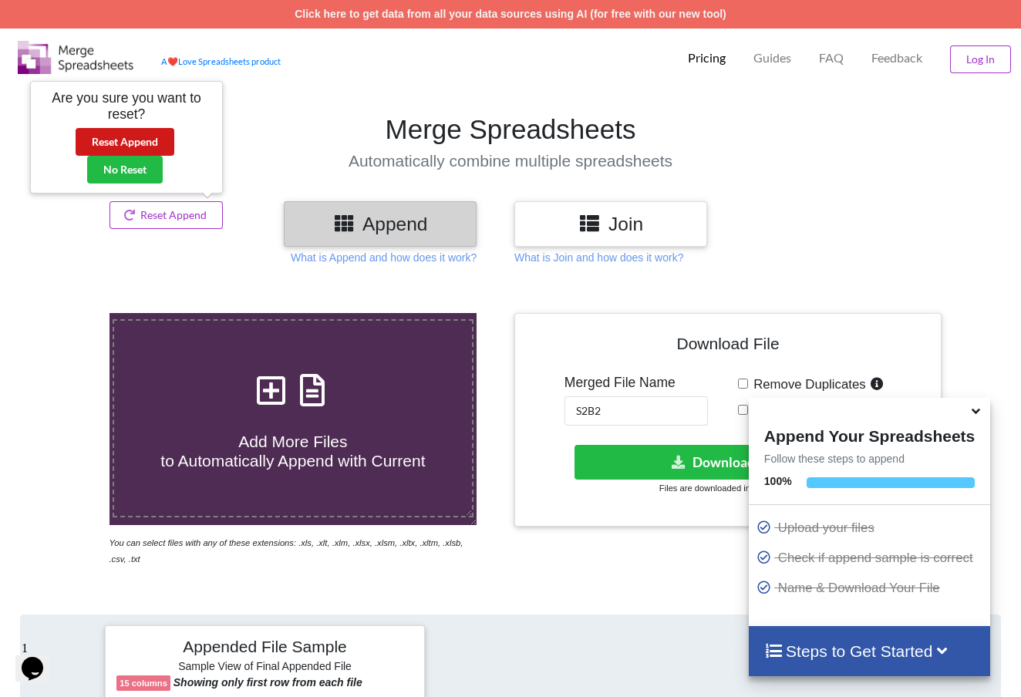
click at [152, 143] on button "Reset Append" at bounding box center [125, 142] width 99 height 28
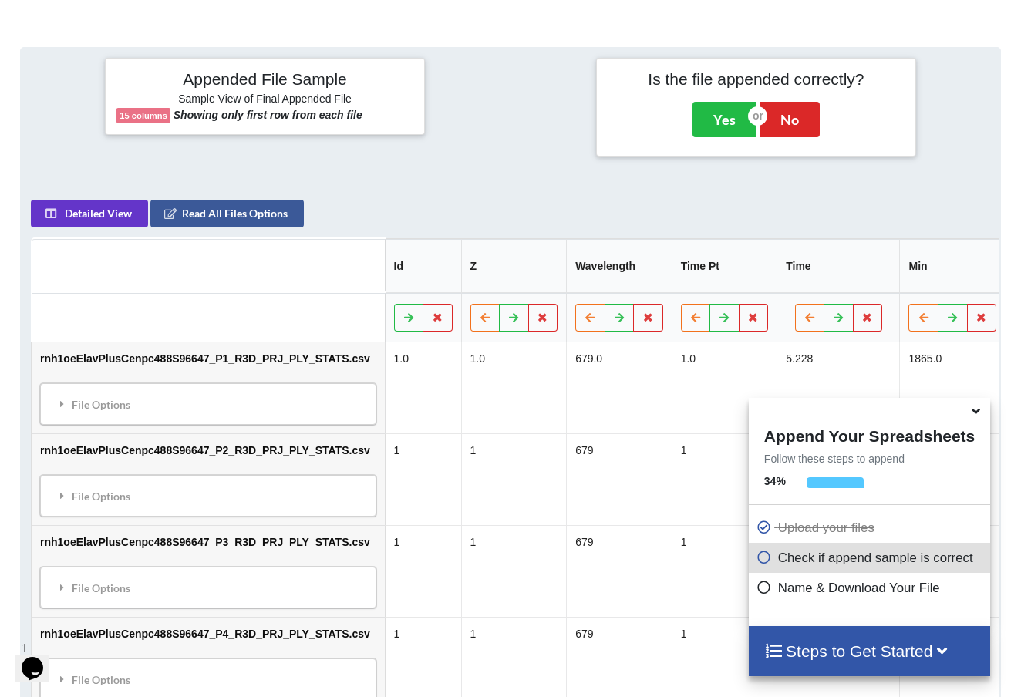
scroll to position [614, 0]
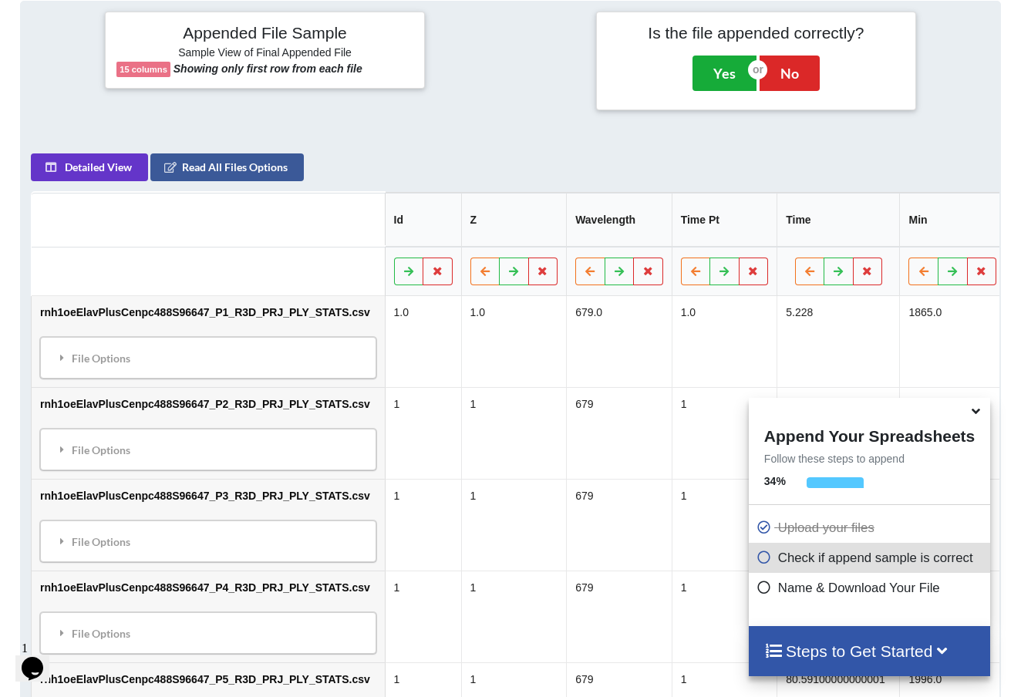
click at [618, 69] on button "Yes" at bounding box center [725, 73] width 64 height 35
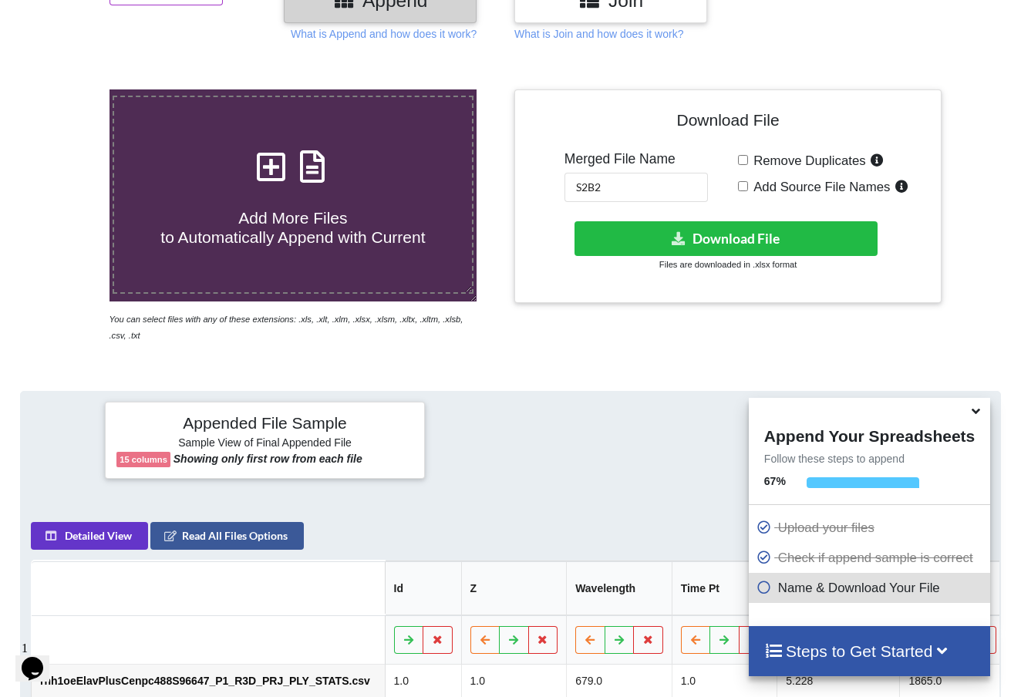
scroll to position [151, 0]
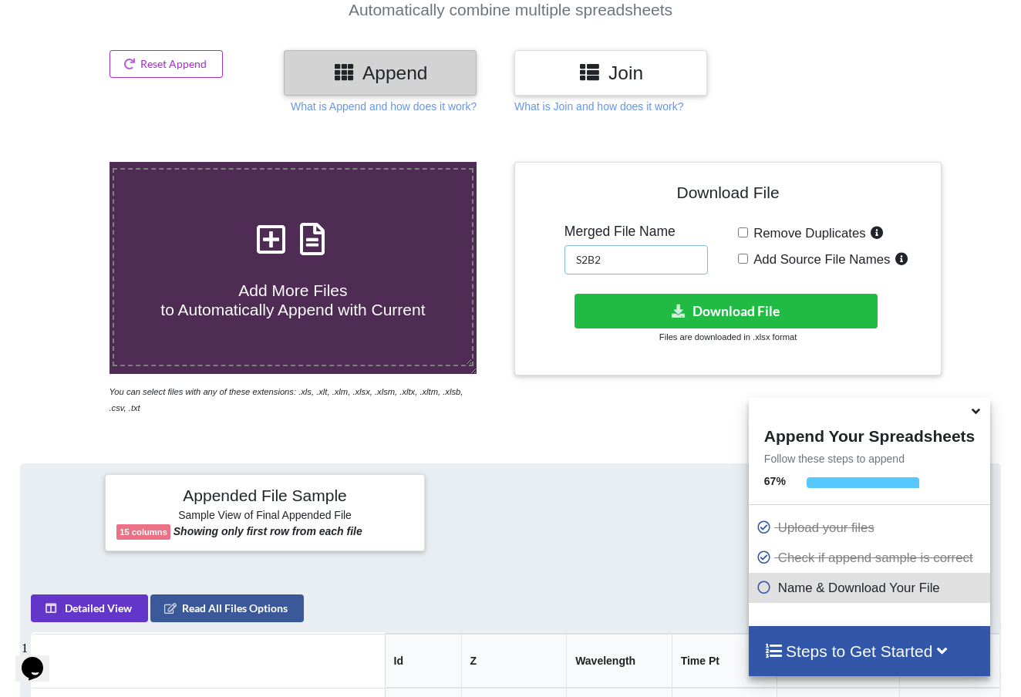
click at [618, 268] on input "S2B2" at bounding box center [636, 259] width 143 height 29
type input "1"
click at [618, 312] on button "Download File" at bounding box center [726, 311] width 303 height 35
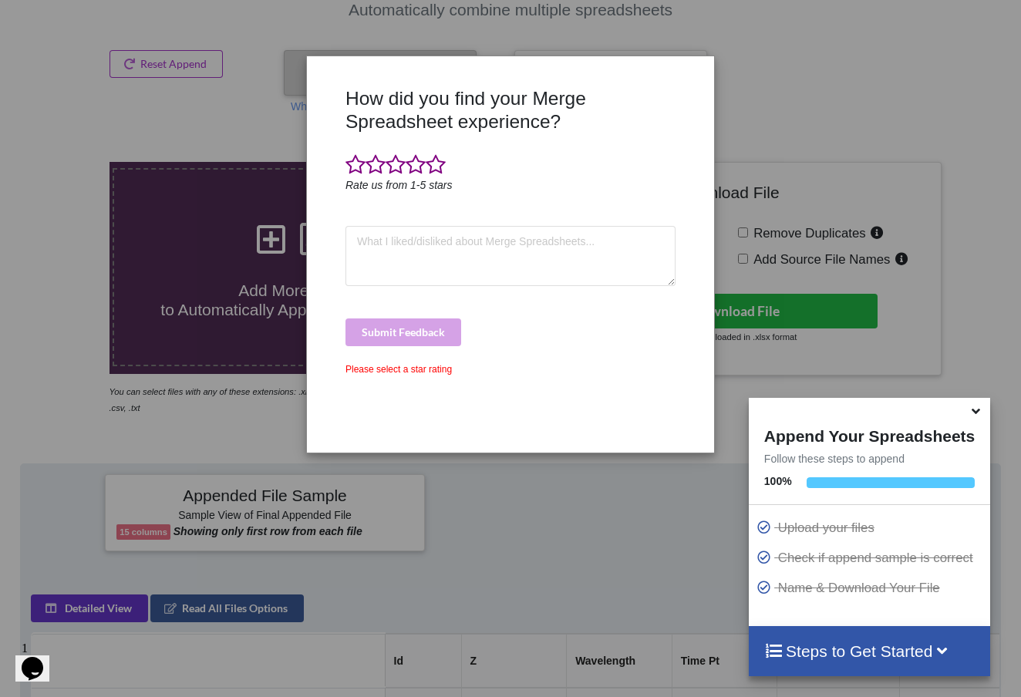
click at [618, 24] on div "How did you find your Merge Spreadsheet experience? Rate us from 1-5 stars Subm…" at bounding box center [510, 348] width 1021 height 697
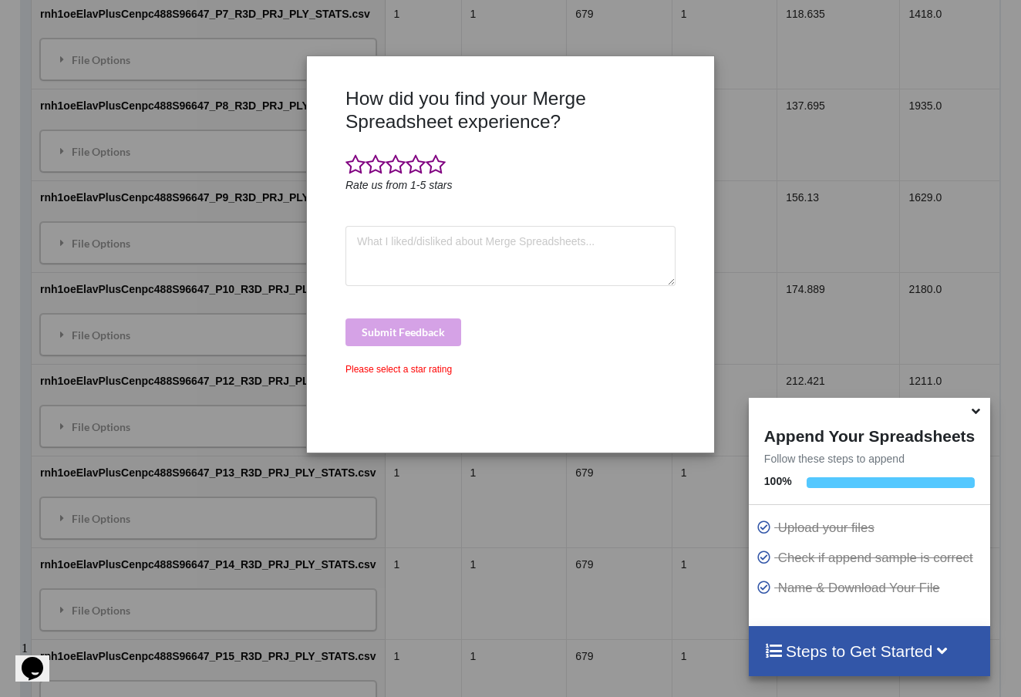
scroll to position [1388, 0]
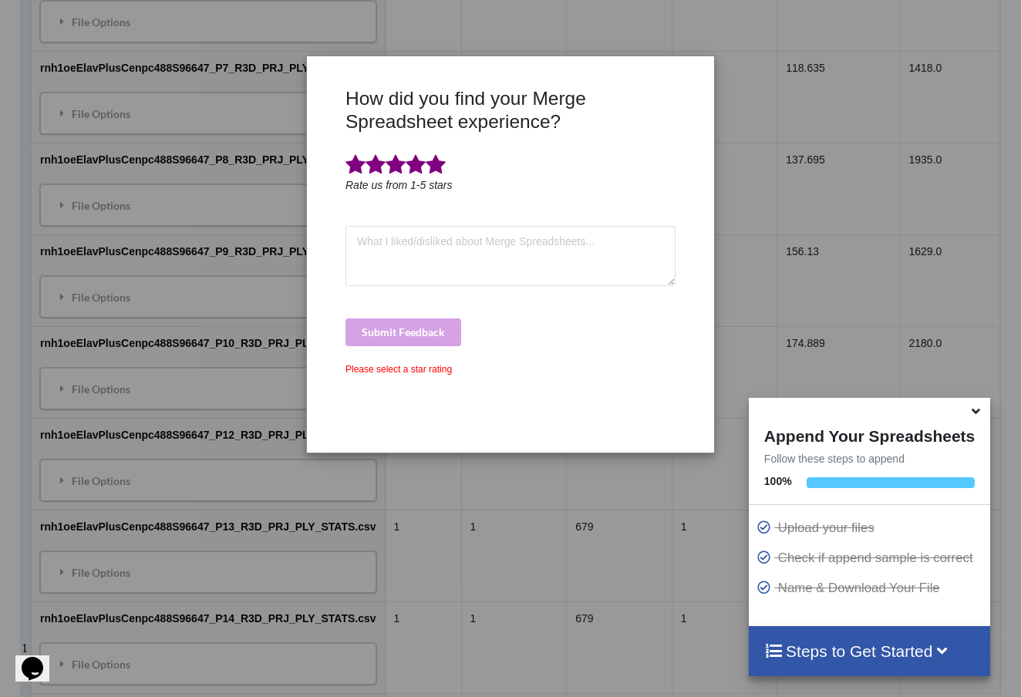
click at [438, 166] on span at bounding box center [436, 165] width 20 height 22
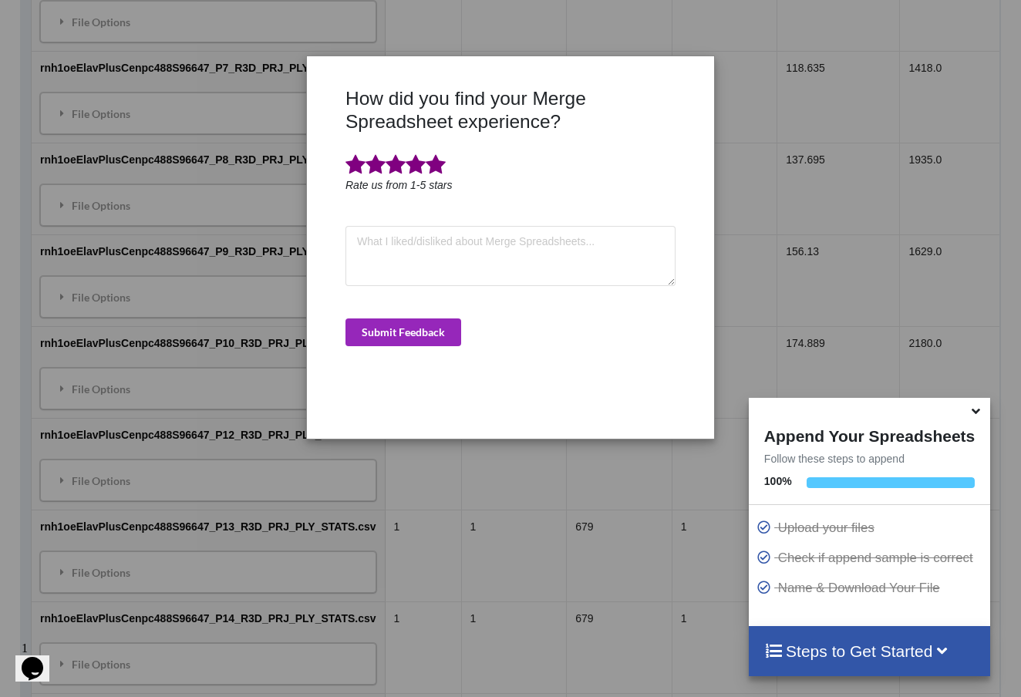
click at [432, 335] on button "Submit Feedback" at bounding box center [404, 333] width 116 height 28
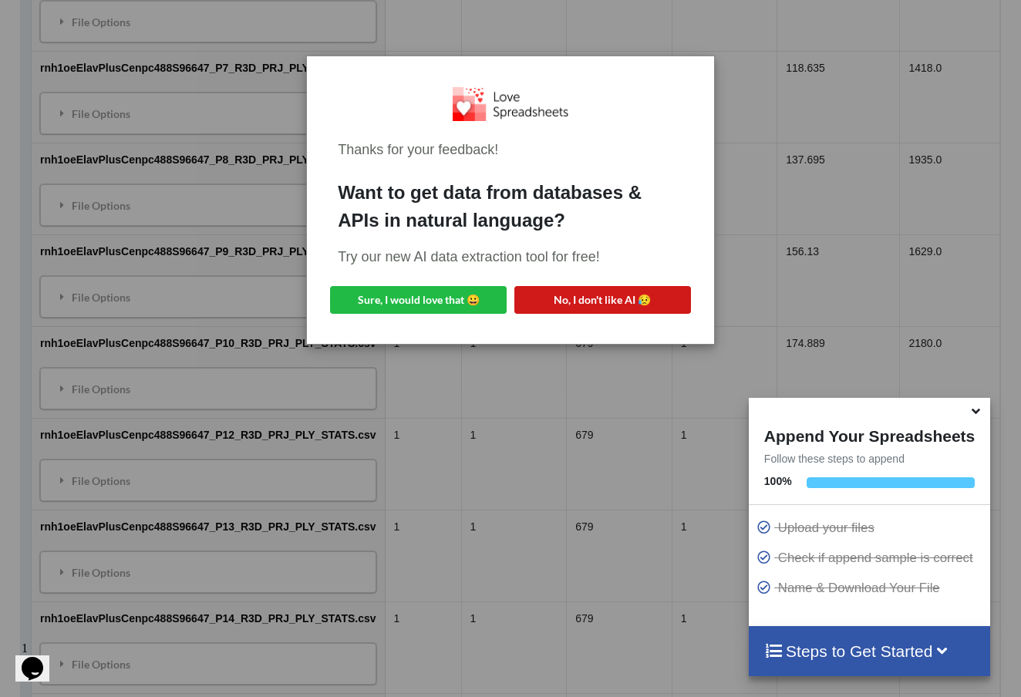
click at [592, 312] on button "No, I don't like AI 😥" at bounding box center [603, 300] width 177 height 28
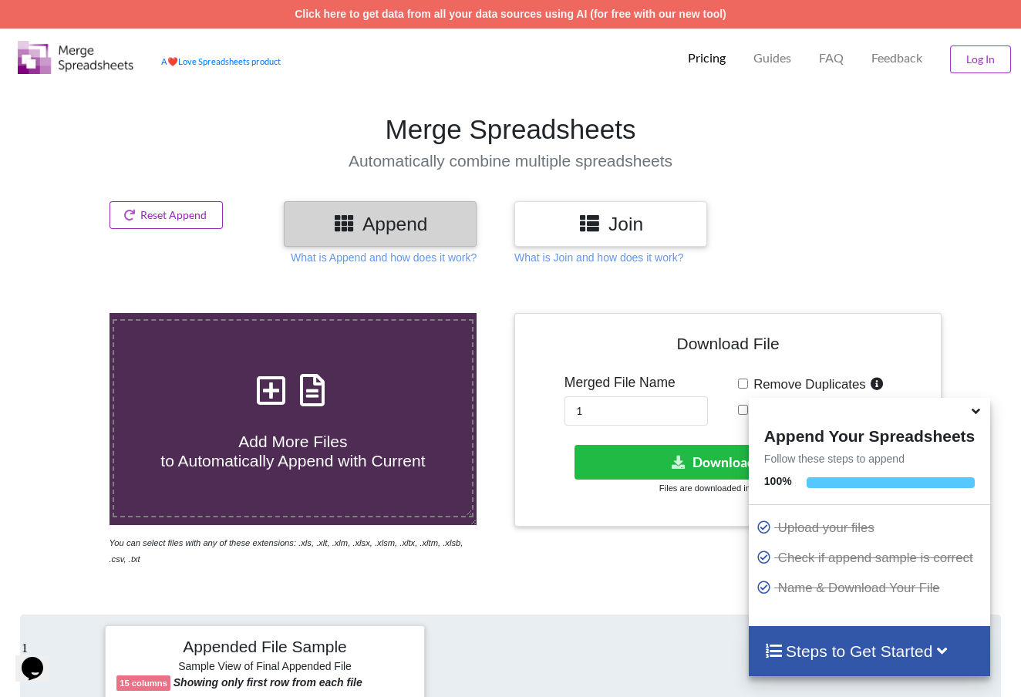
scroll to position [-1, 0]
click at [137, 207] on button "Reset Append" at bounding box center [167, 215] width 114 height 28
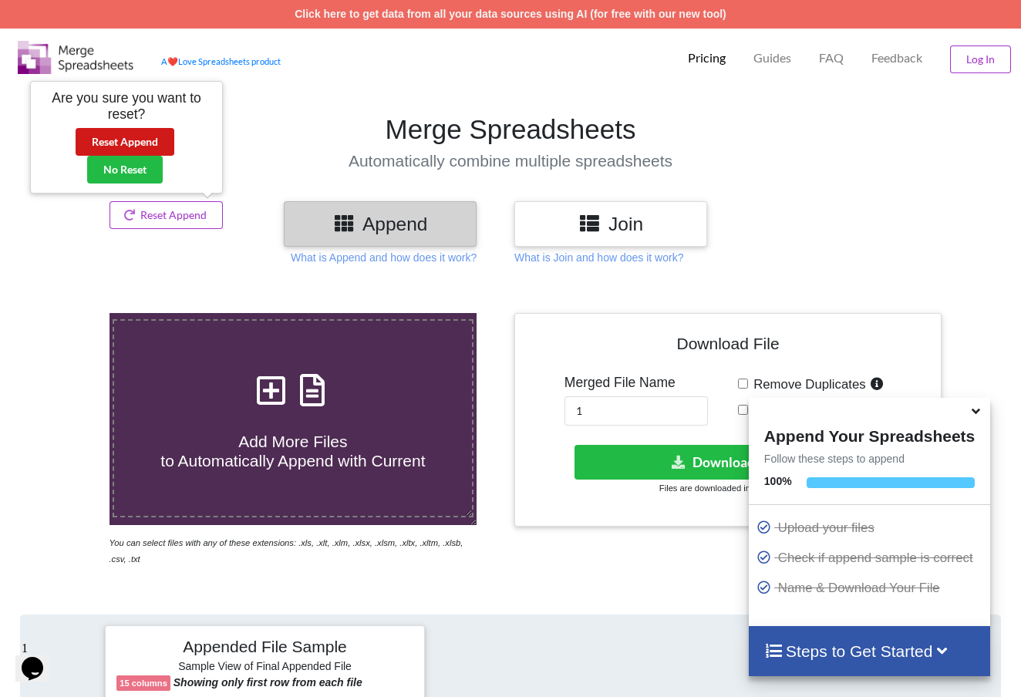
click at [145, 143] on button "Reset Append" at bounding box center [125, 142] width 99 height 28
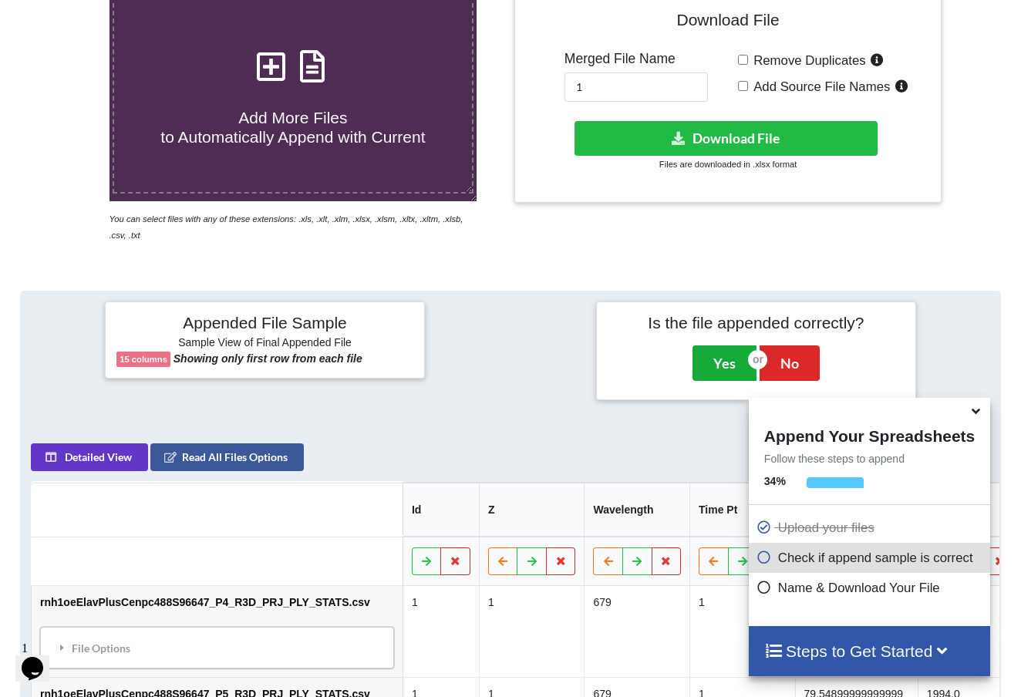
click at [618, 360] on button "Yes" at bounding box center [725, 363] width 64 height 35
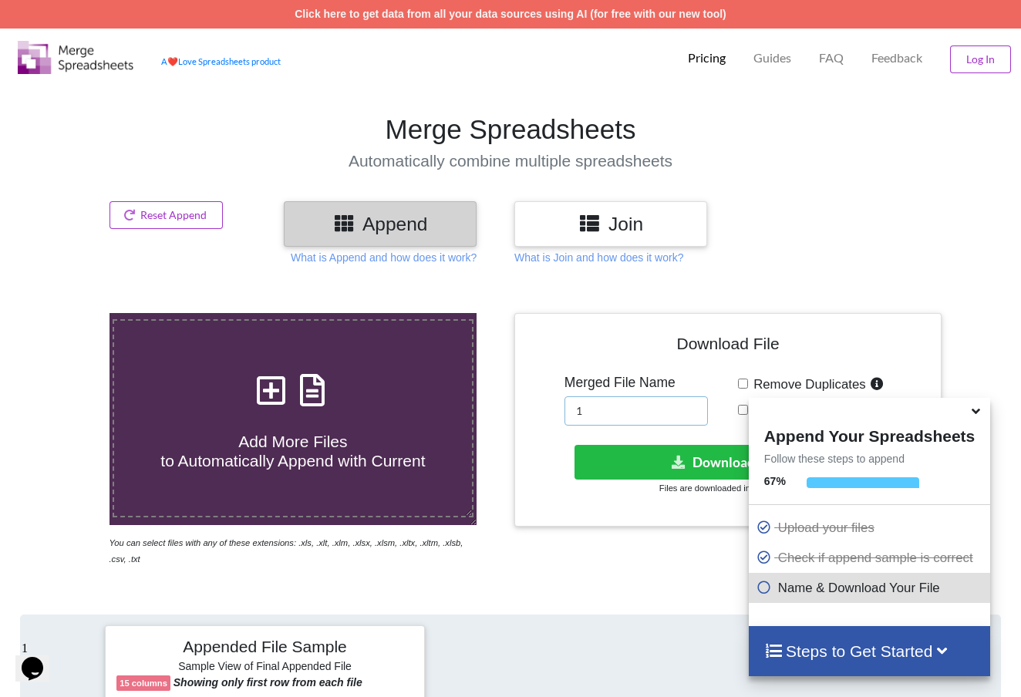
drag, startPoint x: 616, startPoint y: 402, endPoint x: 571, endPoint y: 398, distance: 45.7
click at [571, 398] on input "1" at bounding box center [636, 410] width 143 height 29
drag, startPoint x: 597, startPoint y: 407, endPoint x: 518, endPoint y: 405, distance: 79.5
click at [518, 405] on div "Download File Merged File Name 1 Remove Duplicates Add Source File Names Downlo…" at bounding box center [728, 420] width 427 height 214
type input "2"
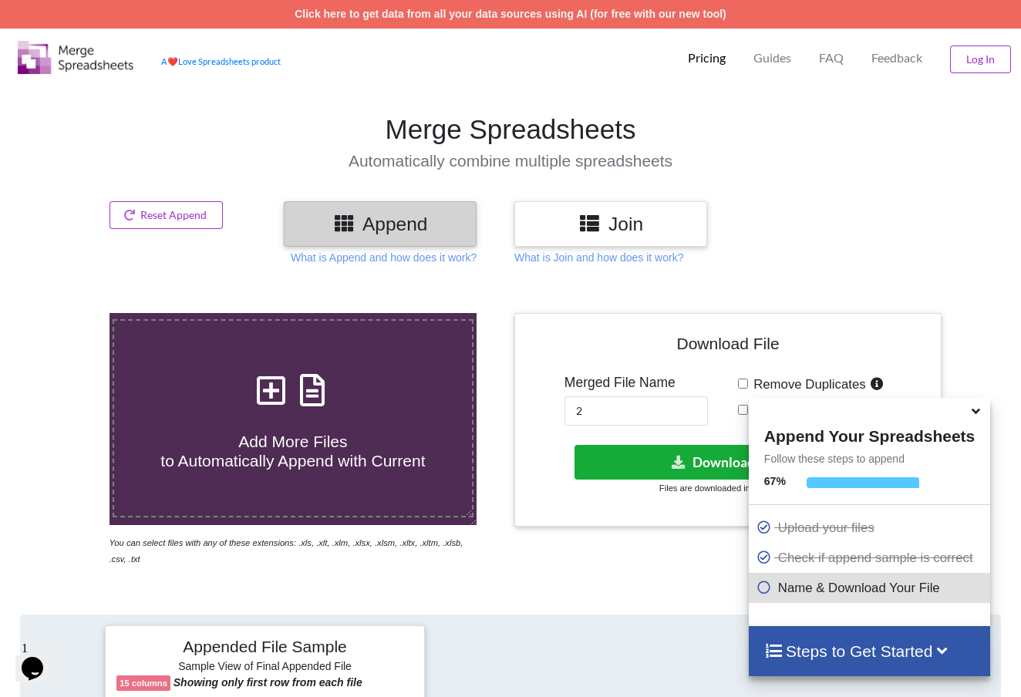
click at [618, 457] on button "Download File" at bounding box center [726, 462] width 303 height 35
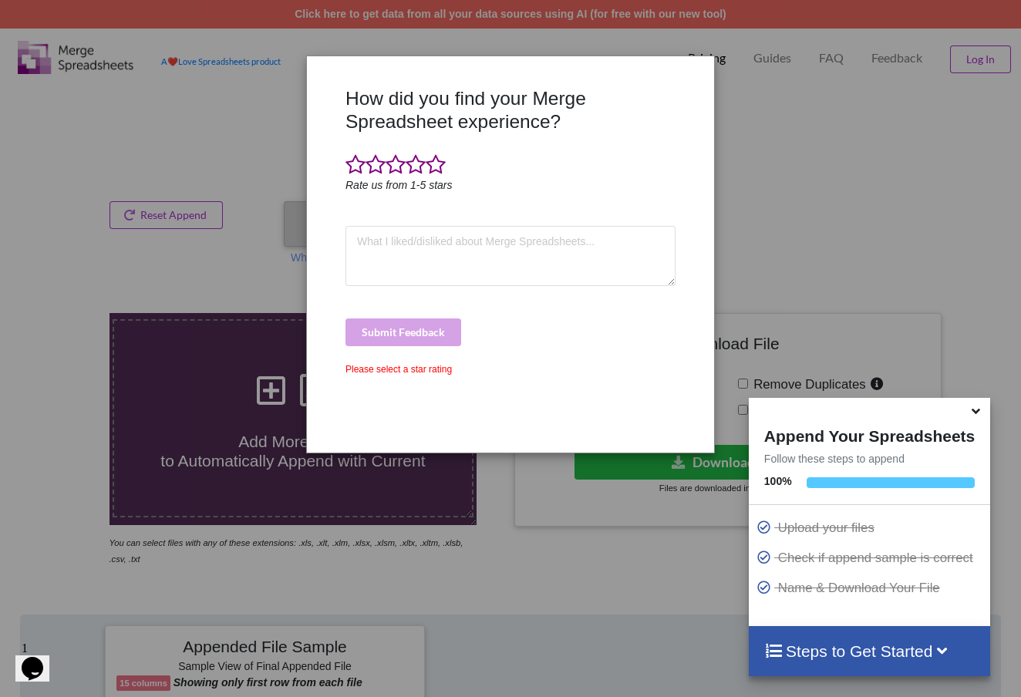
click at [437, 158] on span at bounding box center [436, 165] width 20 height 22
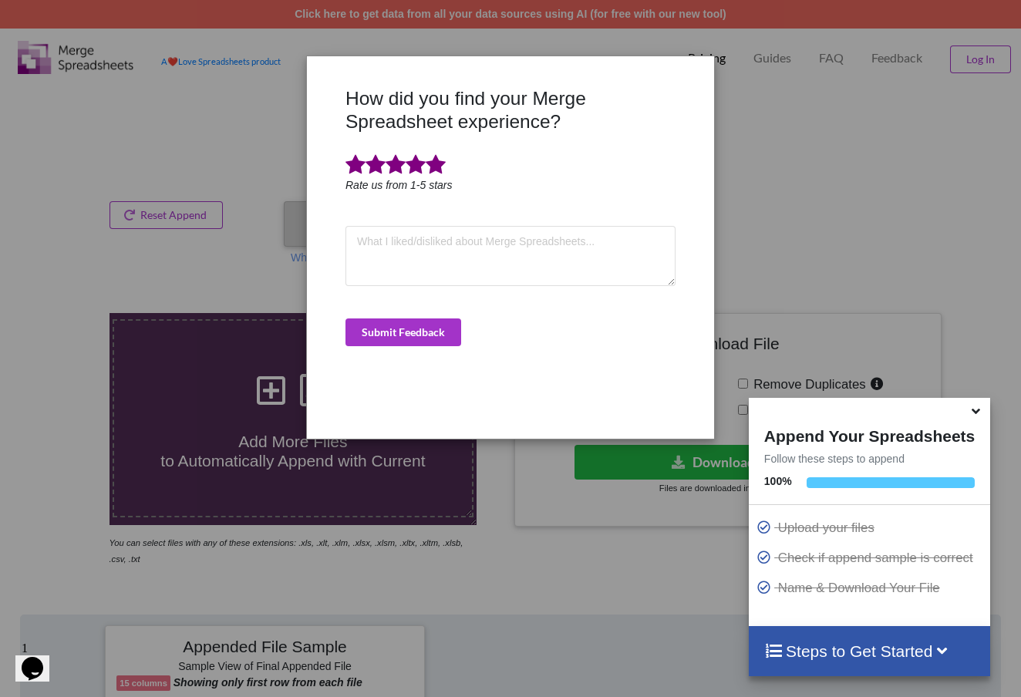
click at [378, 321] on button "Submit Feedback" at bounding box center [404, 333] width 116 height 28
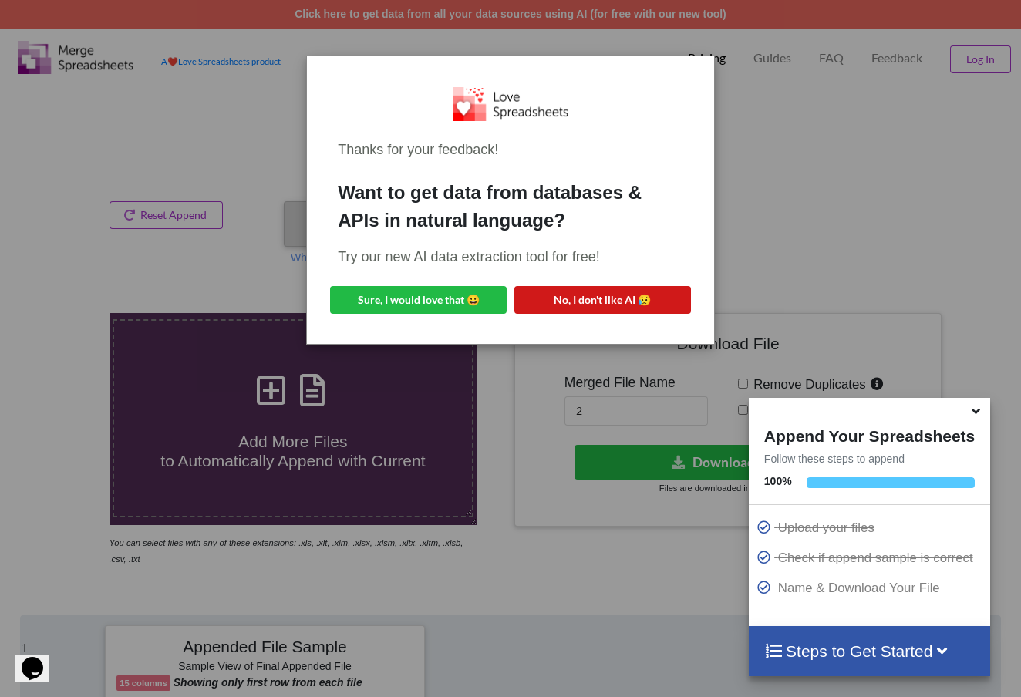
click at [572, 295] on button "No, I don't like AI 😥" at bounding box center [603, 300] width 177 height 28
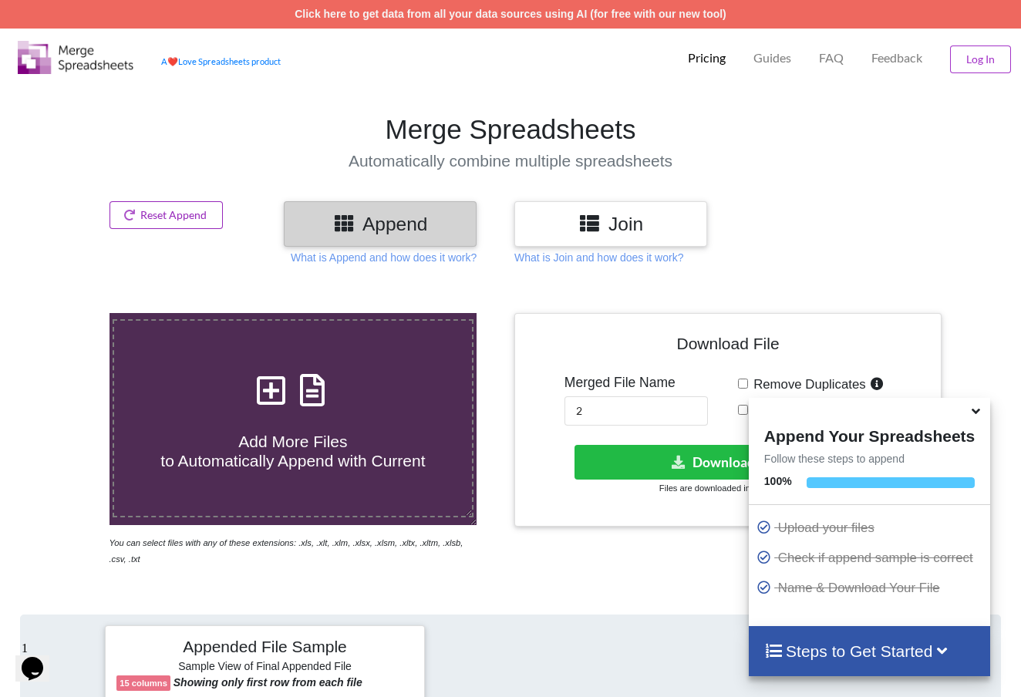
click at [143, 221] on button "Reset Append" at bounding box center [167, 215] width 114 height 28
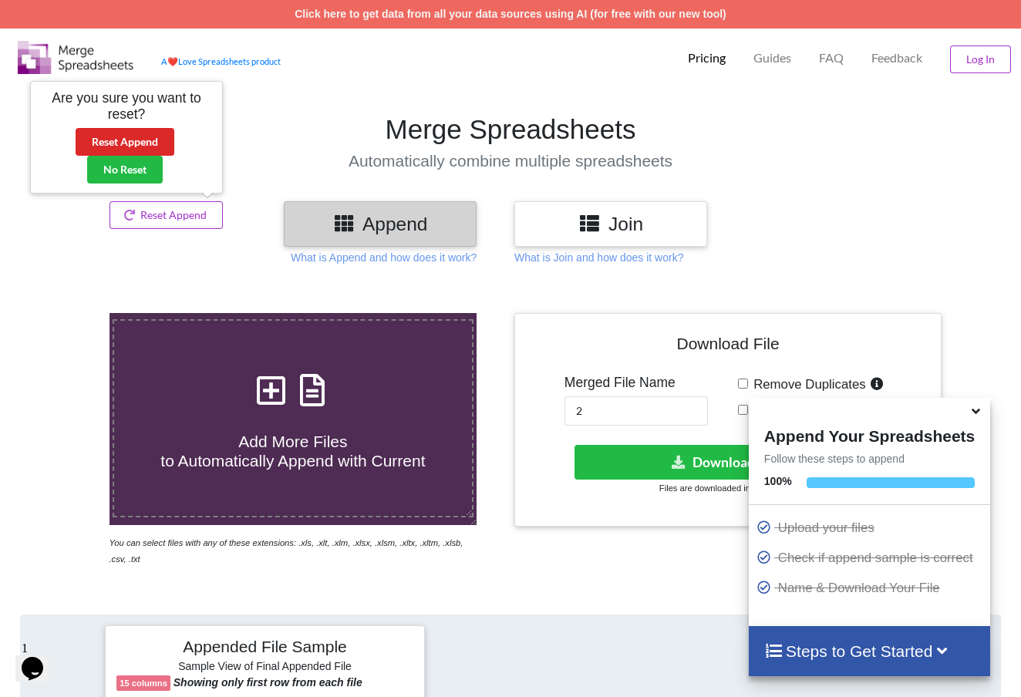
drag, startPoint x: 113, startPoint y: 174, endPoint x: 191, endPoint y: 130, distance: 89.5
click at [191, 131] on div "Are you sure you want to reset? Reset Append No Reset" at bounding box center [127, 136] width 170 height 93
click at [147, 140] on button "Reset Append" at bounding box center [125, 142] width 99 height 28
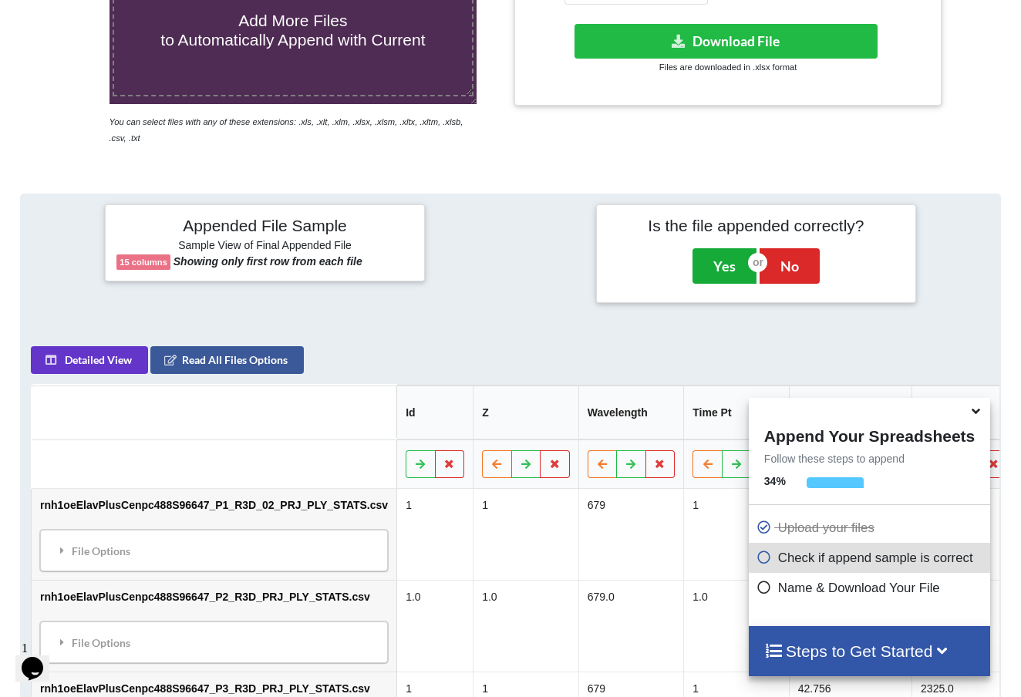
click at [618, 267] on button "Yes" at bounding box center [725, 265] width 64 height 35
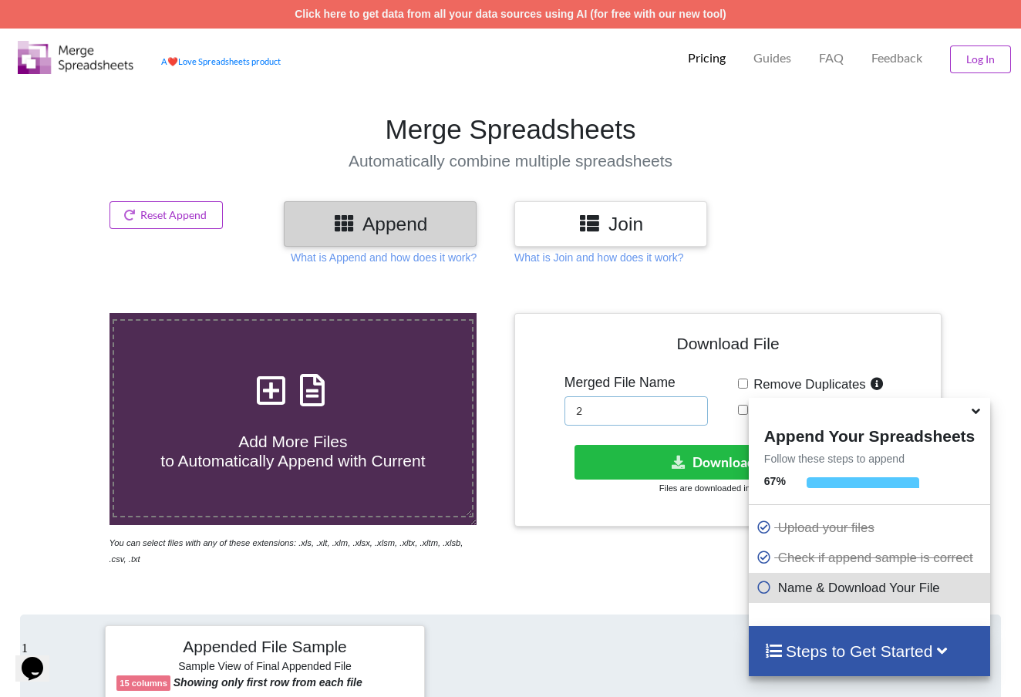
drag, startPoint x: 638, startPoint y: 414, endPoint x: 380, endPoint y: 413, distance: 257.6
click at [380, 413] on div "Add More Files to Automatically Append with Current You can select files with a…" at bounding box center [510, 440] width 1044 height 254
type input "3"
click at [618, 450] on button "Download File" at bounding box center [726, 462] width 303 height 35
